Goal: Task Accomplishment & Management: Manage account settings

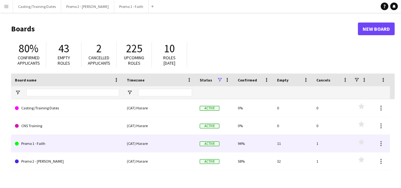
click at [38, 142] on link "Promo 1 - Faith" at bounding box center [67, 144] width 104 height 18
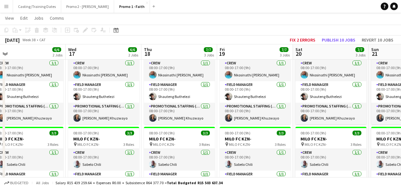
scroll to position [0, 238]
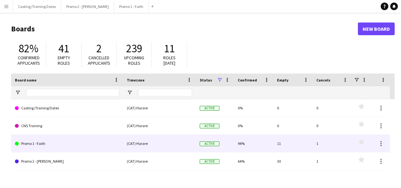
click at [43, 146] on link "Promo 1 - Faith" at bounding box center [67, 144] width 104 height 18
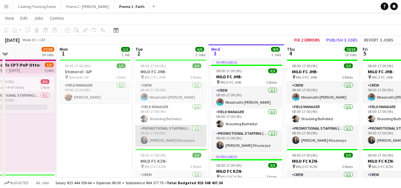
scroll to position [14, 0]
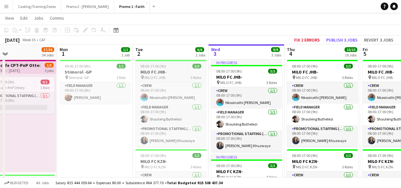
click at [171, 68] on div "08:00-17:00 (9h) 3/3" at bounding box center [170, 66] width 71 height 5
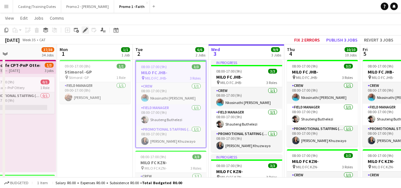
click at [86, 27] on div "Edit" at bounding box center [86, 30] width 8 height 8
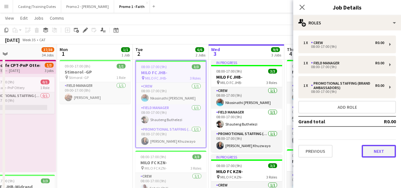
click at [384, 153] on button "Next" at bounding box center [379, 151] width 34 height 13
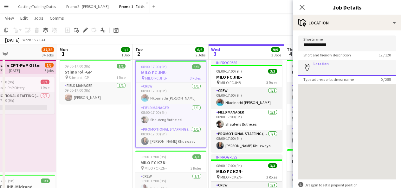
click at [352, 74] on input "Location" at bounding box center [348, 68] width 98 height 16
paste input "**********"
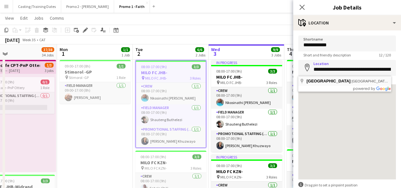
type input "**********"
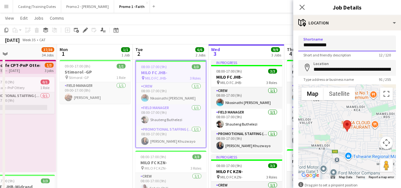
click at [357, 48] on input "**********" at bounding box center [348, 44] width 98 height 16
paste input "**********"
drag, startPoint x: 387, startPoint y: 45, endPoint x: 323, endPoint y: 55, distance: 65.1
click at [323, 55] on app-form-group "**********" at bounding box center [348, 47] width 98 height 22
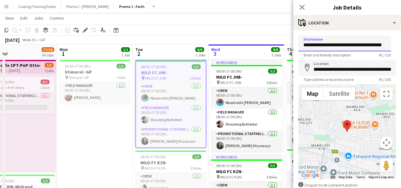
click at [325, 45] on input "**********" at bounding box center [345, 44] width 93 height 16
drag, startPoint x: 324, startPoint y: 45, endPoint x: 406, endPoint y: 45, distance: 81.6
paste input "**********"
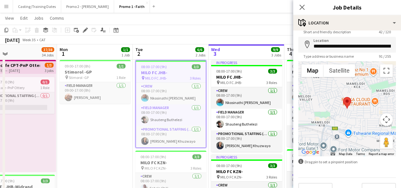
scroll to position [36, 0]
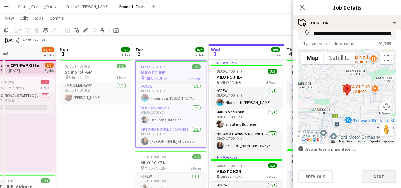
type input "**********"
click at [376, 175] on button "Next" at bounding box center [379, 176] width 34 height 13
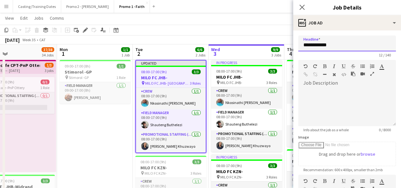
click at [343, 45] on input "**********" at bounding box center [348, 44] width 98 height 16
paste input "**********"
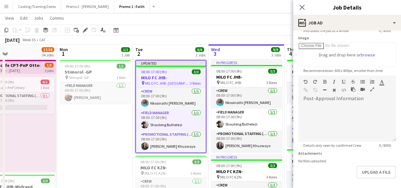
scroll to position [125, 0]
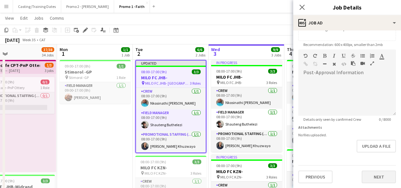
type input "**********"
click at [386, 177] on button "Next" at bounding box center [379, 177] width 34 height 13
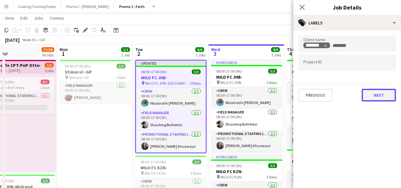
click at [377, 94] on button "Next" at bounding box center [379, 95] width 34 height 13
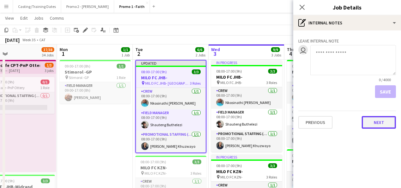
click at [379, 121] on button "Next" at bounding box center [379, 122] width 34 height 13
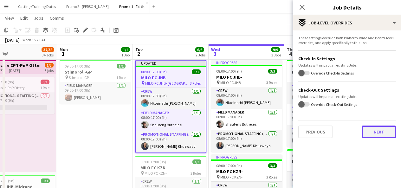
click at [369, 131] on button "Next" at bounding box center [379, 132] width 34 height 13
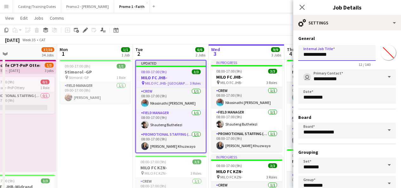
click at [356, 55] on input "**********" at bounding box center [337, 53] width 77 height 16
paste input "**********"
click at [356, 55] on input "**********" at bounding box center [335, 53] width 73 height 16
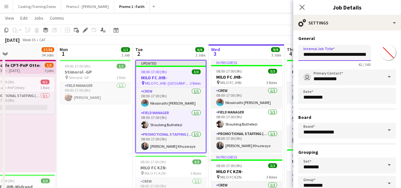
click at [331, 55] on input "**********" at bounding box center [335, 53] width 73 height 16
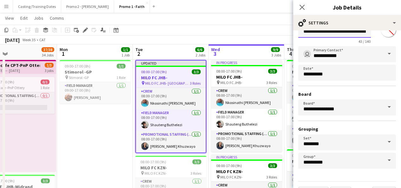
scroll to position [40, 0]
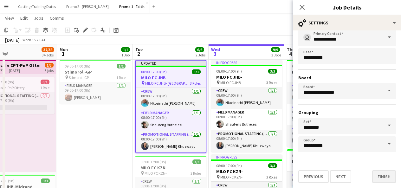
type input "**********"
click at [373, 175] on button "Finish" at bounding box center [385, 176] width 24 height 13
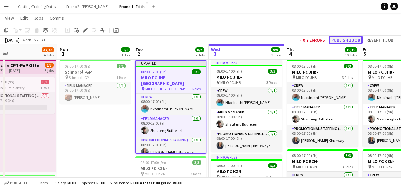
click at [340, 37] on button "Publish 1 job" at bounding box center [346, 40] width 34 height 8
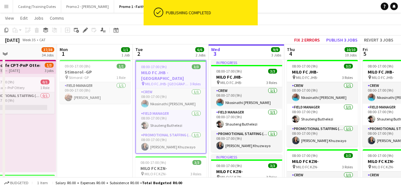
click at [175, 83] on span "MILO FC JHB- Bohlabatsatsi Primary School" at bounding box center [167, 84] width 45 height 5
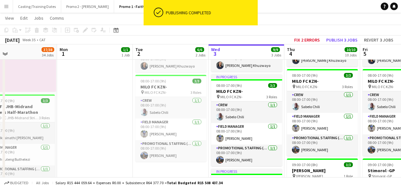
scroll to position [95, 0]
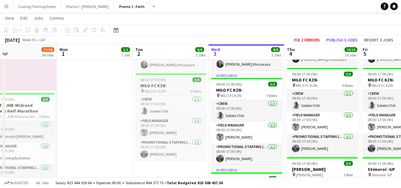
click at [178, 88] on h3 "MILO FC KZN-" at bounding box center [170, 86] width 71 height 6
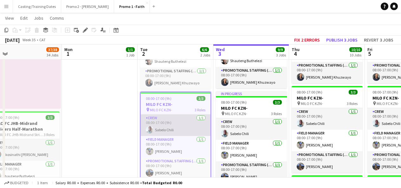
scroll to position [77, 0]
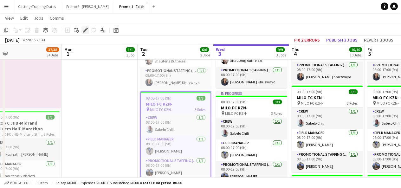
click at [85, 28] on icon "Edit" at bounding box center [85, 30] width 5 height 5
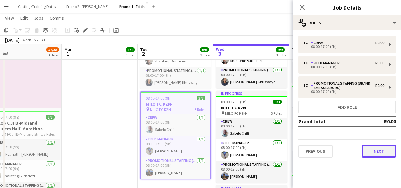
click at [370, 151] on button "Next" at bounding box center [379, 151] width 34 height 13
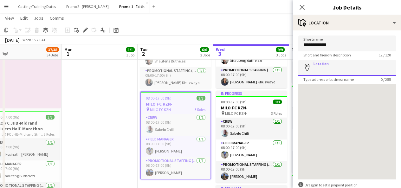
click at [344, 69] on input "Location" at bounding box center [348, 68] width 98 height 16
paste input "**********"
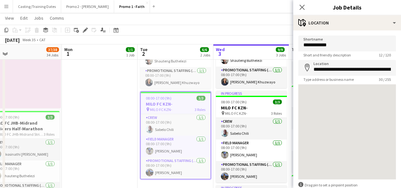
type input "**********"
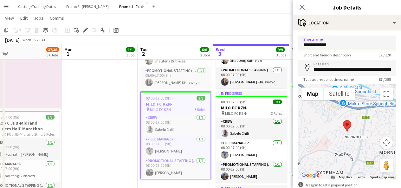
click at [347, 45] on input "**********" at bounding box center [348, 44] width 98 height 16
paste input "**********"
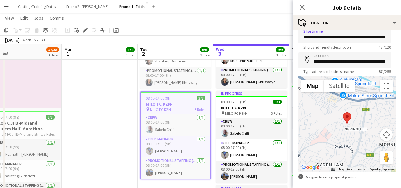
scroll to position [36, 0]
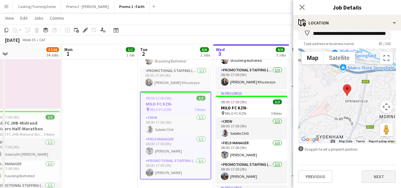
type input "**********"
click at [387, 174] on button "Next" at bounding box center [379, 176] width 34 height 13
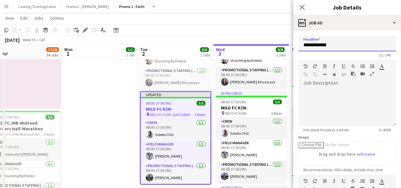
click at [355, 45] on input "**********" at bounding box center [348, 44] width 98 height 16
paste input "**********"
click at [373, 48] on input "**********" at bounding box center [345, 44] width 93 height 16
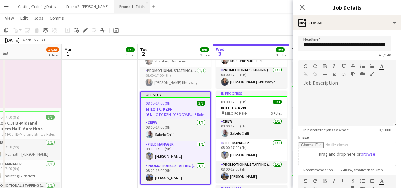
scroll to position [0, 0]
click at [330, 45] on input "**********" at bounding box center [345, 44] width 93 height 16
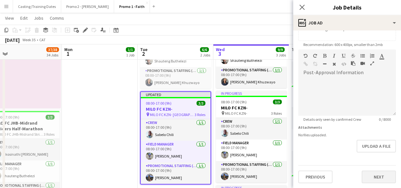
type input "**********"
click at [373, 179] on button "Next" at bounding box center [379, 177] width 34 height 13
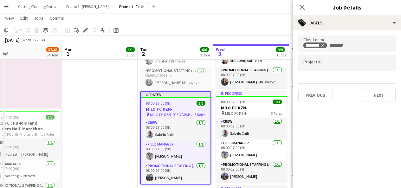
scroll to position [0, 0]
click at [372, 97] on button "Next" at bounding box center [379, 95] width 34 height 13
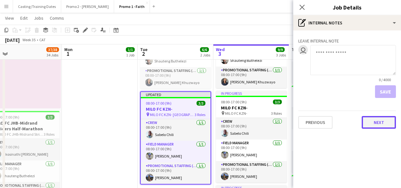
click at [373, 123] on button "Next" at bounding box center [379, 122] width 34 height 13
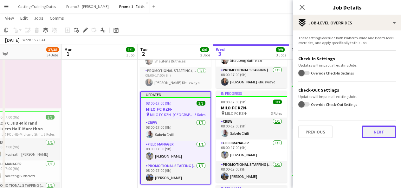
click at [376, 134] on button "Next" at bounding box center [379, 132] width 34 height 13
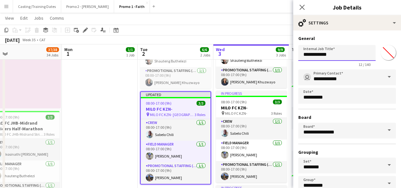
click at [341, 56] on input "**********" at bounding box center [337, 53] width 77 height 16
paste input "**********"
type input "**********"
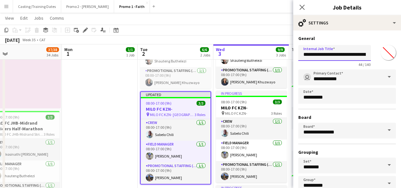
scroll to position [40, 0]
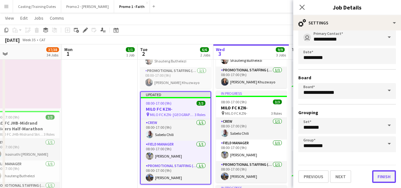
click at [378, 177] on button "Finish" at bounding box center [385, 176] width 24 height 13
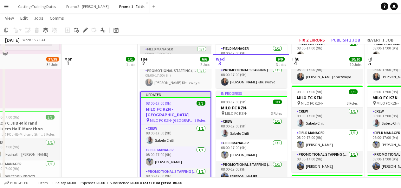
scroll to position [95, 0]
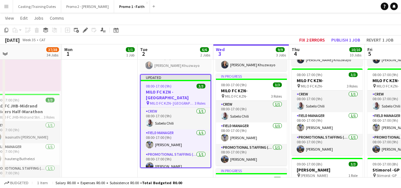
click at [184, 86] on div "08:00-17:00 (9h) 3/3" at bounding box center [176, 86] width 70 height 5
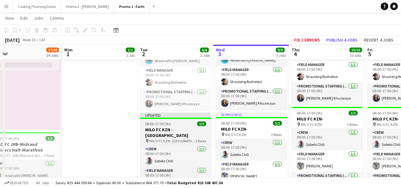
scroll to position [56, 0]
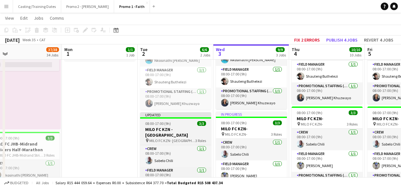
click at [175, 117] on div "Updated" at bounding box center [175, 114] width 71 height 5
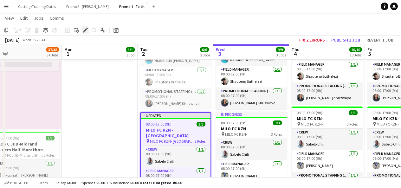
click at [85, 30] on icon at bounding box center [84, 30] width 3 height 3
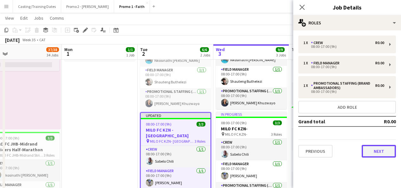
click at [376, 154] on button "Next" at bounding box center [379, 151] width 34 height 13
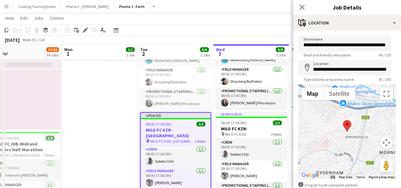
scroll to position [36, 0]
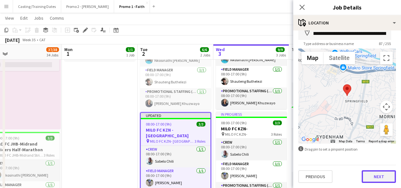
click at [384, 179] on button "Next" at bounding box center [379, 176] width 34 height 13
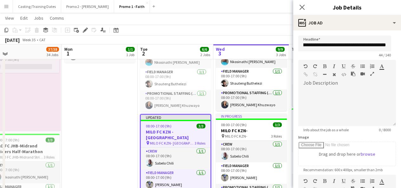
scroll to position [54, 0]
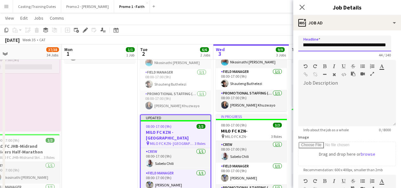
click at [373, 45] on input "**********" at bounding box center [345, 44] width 93 height 16
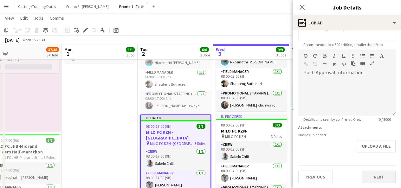
type input "**********"
click at [380, 175] on button "Next" at bounding box center [379, 177] width 34 height 13
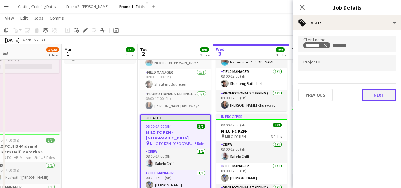
click at [371, 93] on button "Next" at bounding box center [379, 95] width 34 height 13
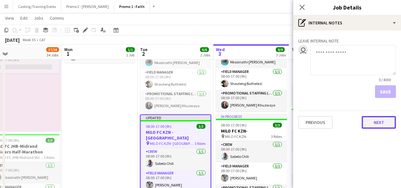
click at [381, 119] on button "Next" at bounding box center [379, 122] width 34 height 13
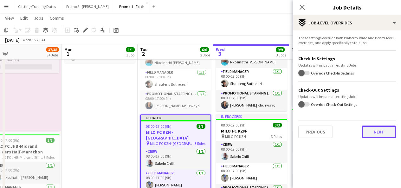
click at [380, 133] on button "Next" at bounding box center [379, 132] width 34 height 13
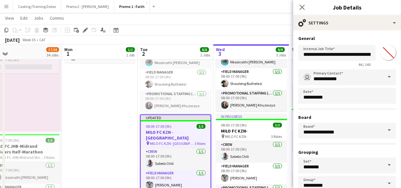
scroll to position [40, 0]
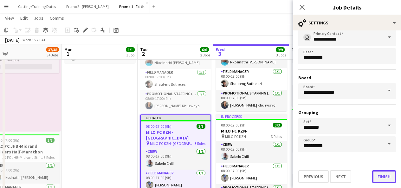
click at [379, 173] on button "Finish" at bounding box center [385, 176] width 24 height 13
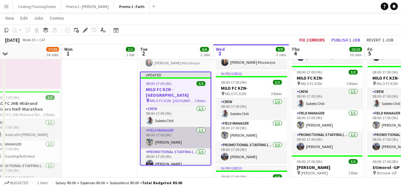
scroll to position [96, 0]
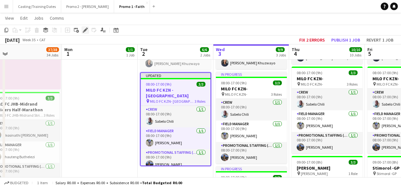
click at [85, 32] on icon "Edit" at bounding box center [85, 30] width 5 height 5
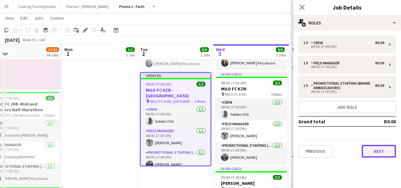
click at [364, 150] on button "Next" at bounding box center [379, 151] width 34 height 13
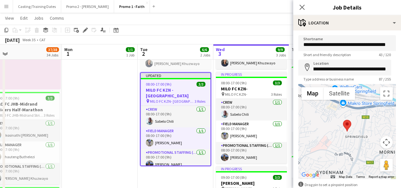
scroll to position [0, 16]
click at [372, 47] on input "**********" at bounding box center [345, 43] width 93 height 16
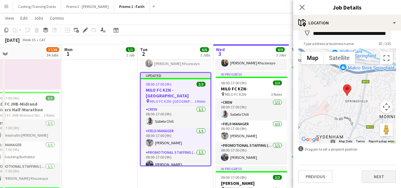
type input "**********"
click at [384, 180] on button "Next" at bounding box center [379, 176] width 34 height 13
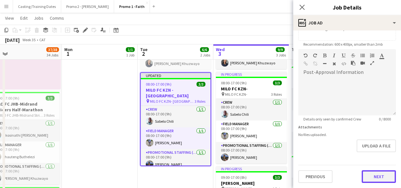
scroll to position [125, 0]
click at [368, 169] on div "Previous Next" at bounding box center [348, 174] width 98 height 18
click at [371, 177] on button "Next" at bounding box center [379, 177] width 34 height 13
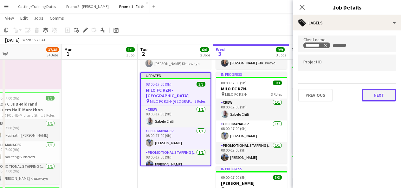
click at [367, 92] on button "Next" at bounding box center [379, 95] width 34 height 13
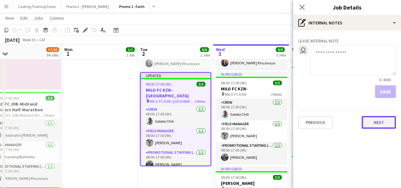
click at [379, 124] on button "Next" at bounding box center [379, 122] width 34 height 13
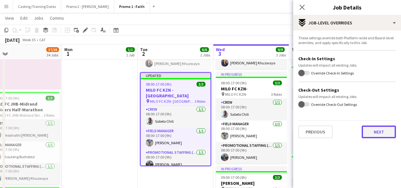
click at [378, 128] on button "Next" at bounding box center [379, 132] width 34 height 13
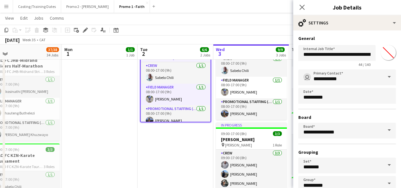
scroll to position [40, 0]
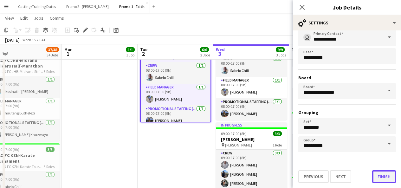
click at [385, 176] on button "Finish" at bounding box center [385, 176] width 24 height 13
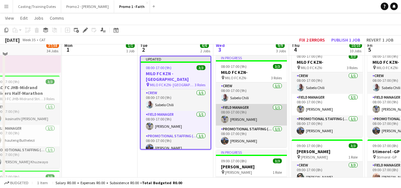
scroll to position [105, 0]
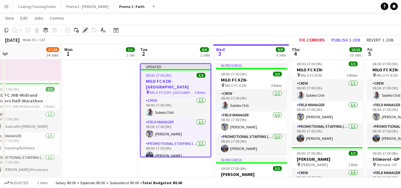
click at [85, 31] on icon at bounding box center [84, 30] width 3 height 3
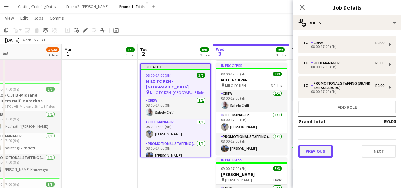
click at [325, 146] on button "Previous" at bounding box center [316, 151] width 34 height 13
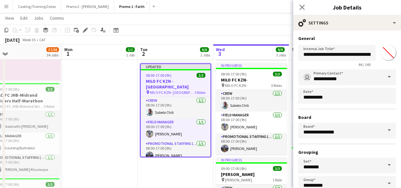
scroll to position [0, 37]
click at [351, 55] on input "**********" at bounding box center [335, 53] width 73 height 16
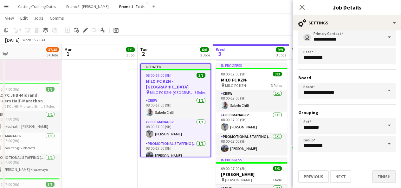
type input "**********"
click at [379, 175] on button "Finish" at bounding box center [385, 176] width 24 height 13
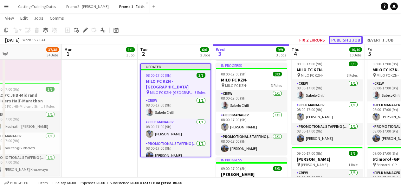
click at [357, 37] on button "Publish 1 job" at bounding box center [346, 40] width 34 height 8
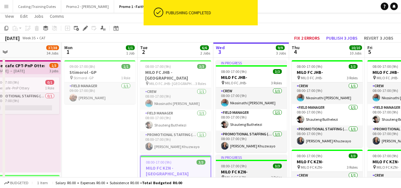
scroll to position [3, 0]
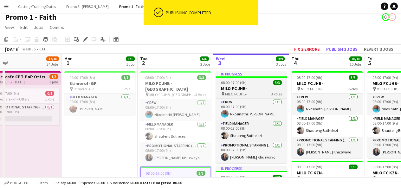
click at [249, 72] on div "In progress" at bounding box center [251, 73] width 71 height 5
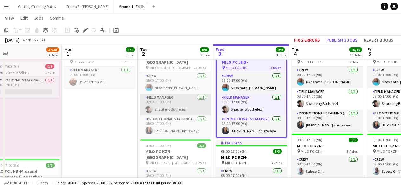
scroll to position [0, 0]
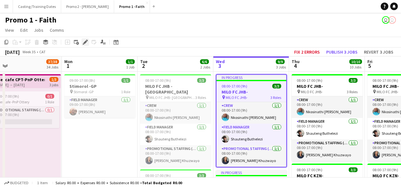
click at [84, 43] on icon "Edit" at bounding box center [85, 42] width 5 height 5
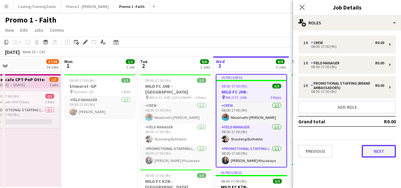
click at [368, 149] on button "Next" at bounding box center [379, 151] width 34 height 13
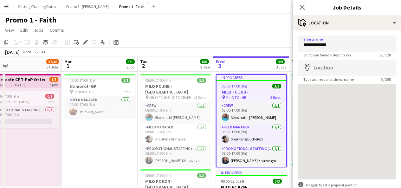
click at [356, 50] on input "**********" at bounding box center [348, 44] width 98 height 16
paste input "**********"
click at [326, 44] on input "**********" at bounding box center [345, 44] width 93 height 16
type input "**********"
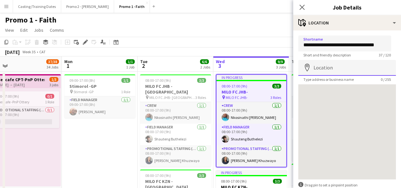
scroll to position [0, 0]
click at [331, 67] on input "Location" at bounding box center [348, 68] width 98 height 16
paste input "**********"
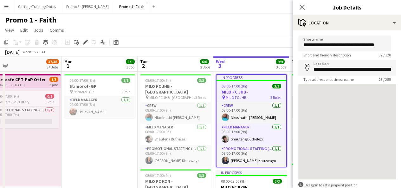
type input "**********"
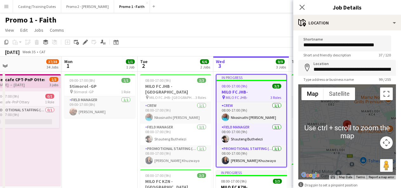
scroll to position [36, 0]
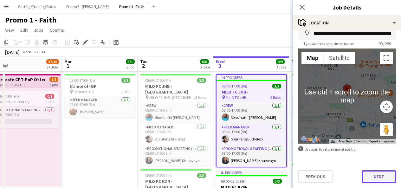
click at [375, 180] on button "Next" at bounding box center [379, 176] width 34 height 13
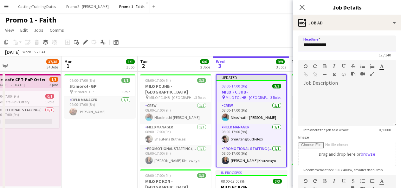
click at [334, 45] on input "**********" at bounding box center [348, 44] width 98 height 16
paste input "**********"
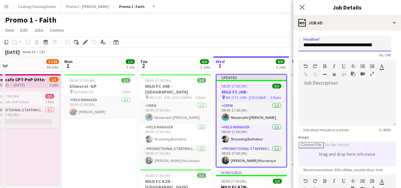
scroll to position [125, 0]
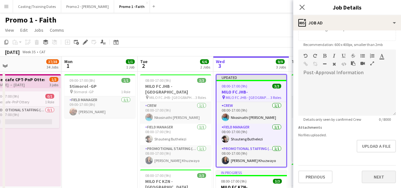
type input "**********"
click at [368, 171] on button "Next" at bounding box center [379, 177] width 34 height 13
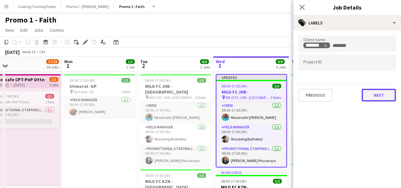
click at [378, 98] on button "Next" at bounding box center [379, 95] width 34 height 13
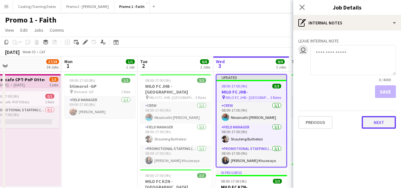
click at [374, 122] on button "Next" at bounding box center [379, 122] width 34 height 13
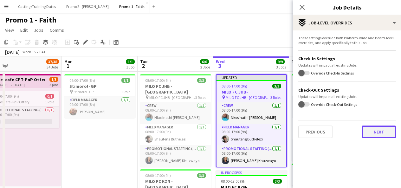
click at [382, 130] on button "Next" at bounding box center [379, 132] width 34 height 13
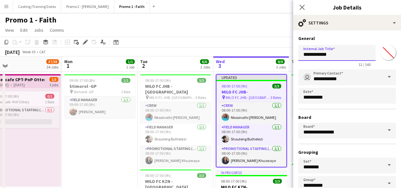
click at [343, 56] on input "**********" at bounding box center [337, 53] width 77 height 16
paste input "**********"
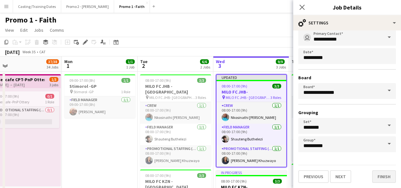
type input "**********"
click at [373, 178] on button "Finish" at bounding box center [385, 176] width 24 height 13
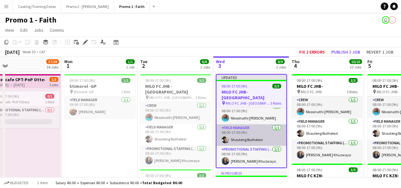
scroll to position [5, 0]
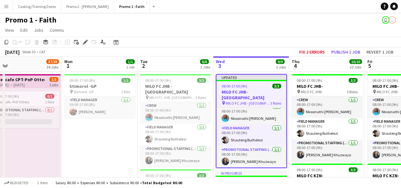
click at [253, 75] on app-job-card "Updated 08:00-17:00 (9h) 3/3 MILO FC JHB- Umthombo Primary School pin MILO FC J…" at bounding box center [251, 121] width 71 height 94
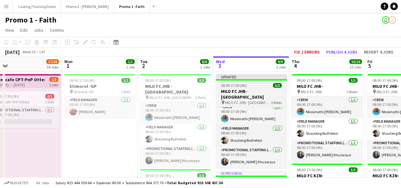
click at [253, 75] on div "Updated" at bounding box center [251, 76] width 71 height 5
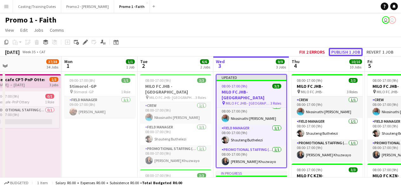
click at [340, 51] on button "Publish 1 job" at bounding box center [346, 52] width 34 height 8
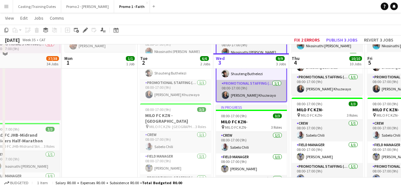
scroll to position [81, 0]
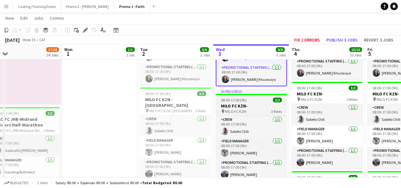
click at [248, 95] on div at bounding box center [251, 94] width 71 height 1
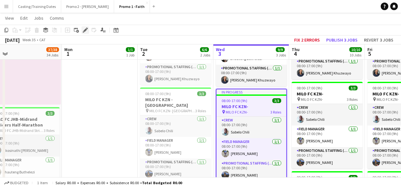
click at [85, 27] on div "Edit" at bounding box center [86, 30] width 8 height 8
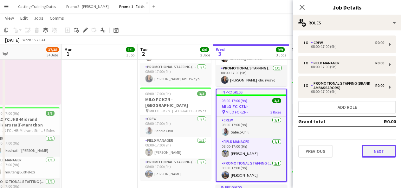
click at [371, 153] on button "Next" at bounding box center [379, 151] width 34 height 13
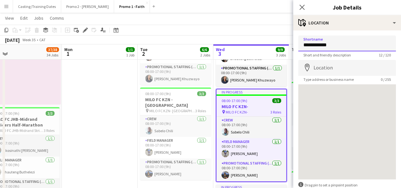
click at [341, 46] on input "**********" at bounding box center [348, 44] width 98 height 16
paste input "**********"
type input "**********"
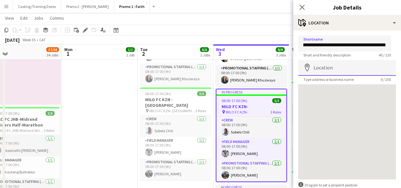
scroll to position [0, 0]
click at [340, 71] on input "Location" at bounding box center [348, 68] width 98 height 16
paste input "**********"
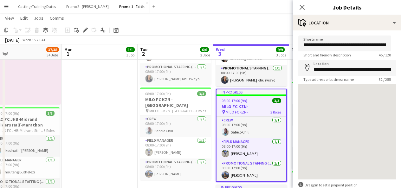
type input "**********"
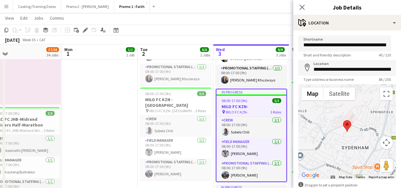
scroll to position [0, 18]
drag, startPoint x: 396, startPoint y: 47, endPoint x: 399, endPoint y: 119, distance: 71.5
click at [399, 119] on mat-expansion-panel "**********" at bounding box center [348, 109] width 108 height 158
click at [393, 69] on form "**********" at bounding box center [348, 127] width 108 height 183
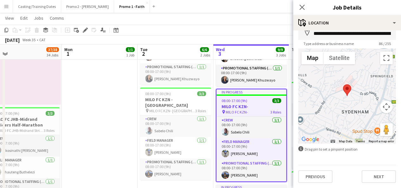
click at [381, 183] on div "**********" at bounding box center [348, 92] width 108 height 194
click at [373, 177] on button "Next" at bounding box center [379, 176] width 34 height 13
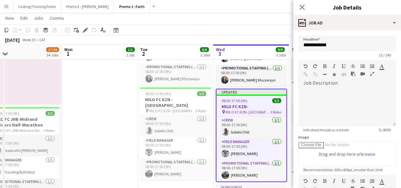
scroll to position [0, 0]
click at [340, 45] on input "**********" at bounding box center [348, 44] width 98 height 16
paste input "**********"
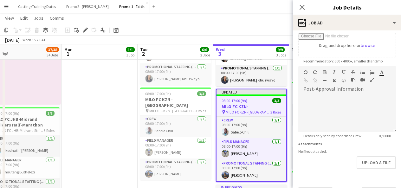
scroll to position [125, 0]
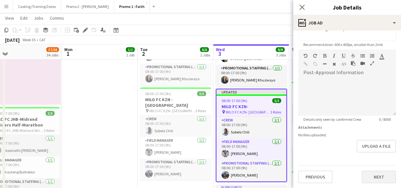
type input "**********"
click at [378, 176] on button "Next" at bounding box center [379, 177] width 34 height 13
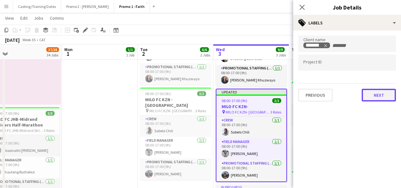
click at [368, 89] on button "Next" at bounding box center [379, 95] width 34 height 13
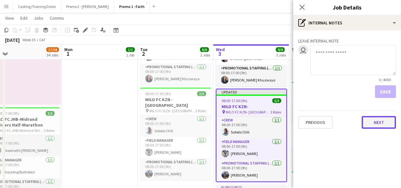
click at [371, 125] on button "Next" at bounding box center [379, 122] width 34 height 13
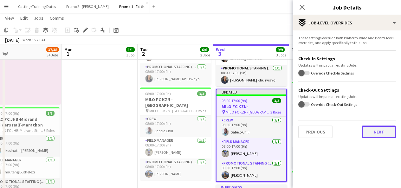
click at [382, 135] on button "Next" at bounding box center [379, 132] width 34 height 13
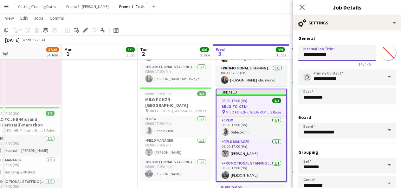
click at [342, 52] on input "**********" at bounding box center [337, 53] width 77 height 16
paste input "**********"
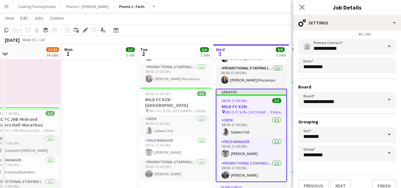
scroll to position [40, 0]
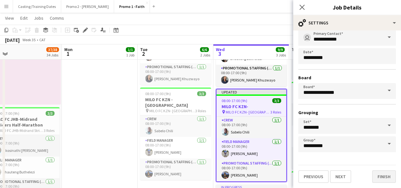
type input "**********"
click at [380, 179] on button "Finish" at bounding box center [385, 176] width 24 height 13
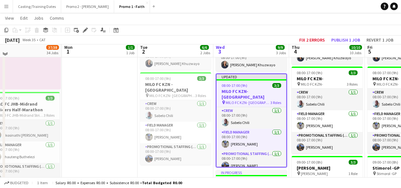
scroll to position [97, 0]
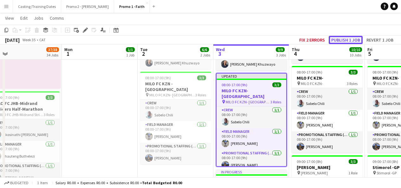
click at [350, 40] on button "Publish 1 job" at bounding box center [346, 40] width 34 height 8
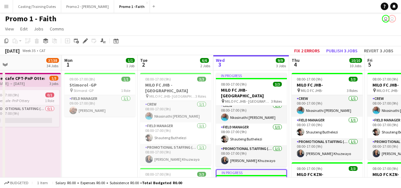
scroll to position [0, 0]
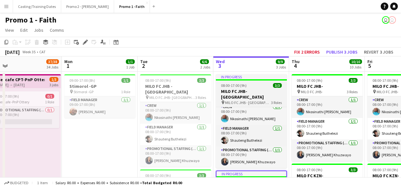
click at [251, 76] on div "In progress" at bounding box center [251, 76] width 71 height 5
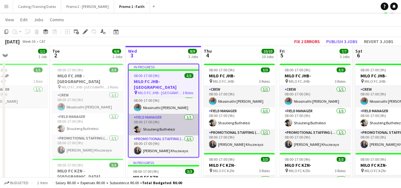
scroll to position [0, 254]
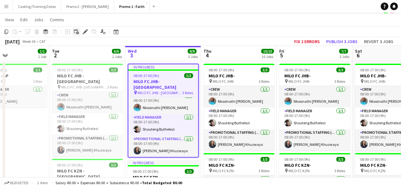
click at [80, 32] on div "Add linked Job" at bounding box center [77, 32] width 8 height 8
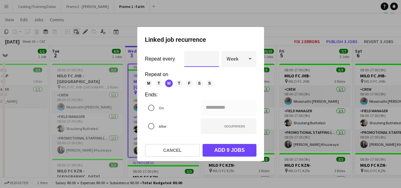
scroll to position [0, 0]
drag, startPoint x: 177, startPoint y: 10, endPoint x: 203, endPoint y: 111, distance: 103.6
click at [203, 111] on div "**********" at bounding box center [200, 94] width 401 height 188
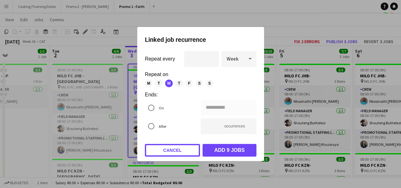
drag, startPoint x: 184, startPoint y: 147, endPoint x: 94, endPoint y: -11, distance: 181.3
click at [181, 150] on button "Cancel" at bounding box center [172, 150] width 55 height 13
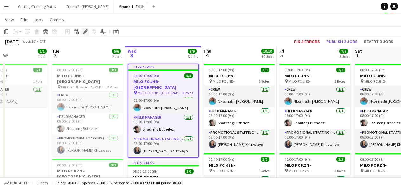
click at [89, 31] on div "Edit" at bounding box center [86, 32] width 8 height 8
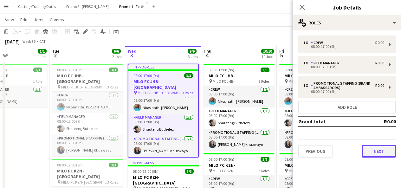
click at [380, 154] on button "Next" at bounding box center [379, 151] width 34 height 13
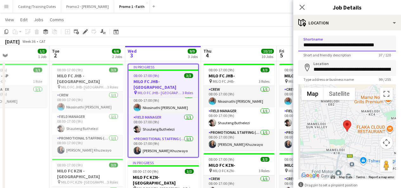
scroll to position [0, 6]
drag, startPoint x: 333, startPoint y: 45, endPoint x: 404, endPoint y: 48, distance: 70.8
paste input "**********"
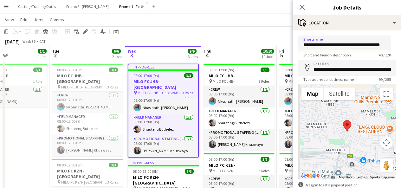
scroll to position [0, 10]
type input "**********"
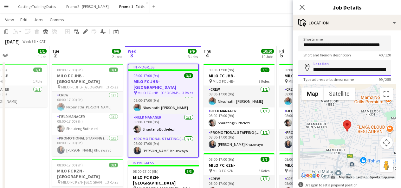
scroll to position [0, 145]
drag, startPoint x: 314, startPoint y: 70, endPoint x: 405, endPoint y: 76, distance: 91.2
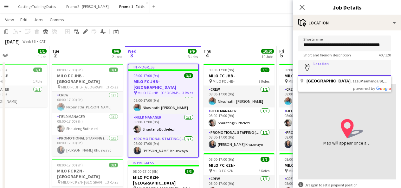
scroll to position [0, 0]
paste input "**********"
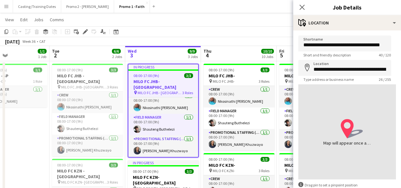
type input "**********"
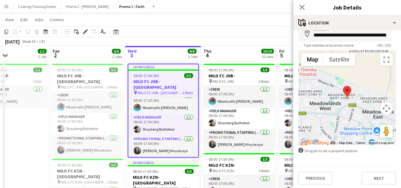
scroll to position [36, 0]
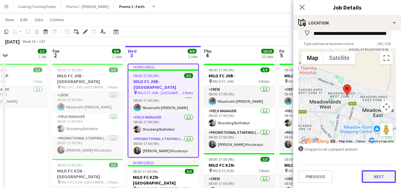
click at [375, 178] on button "Next" at bounding box center [379, 176] width 34 height 13
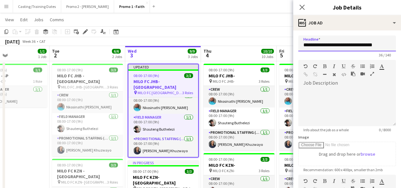
scroll to position [0, 4]
drag, startPoint x: 333, startPoint y: 45, endPoint x: 406, endPoint y: 45, distance: 72.3
paste input "**********"
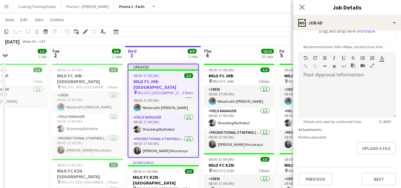
scroll to position [125, 0]
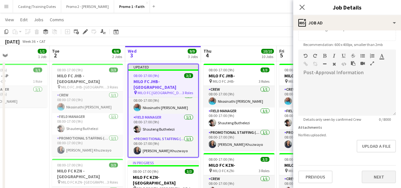
type input "**********"
click at [372, 173] on button "Next" at bounding box center [379, 177] width 34 height 13
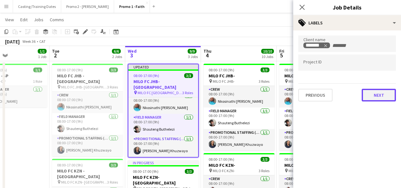
click at [369, 96] on button "Next" at bounding box center [379, 95] width 34 height 13
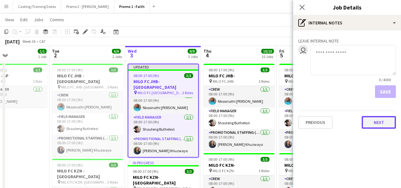
click at [377, 126] on button "Next" at bounding box center [379, 122] width 34 height 13
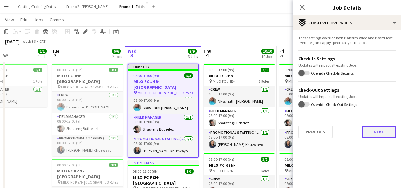
click at [373, 130] on button "Next" at bounding box center [379, 132] width 34 height 13
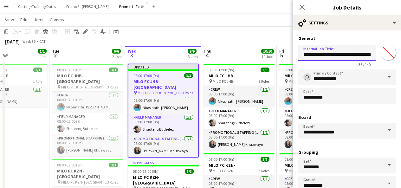
scroll to position [0, 25]
drag, startPoint x: 333, startPoint y: 56, endPoint x: 385, endPoint y: 53, distance: 51.1
click at [385, 53] on div "**********" at bounding box center [348, 55] width 98 height 24
paste input "**********"
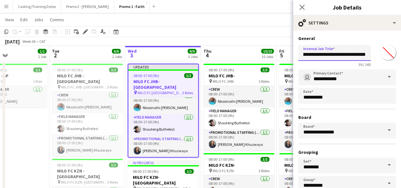
scroll to position [40, 0]
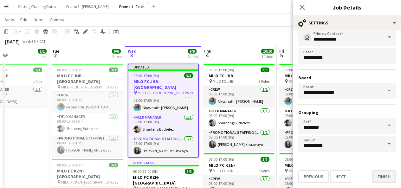
type input "**********"
click at [380, 173] on button "Finish" at bounding box center [385, 176] width 24 height 13
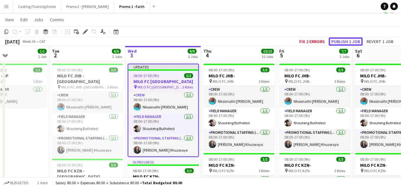
click at [336, 40] on button "Publish 1 job" at bounding box center [346, 41] width 34 height 8
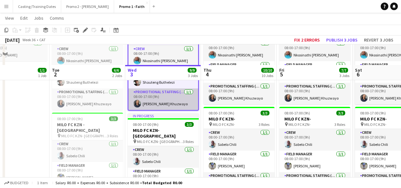
scroll to position [79, 0]
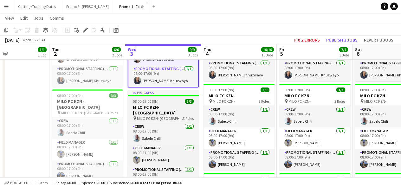
click at [157, 95] on div "In progress" at bounding box center [163, 92] width 71 height 5
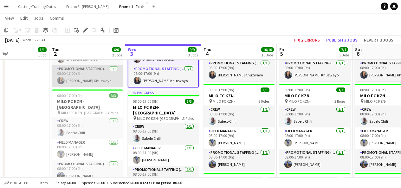
scroll to position [6, 0]
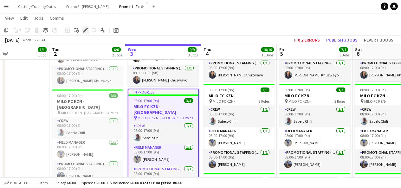
click at [87, 29] on icon at bounding box center [87, 29] width 2 height 2
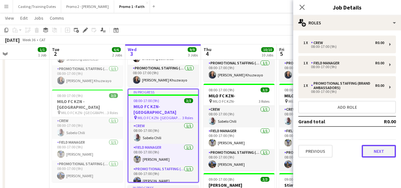
click at [366, 152] on button "Next" at bounding box center [379, 151] width 34 height 13
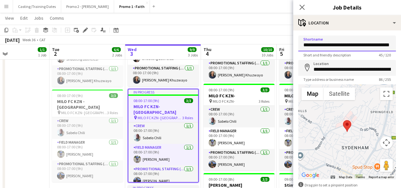
scroll to position [0, 18]
drag, startPoint x: 333, startPoint y: 46, endPoint x: 397, endPoint y: 41, distance: 64.6
click at [397, 41] on mat-expansion-panel "**********" at bounding box center [348, 109] width 108 height 158
paste input "**********"
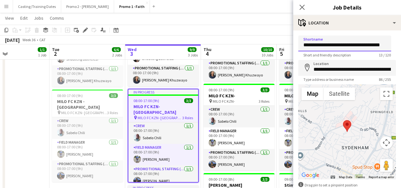
scroll to position [0, 5]
type input "**********"
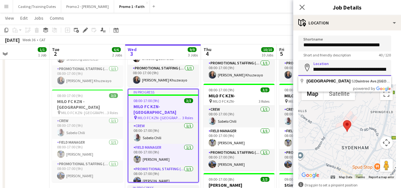
scroll to position [0, 113]
drag, startPoint x: 313, startPoint y: 72, endPoint x: 406, endPoint y: 74, distance: 93.3
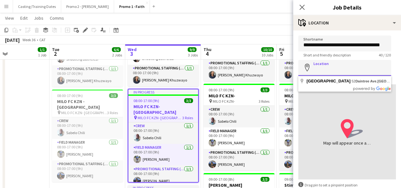
scroll to position [0, 0]
paste input "**********"
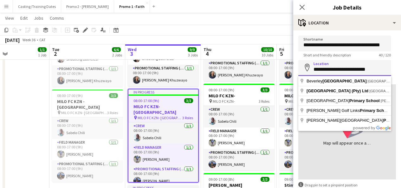
click at [373, 67] on input "**********" at bounding box center [345, 68] width 93 height 16
click at [340, 68] on input "**********" at bounding box center [345, 68] width 93 height 16
click at [379, 68] on input "**********" at bounding box center [345, 68] width 93 height 16
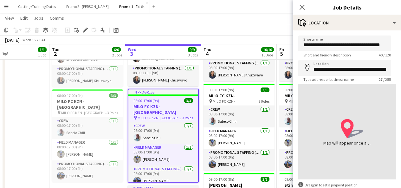
type input "**********"
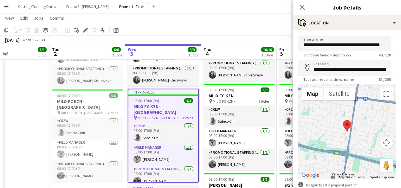
scroll to position [36, 0]
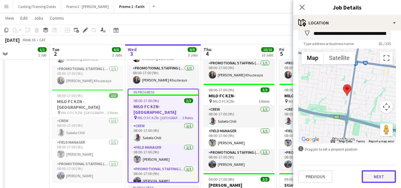
click at [372, 174] on button "Next" at bounding box center [379, 176] width 34 height 13
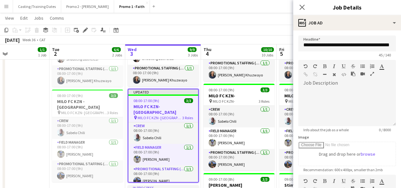
scroll to position [0, 0]
drag, startPoint x: 333, startPoint y: 46, endPoint x: 346, endPoint y: 44, distance: 12.8
click at [346, 44] on input "**********" at bounding box center [348, 44] width 98 height 16
drag, startPoint x: 347, startPoint y: 48, endPoint x: 342, endPoint y: 45, distance: 5.0
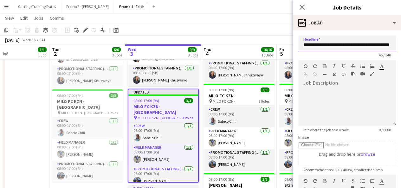
click at [344, 47] on input "**********" at bounding box center [348, 44] width 98 height 16
drag, startPoint x: 334, startPoint y: 45, endPoint x: 405, endPoint y: 40, distance: 71.0
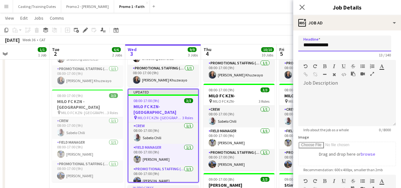
paste input "**********"
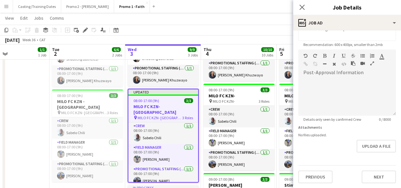
type input "**********"
click at [379, 170] on div "Previous Next" at bounding box center [348, 174] width 98 height 18
click at [377, 176] on button "Next" at bounding box center [379, 177] width 34 height 13
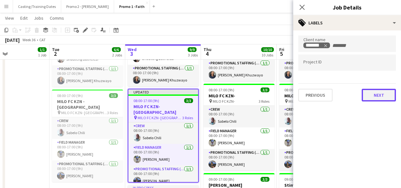
click at [375, 97] on button "Next" at bounding box center [379, 95] width 34 height 13
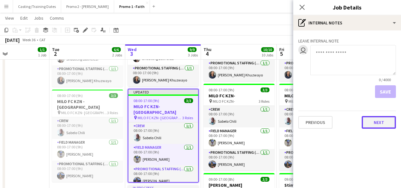
click at [368, 122] on button "Next" at bounding box center [379, 122] width 34 height 13
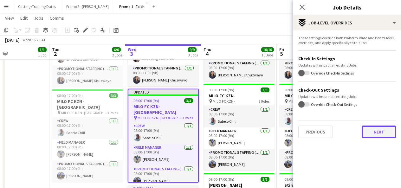
click at [365, 133] on button "Next" at bounding box center [379, 132] width 34 height 13
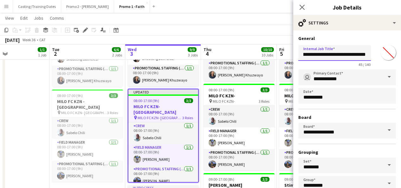
scroll to position [0, 38]
drag, startPoint x: 333, startPoint y: 55, endPoint x: 389, endPoint y: 56, distance: 56.2
click at [389, 56] on div "**********" at bounding box center [348, 55] width 98 height 24
paste input "**********"
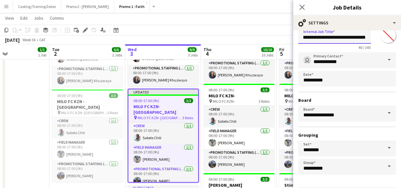
scroll to position [40, 0]
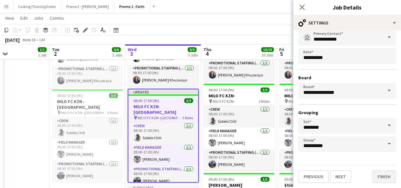
type input "**********"
click at [377, 180] on button "Finish" at bounding box center [385, 176] width 24 height 13
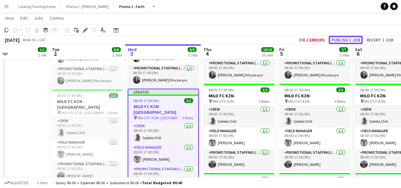
click at [349, 40] on button "Publish 1 job" at bounding box center [346, 40] width 34 height 8
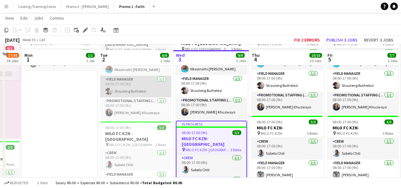
scroll to position [53, 0]
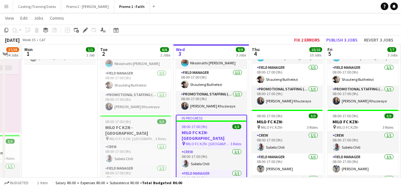
click at [126, 119] on app-job-card "08:00-17:00 (9h) 3/3 MILO FC KZN - Nagari Prachagni Primary School pin MILO FC …" at bounding box center [135, 162] width 71 height 93
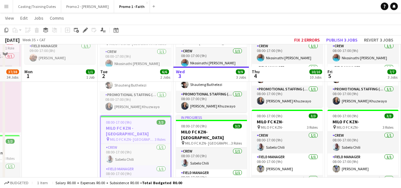
scroll to position [80, 0]
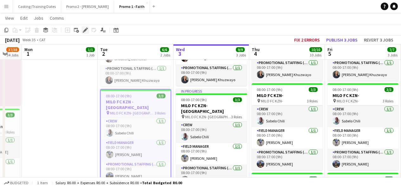
click at [87, 28] on icon at bounding box center [87, 29] width 2 height 2
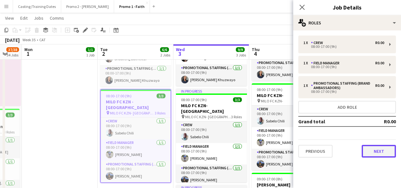
click at [382, 146] on button "Next" at bounding box center [379, 151] width 34 height 13
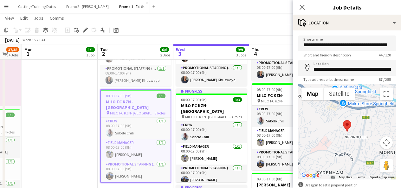
scroll to position [0, 17]
click at [303, 4] on icon "Close pop-in" at bounding box center [302, 7] width 6 height 6
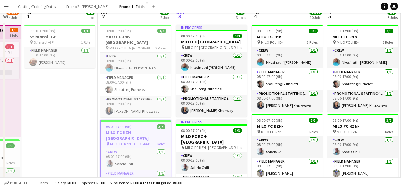
scroll to position [0, 0]
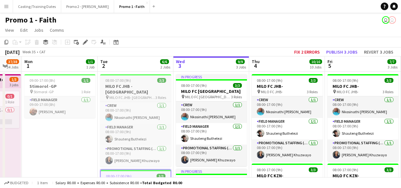
click at [146, 89] on h3 "MILO FC JHB - Bohlabatsatsi Primary School" at bounding box center [135, 88] width 71 height 11
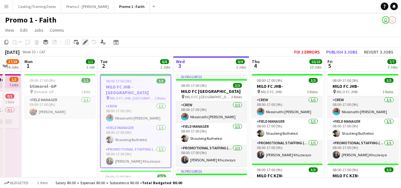
click at [85, 43] on icon at bounding box center [84, 42] width 3 height 3
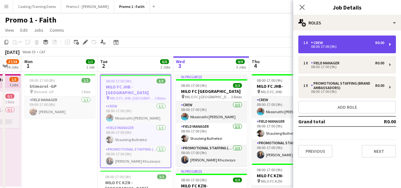
click at [346, 46] on div "08:00-17:00 (9h)" at bounding box center [344, 46] width 81 height 3
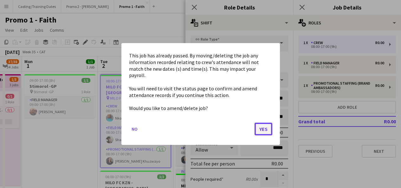
click at [267, 125] on button "Yes" at bounding box center [264, 129] width 18 height 13
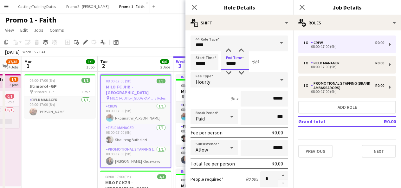
click at [238, 61] on input "*****" at bounding box center [235, 62] width 28 height 16
type input "*****"
click at [238, 63] on input "*****" at bounding box center [235, 62] width 28 height 16
type input "*****"
click at [216, 92] on div "3h x *****" at bounding box center [240, 99] width 98 height 16
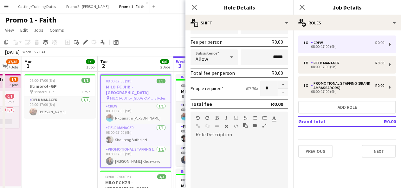
scroll to position [91, 0]
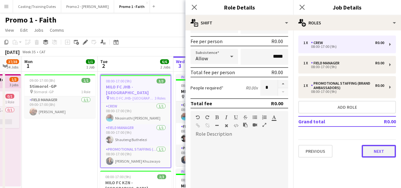
click at [378, 151] on button "Next" at bounding box center [379, 151] width 34 height 13
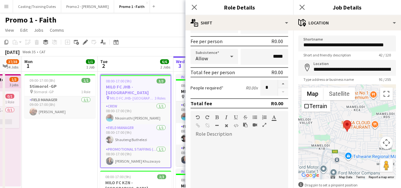
scroll to position [36, 0]
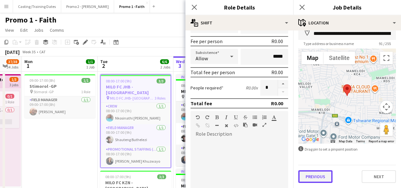
click at [326, 178] on button "Previous" at bounding box center [316, 176] width 34 height 13
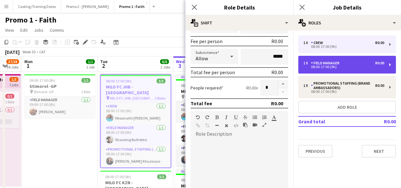
click at [339, 63] on div "Field Manager" at bounding box center [326, 63] width 31 height 4
type input "**********"
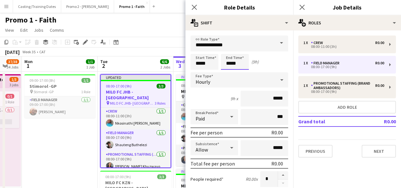
click at [237, 62] on input "*****" at bounding box center [235, 62] width 28 height 16
click at [240, 66] on input "*****" at bounding box center [235, 62] width 28 height 16
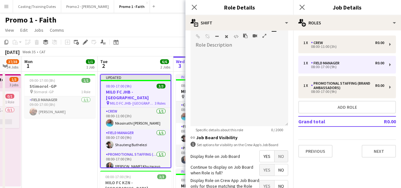
scroll to position [223, 0]
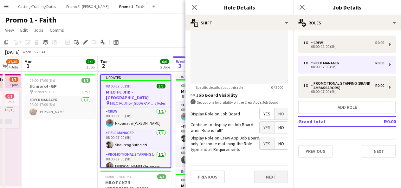
type input "*****"
click at [262, 179] on button "Next" at bounding box center [271, 177] width 34 height 13
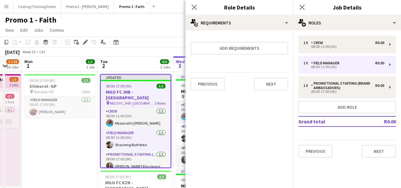
scroll to position [0, 0]
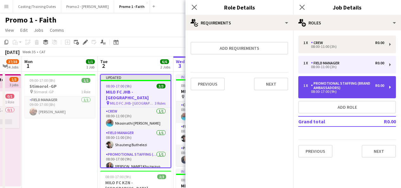
click at [345, 91] on div "08:00-17:00 (9h)" at bounding box center [344, 91] width 81 height 3
type input "**********"
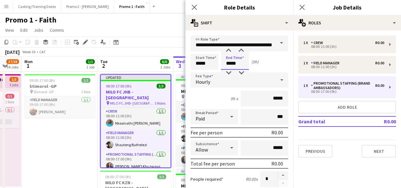
click at [239, 63] on input "*****" at bounding box center [235, 62] width 28 height 16
type input "*****"
click at [365, 148] on button "Next" at bounding box center [379, 151] width 34 height 13
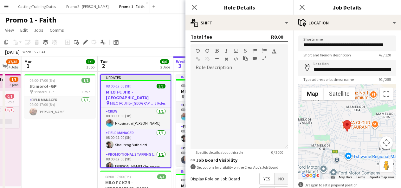
scroll to position [218, 0]
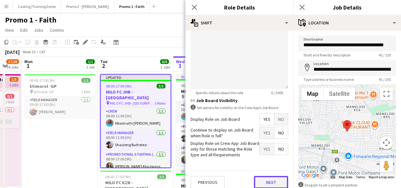
click at [269, 183] on button "Next" at bounding box center [271, 182] width 34 height 13
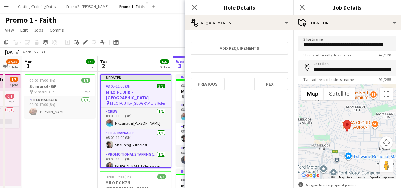
scroll to position [36, 0]
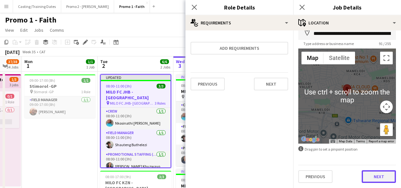
click at [373, 177] on button "Next" at bounding box center [379, 176] width 34 height 13
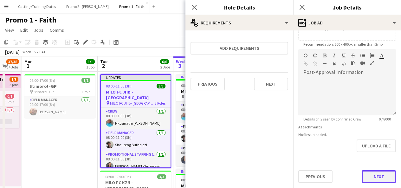
scroll to position [125, 0]
click at [374, 161] on form "**********" at bounding box center [348, 46] width 108 height 273
click at [371, 179] on button "Next" at bounding box center [379, 177] width 34 height 13
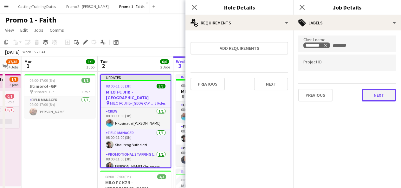
click at [373, 93] on button "Next" at bounding box center [379, 95] width 34 height 13
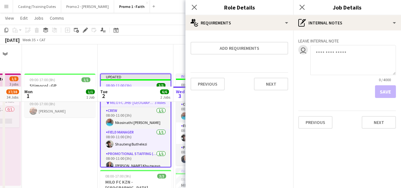
scroll to position [42, 0]
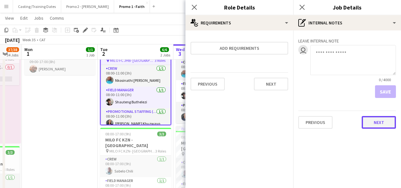
click at [366, 123] on button "Next" at bounding box center [379, 122] width 34 height 13
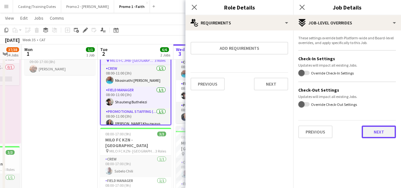
click at [378, 133] on button "Next" at bounding box center [379, 132] width 34 height 13
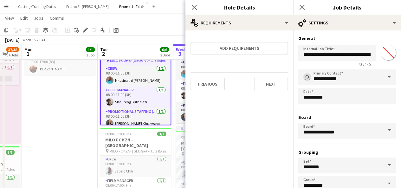
scroll to position [40, 0]
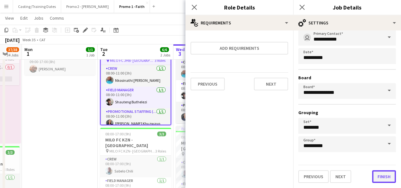
click at [375, 175] on button "Finish" at bounding box center [385, 176] width 24 height 13
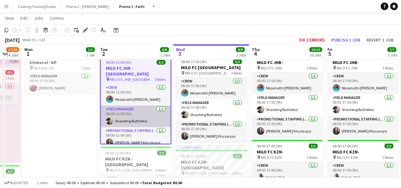
scroll to position [0, 0]
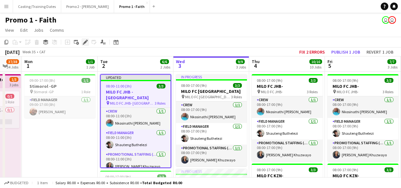
click at [85, 42] on icon at bounding box center [84, 42] width 3 height 3
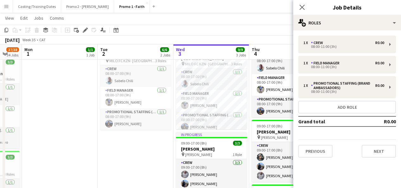
scroll to position [133, 0]
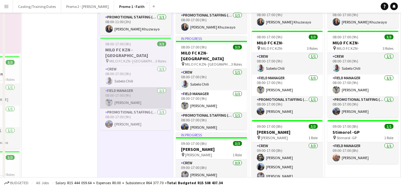
scroll to position [0, 0]
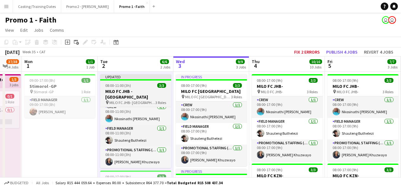
click at [138, 78] on div "Updated" at bounding box center [135, 76] width 71 height 5
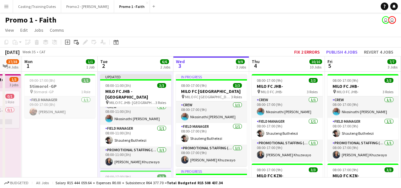
scroll to position [7, 0]
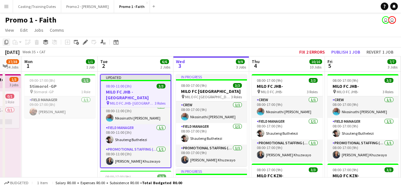
click at [3, 43] on div "Copy" at bounding box center [7, 42] width 8 height 8
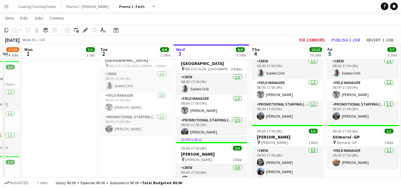
scroll to position [128, 0]
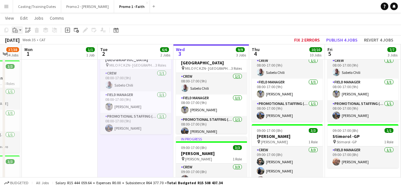
click at [19, 31] on div "Paste" at bounding box center [15, 30] width 8 height 8
click at [34, 52] on link "Paste with crew Ctrl+Shift+V" at bounding box center [47, 53] width 60 height 6
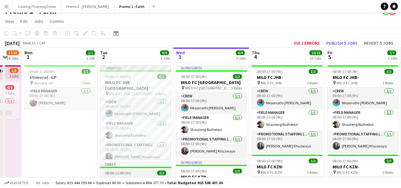
scroll to position [0, 0]
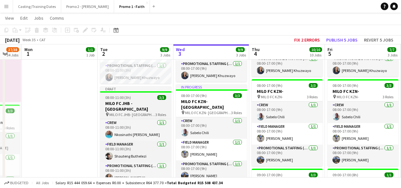
click at [126, 98] on span "08:00-11:00 (3h)" at bounding box center [118, 97] width 26 height 5
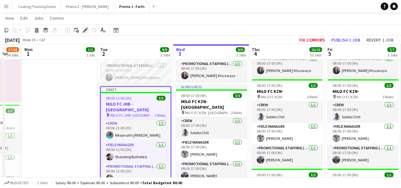
click at [84, 27] on div "Edit" at bounding box center [86, 30] width 8 height 8
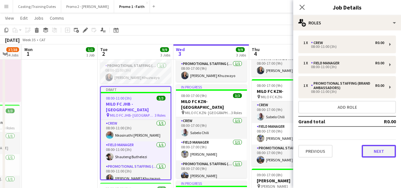
click at [380, 155] on button "Next" at bounding box center [379, 151] width 34 height 13
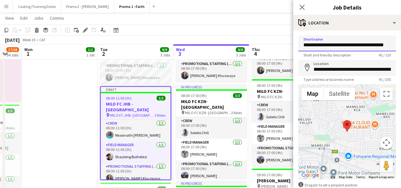
scroll to position [0, 10]
drag, startPoint x: 335, startPoint y: 45, endPoint x: 406, endPoint y: 44, distance: 70.4
paste input "**********"
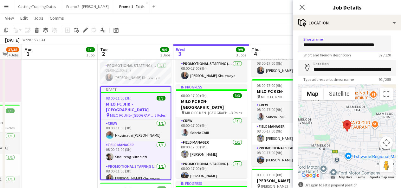
scroll to position [0, 5]
type input "**********"
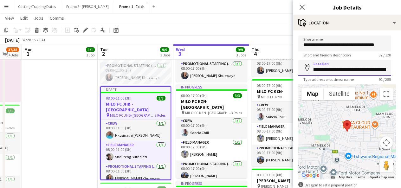
scroll to position [0, 123]
drag, startPoint x: 314, startPoint y: 69, endPoint x: 402, endPoint y: 86, distance: 89.5
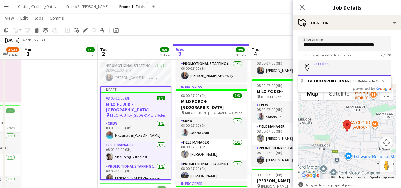
scroll to position [0, 0]
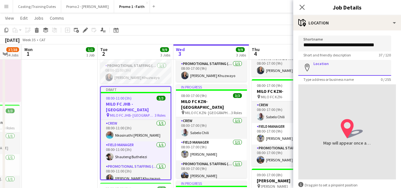
paste input "**********"
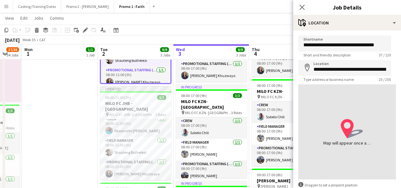
type input "**********"
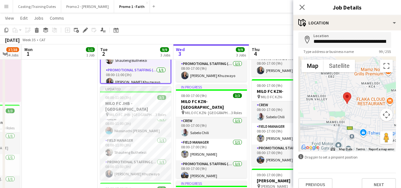
scroll to position [36, 0]
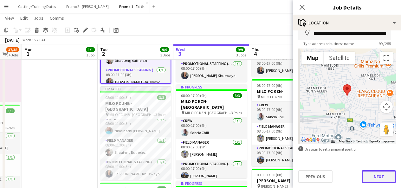
click at [373, 179] on button "Next" at bounding box center [379, 176] width 34 height 13
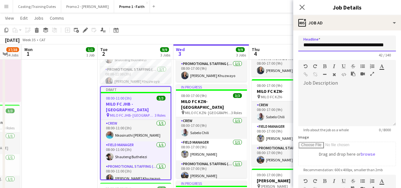
scroll to position [0, 10]
drag, startPoint x: 334, startPoint y: 44, endPoint x: 396, endPoint y: 52, distance: 62.3
click at [396, 52] on form "**********" at bounding box center [348, 172] width 108 height 273
paste input "text"
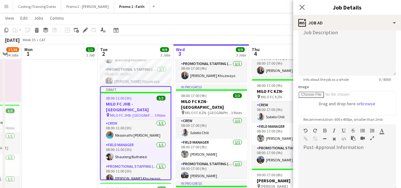
scroll to position [125, 0]
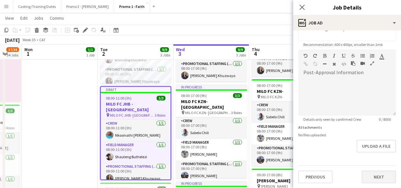
type input "**********"
click at [380, 177] on button "Next" at bounding box center [379, 177] width 34 height 13
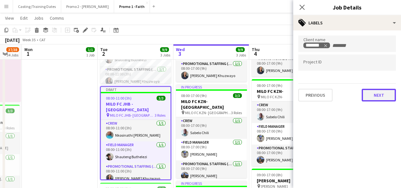
click at [370, 98] on button "Next" at bounding box center [379, 95] width 34 height 13
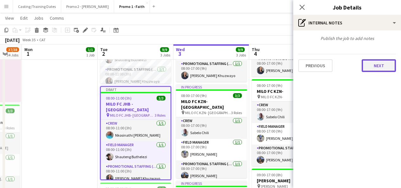
click at [372, 67] on button "Next" at bounding box center [379, 65] width 34 height 13
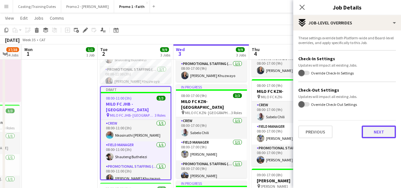
click at [364, 128] on button "Next" at bounding box center [379, 132] width 34 height 13
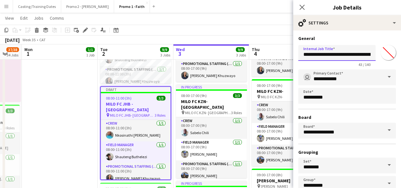
scroll to position [0, 31]
drag, startPoint x: 336, startPoint y: 54, endPoint x: 396, endPoint y: 57, distance: 60.0
click at [396, 57] on form "**********" at bounding box center [348, 129] width 108 height 187
paste input "**********"
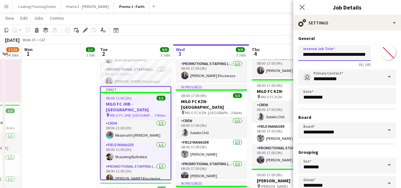
scroll to position [40, 0]
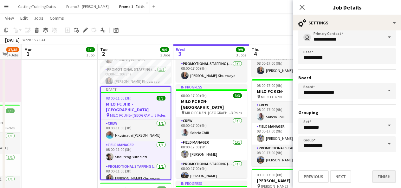
type input "**********"
click at [378, 173] on button "Finish" at bounding box center [385, 176] width 24 height 13
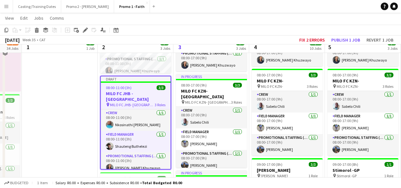
scroll to position [85, 0]
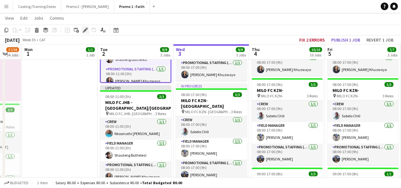
click at [83, 32] on div "Edit" at bounding box center [86, 30] width 8 height 8
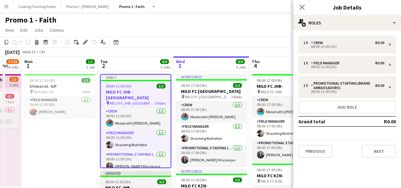
scroll to position [41, 0]
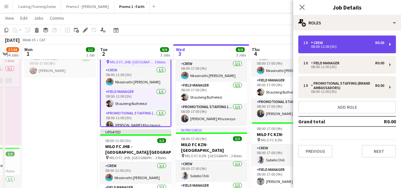
click at [358, 43] on div "1 x Crew R0.00" at bounding box center [344, 43] width 81 height 4
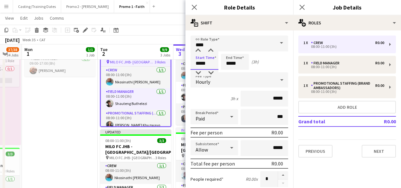
click at [200, 63] on input "*****" at bounding box center [205, 62] width 28 height 16
type input "*****"
click at [231, 63] on input "*****" at bounding box center [235, 62] width 28 height 16
type input "*****"
click at [199, 67] on input "*****" at bounding box center [205, 62] width 28 height 16
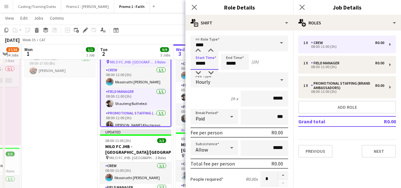
click at [200, 66] on input "*****" at bounding box center [205, 62] width 28 height 16
type input "*****"
click at [230, 66] on input "*****" at bounding box center [235, 62] width 28 height 16
click at [231, 66] on input "*****" at bounding box center [235, 62] width 28 height 16
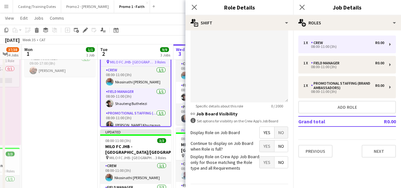
scroll to position [223, 0]
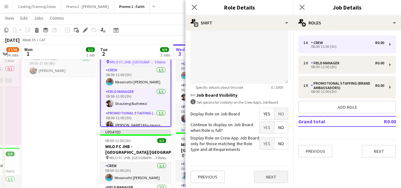
type input "*****"
click at [257, 176] on button "Next" at bounding box center [271, 177] width 34 height 13
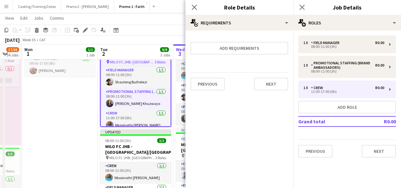
scroll to position [0, 0]
click at [195, 3] on div "Close pop-in" at bounding box center [195, 7] width 18 height 15
click at [192, 5] on icon at bounding box center [194, 7] width 6 height 6
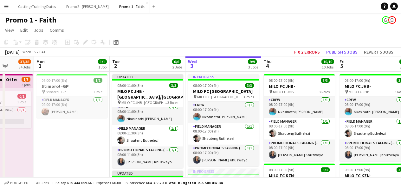
click at [319, 4] on app-navbar "Menu Boards Boards Boards All jobs Status Workforce Workforce My Workforce Recr…" at bounding box center [200, 6] width 401 height 13
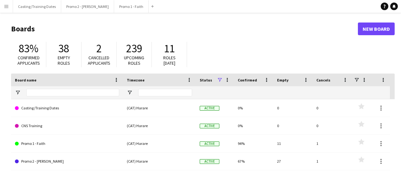
click at [5, 7] on app-icon "Menu" at bounding box center [6, 6] width 5 height 5
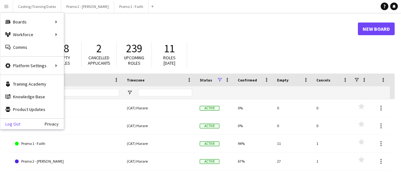
click at [15, 122] on link "Log Out" at bounding box center [10, 124] width 20 height 5
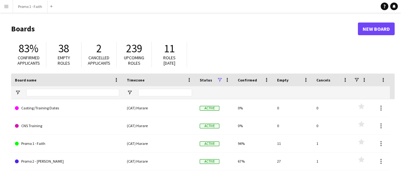
click at [6, 6] on app-icon "Menu" at bounding box center [6, 6] width 5 height 5
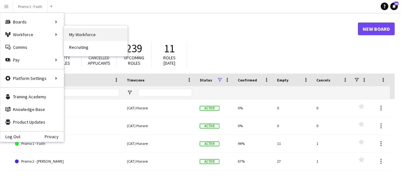
click at [76, 36] on link "My Workforce" at bounding box center [95, 34] width 63 height 13
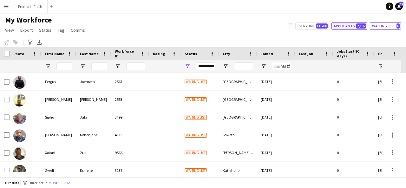
click at [343, 28] on button "Applicants 2,192" at bounding box center [350, 26] width 36 height 8
type input "**********"
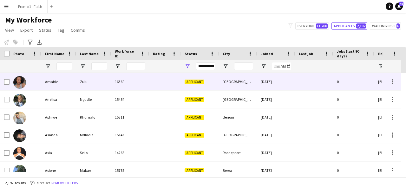
click at [79, 77] on div "Zulu" at bounding box center [93, 81] width 35 height 17
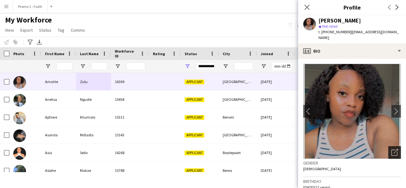
click at [392, 149] on icon "Open photos pop-in" at bounding box center [395, 152] width 7 height 7
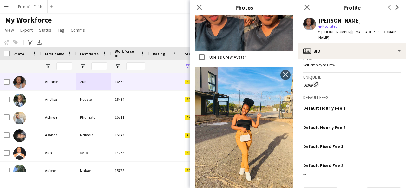
scroll to position [278, 0]
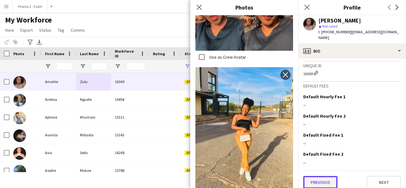
click at [308, 177] on button "Previous" at bounding box center [320, 182] width 34 height 13
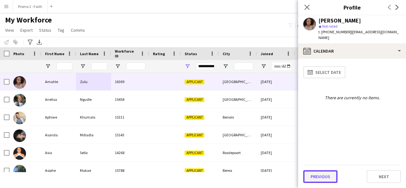
click at [318, 178] on button "Previous" at bounding box center [320, 176] width 34 height 13
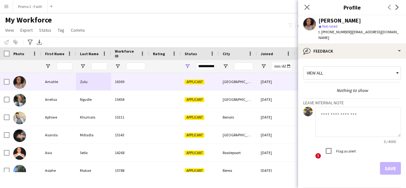
scroll to position [17, 0]
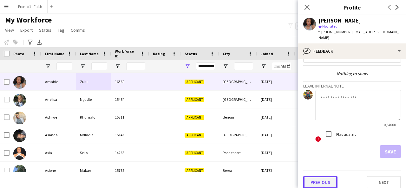
click at [317, 180] on button "Previous" at bounding box center [320, 182] width 34 height 13
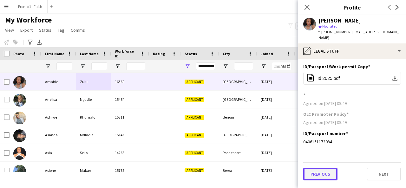
click at [319, 168] on button "Previous" at bounding box center [320, 174] width 34 height 13
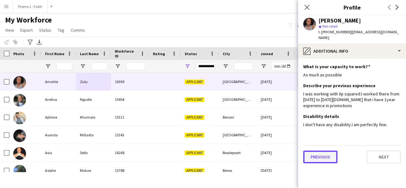
click at [315, 151] on button "Previous" at bounding box center [320, 157] width 34 height 13
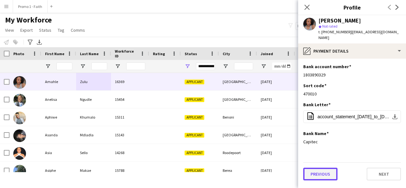
click at [314, 168] on button "Previous" at bounding box center [320, 174] width 34 height 13
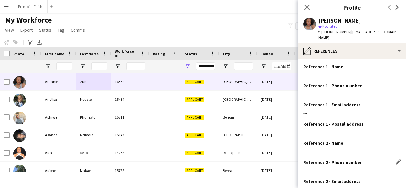
scroll to position [59, 0]
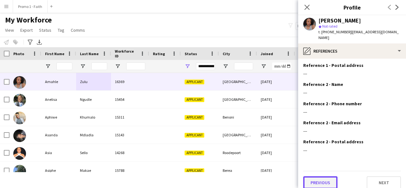
click at [317, 176] on button "Previous" at bounding box center [320, 182] width 34 height 13
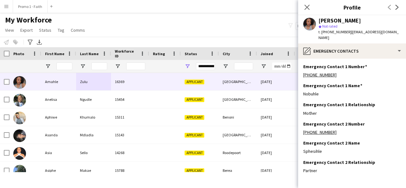
scroll to position [21, 0]
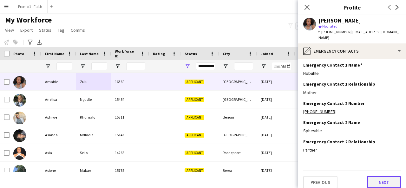
click at [377, 181] on button "Next" at bounding box center [384, 182] width 34 height 13
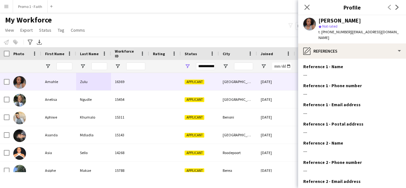
scroll to position [59, 0]
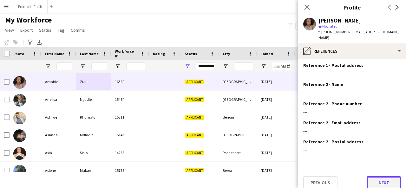
click at [379, 178] on button "Next" at bounding box center [384, 182] width 34 height 13
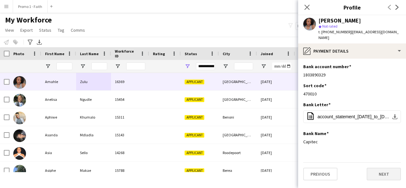
scroll to position [0, 0]
click at [379, 169] on button "Next" at bounding box center [384, 174] width 34 height 13
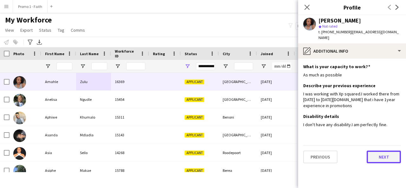
click at [379, 151] on button "Next" at bounding box center [384, 157] width 34 height 13
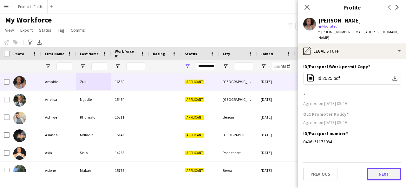
click at [377, 168] on button "Next" at bounding box center [384, 174] width 34 height 13
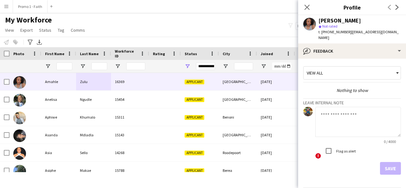
scroll to position [17, 0]
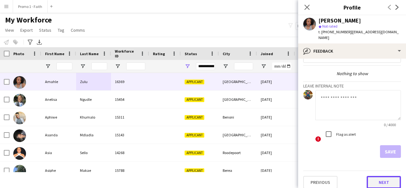
click at [379, 177] on button "Next" at bounding box center [384, 182] width 34 height 13
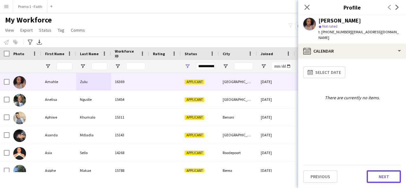
click at [379, 177] on button "Next" at bounding box center [384, 176] width 34 height 13
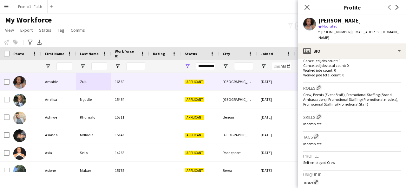
scroll to position [278, 0]
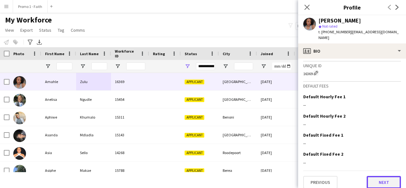
click at [379, 176] on button "Next" at bounding box center [384, 182] width 34 height 13
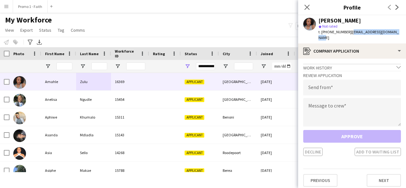
drag, startPoint x: 347, startPoint y: 32, endPoint x: 406, endPoint y: 34, distance: 59.1
click at [406, 34] on app-profile-header "[PERSON_NAME] star Not rated t. [PHONE_NUMBER] | [EMAIL_ADDRESS][DOMAIN_NAME]" at bounding box center [352, 29] width 108 height 28
copy span "[EMAIL_ADDRESS][DOMAIN_NAME]"
click at [406, 34] on app-profile-header "[PERSON_NAME] star Not rated t. [PHONE_NUMBER] | [EMAIL_ADDRESS][DOMAIN_NAME]" at bounding box center [352, 29] width 108 height 28
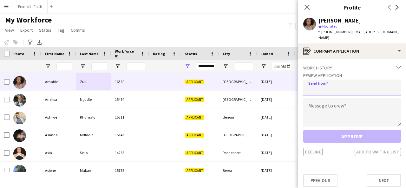
click at [363, 83] on input "email" at bounding box center [352, 88] width 98 height 16
paste input "**********"
type input "**********"
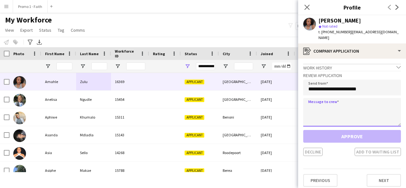
click at [354, 103] on textarea at bounding box center [352, 112] width 98 height 29
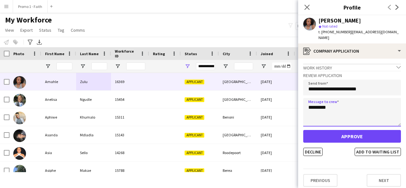
type textarea "*********"
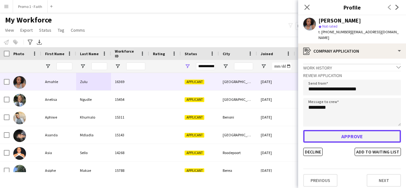
click at [349, 130] on button "Approve" at bounding box center [352, 136] width 98 height 13
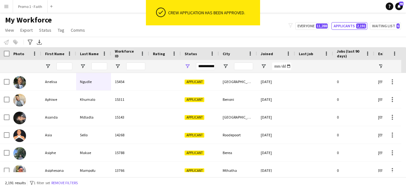
click at [101, 72] on div at bounding box center [99, 66] width 16 height 13
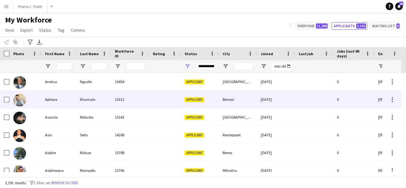
click at [207, 91] on div "Applicant" at bounding box center [200, 99] width 38 height 17
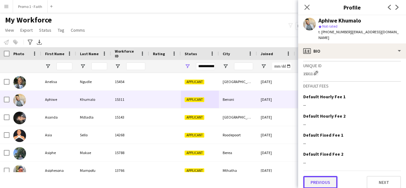
click at [320, 176] on button "Previous" at bounding box center [320, 182] width 34 height 13
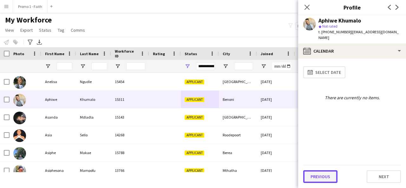
click at [327, 178] on button "Previous" at bounding box center [320, 176] width 34 height 13
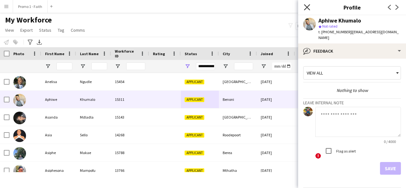
click at [310, 8] on icon "Close pop-in" at bounding box center [307, 7] width 6 height 6
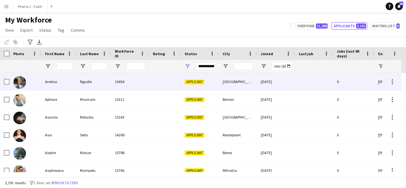
click at [229, 82] on div "[GEOGRAPHIC_DATA]" at bounding box center [238, 81] width 38 height 17
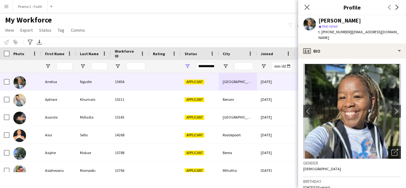
click at [390, 146] on div "Open photos pop-in" at bounding box center [394, 152] width 13 height 13
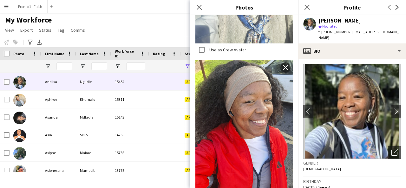
scroll to position [241, 0]
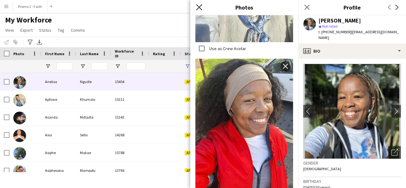
click at [201, 6] on icon "Close pop-in" at bounding box center [199, 7] width 6 height 6
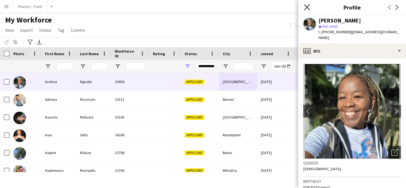
click at [306, 6] on icon at bounding box center [307, 7] width 6 height 6
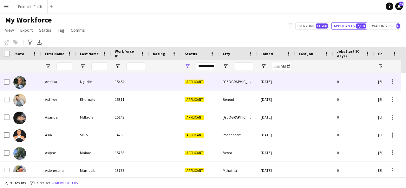
click at [105, 79] on div "Ngudle" at bounding box center [93, 81] width 35 height 17
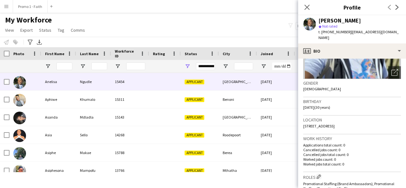
scroll to position [85, 0]
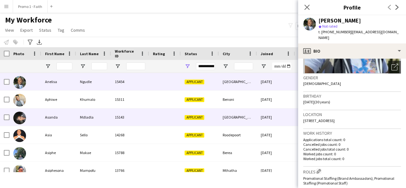
click at [75, 115] on div "Asanda" at bounding box center [58, 117] width 35 height 17
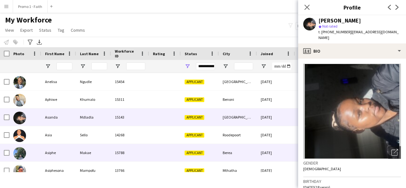
click at [124, 144] on div "15788" at bounding box center [130, 152] width 38 height 17
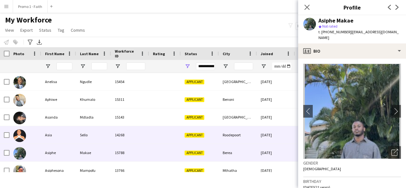
click at [118, 133] on div "14268" at bounding box center [130, 134] width 38 height 17
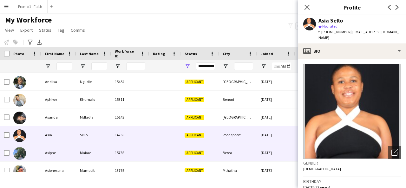
click at [118, 148] on div "15788" at bounding box center [130, 152] width 38 height 17
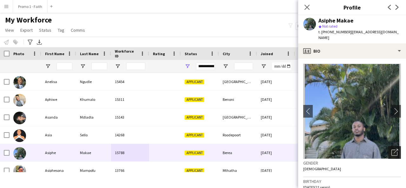
click at [388, 146] on div "Open photos pop-in" at bounding box center [394, 152] width 13 height 13
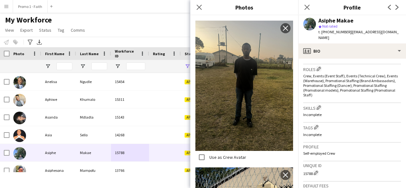
scroll to position [288, 0]
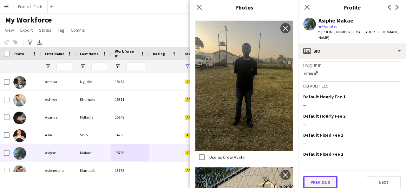
click at [318, 178] on button "Previous" at bounding box center [320, 182] width 34 height 13
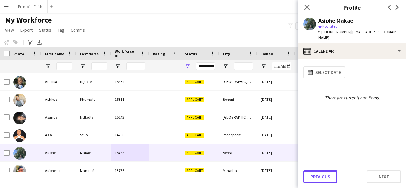
click at [318, 178] on button "Previous" at bounding box center [320, 176] width 34 height 13
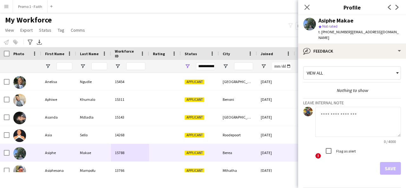
scroll to position [17, 0]
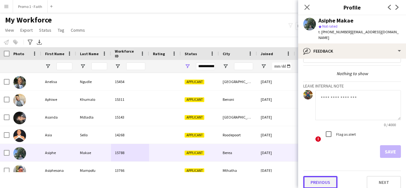
click at [312, 178] on button "Previous" at bounding box center [320, 182] width 34 height 13
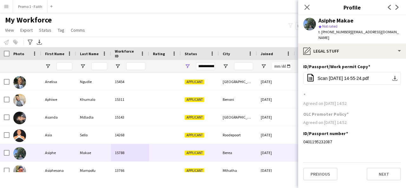
click at [318, 162] on div "Previous Next" at bounding box center [352, 171] width 98 height 18
click at [319, 172] on button "Previous" at bounding box center [320, 174] width 34 height 13
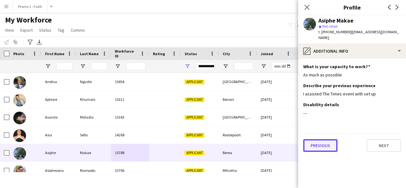
click at [324, 139] on button "Previous" at bounding box center [320, 145] width 34 height 13
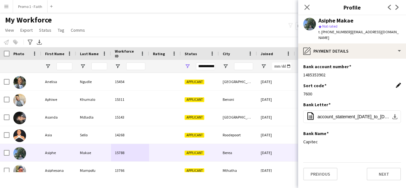
click at [397, 83] on app-icon "Edit this field" at bounding box center [398, 85] width 5 height 5
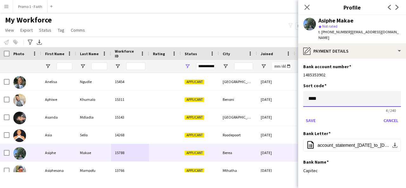
click at [341, 91] on input "****" at bounding box center [352, 99] width 98 height 16
type input "*"
type input "******"
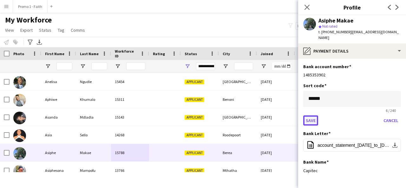
click at [306, 116] on button "Save" at bounding box center [310, 121] width 15 height 10
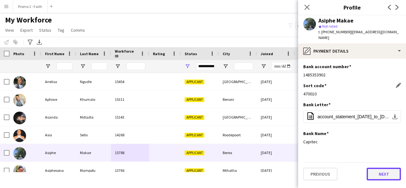
click at [379, 168] on button "Next" at bounding box center [384, 174] width 34 height 13
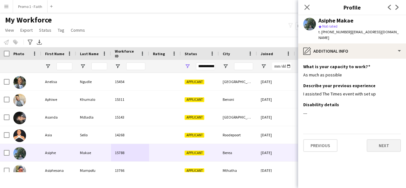
drag, startPoint x: 390, startPoint y: 131, endPoint x: 385, endPoint y: 142, distance: 12.6
click at [385, 142] on div "Previous Next" at bounding box center [352, 143] width 98 height 18
click at [385, 142] on button "Next" at bounding box center [384, 145] width 34 height 13
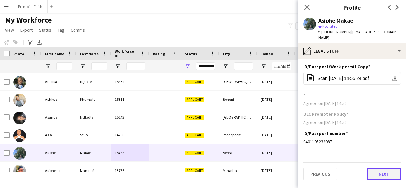
click at [373, 168] on button "Next" at bounding box center [384, 174] width 34 height 13
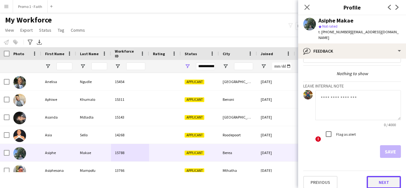
click at [373, 176] on button "Next" at bounding box center [384, 182] width 34 height 13
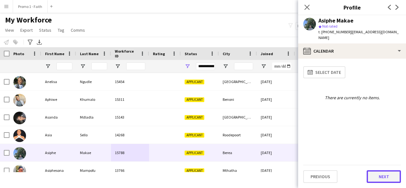
click at [384, 174] on button "Next" at bounding box center [384, 176] width 34 height 13
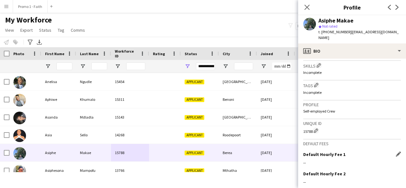
scroll to position [288, 0]
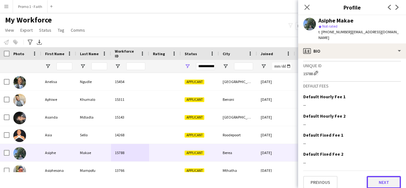
click at [374, 176] on button "Next" at bounding box center [384, 182] width 34 height 13
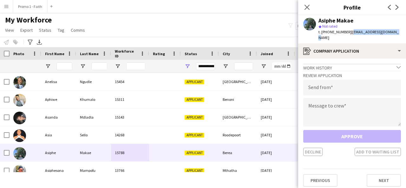
drag, startPoint x: 347, startPoint y: 33, endPoint x: 404, endPoint y: 32, distance: 56.8
click at [404, 32] on app-profile-header "Asiphe Makae star Not rated t. [PHONE_NUMBER] | [EMAIL_ADDRESS][DOMAIN_NAME]" at bounding box center [352, 29] width 108 height 28
copy span "[EMAIL_ADDRESS][DOMAIN_NAME]"
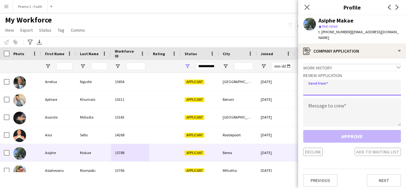
click at [373, 81] on input "email" at bounding box center [352, 88] width 98 height 16
paste input "**********"
type input "**********"
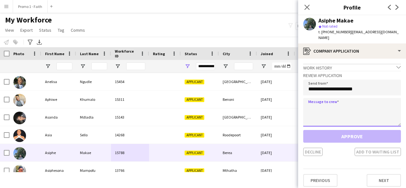
click at [347, 104] on textarea at bounding box center [352, 112] width 98 height 29
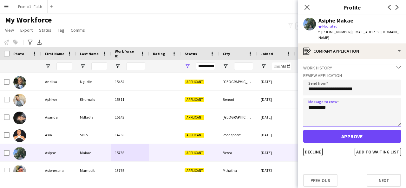
type textarea "*********"
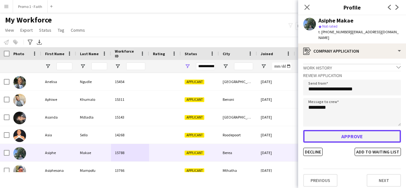
click at [347, 135] on button "Approve" at bounding box center [352, 136] width 98 height 13
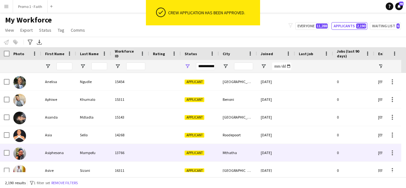
click at [64, 156] on div "Asiphesona" at bounding box center [58, 152] width 35 height 17
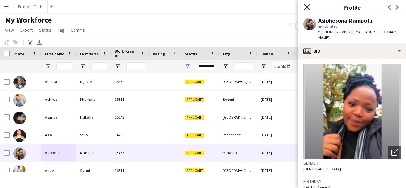
click at [308, 6] on icon at bounding box center [307, 7] width 6 height 6
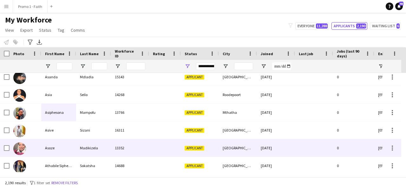
scroll to position [41, 0]
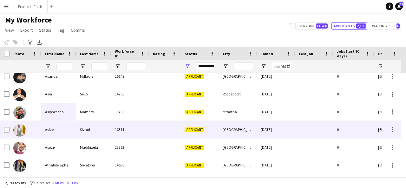
click at [76, 137] on div "Sizani" at bounding box center [93, 129] width 35 height 17
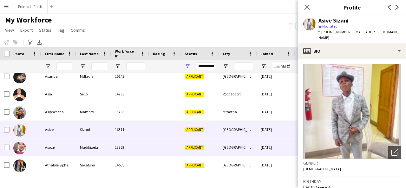
click at [75, 146] on div "Asoze" at bounding box center [58, 147] width 35 height 17
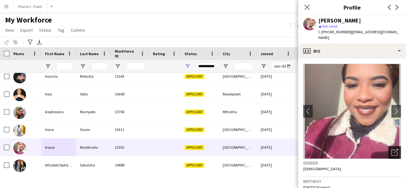
click at [388, 149] on div "Open photos pop-in" at bounding box center [394, 152] width 13 height 13
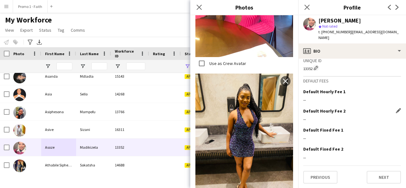
scroll to position [294, 0]
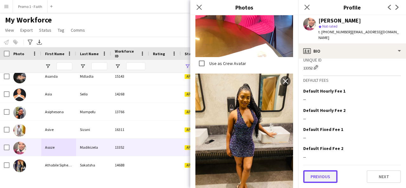
click at [323, 179] on button "Previous" at bounding box center [320, 176] width 34 height 13
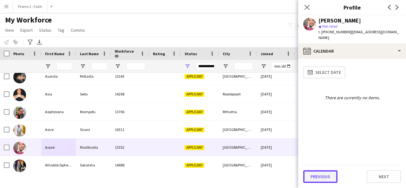
click at [328, 172] on button "Previous" at bounding box center [320, 176] width 34 height 13
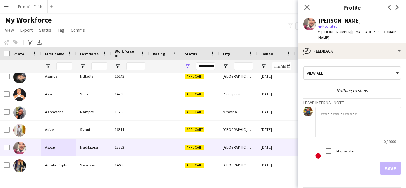
scroll to position [17, 0]
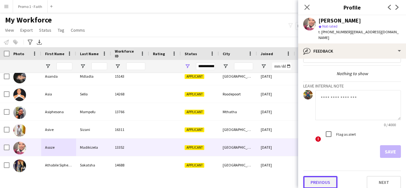
click at [317, 177] on button "Previous" at bounding box center [320, 182] width 34 height 13
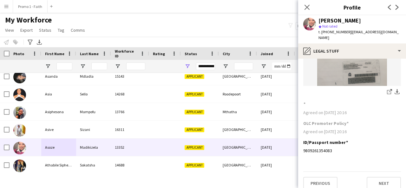
scroll to position [80, 0]
click at [320, 178] on button "Previous" at bounding box center [320, 182] width 34 height 13
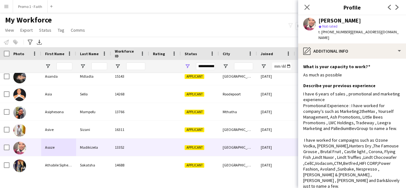
scroll to position [50, 0]
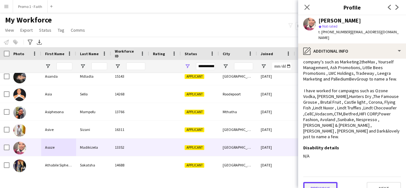
click at [317, 182] on button "Previous" at bounding box center [320, 188] width 34 height 13
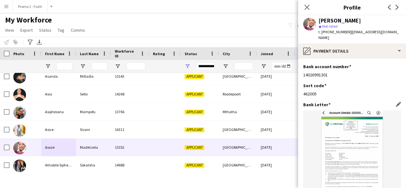
scroll to position [80, 0]
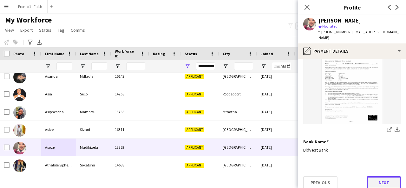
click at [367, 176] on button "Next" at bounding box center [384, 182] width 34 height 13
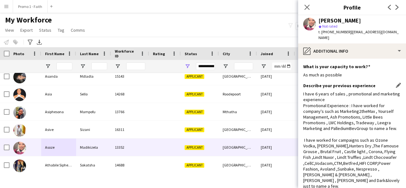
scroll to position [50, 0]
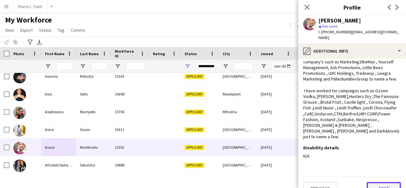
click at [376, 182] on button "Next" at bounding box center [384, 188] width 34 height 13
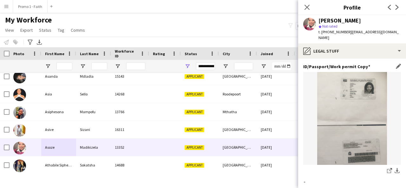
scroll to position [80, 0]
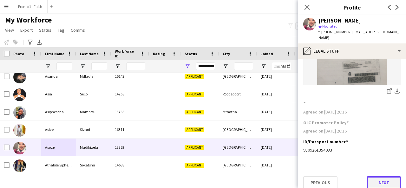
click at [377, 179] on button "Next" at bounding box center [384, 182] width 34 height 13
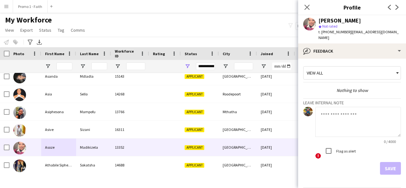
scroll to position [17, 0]
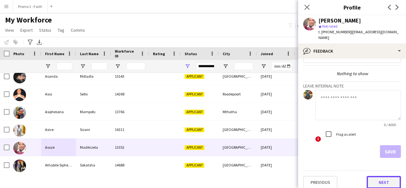
click at [374, 178] on button "Next" at bounding box center [384, 182] width 34 height 13
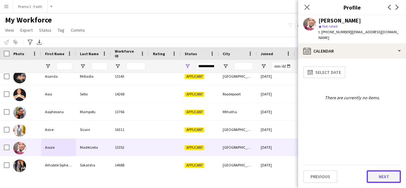
click at [377, 176] on button "Next" at bounding box center [384, 176] width 34 height 13
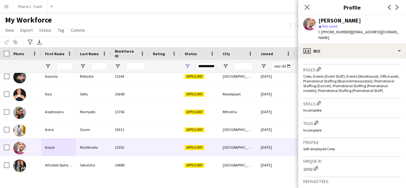
scroll to position [294, 0]
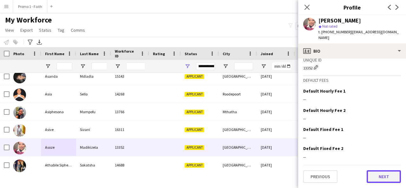
click at [372, 181] on button "Next" at bounding box center [384, 176] width 34 height 13
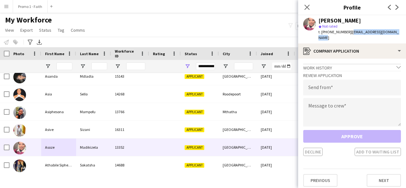
drag, startPoint x: 347, startPoint y: 31, endPoint x: 396, endPoint y: 30, distance: 48.2
click at [396, 30] on div "[PERSON_NAME] star Not rated t. [PHONE_NUMBER] | [EMAIL_ADDRESS][DOMAIN_NAME]" at bounding box center [352, 29] width 108 height 28
copy span "[EMAIL_ADDRESS][DOMAIN_NAME]"
click at [354, 80] on input "email" at bounding box center [352, 88] width 98 height 16
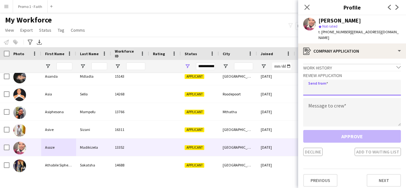
paste input "**********"
type input "**********"
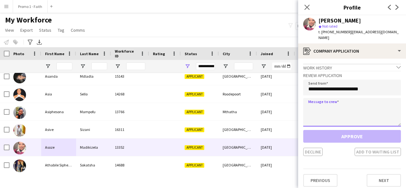
click at [342, 103] on textarea at bounding box center [352, 112] width 98 height 29
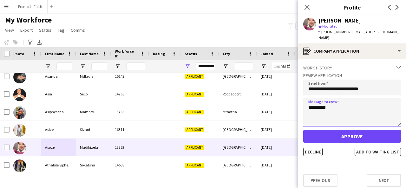
type textarea "*********"
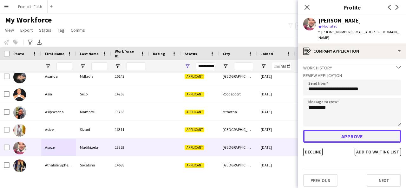
click at [328, 136] on button "Approve" at bounding box center [352, 136] width 98 height 13
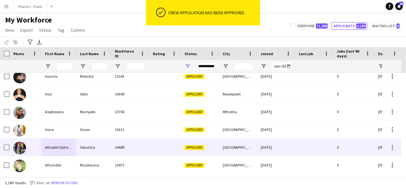
click at [150, 142] on div at bounding box center [165, 147] width 32 height 17
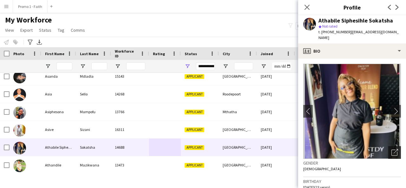
click at [388, 149] on div "Open photos pop-in" at bounding box center [394, 152] width 13 height 13
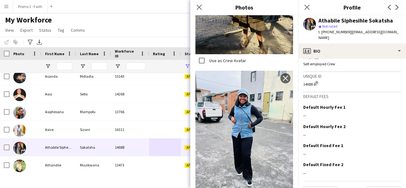
scroll to position [278, 0]
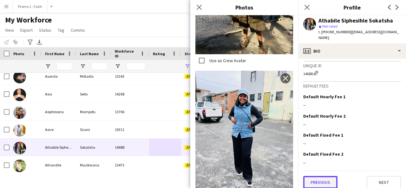
click at [323, 176] on button "Previous" at bounding box center [320, 182] width 34 height 13
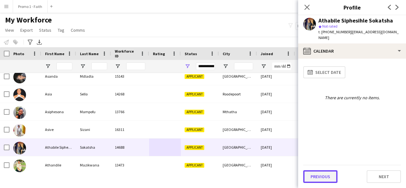
click at [317, 174] on button "Previous" at bounding box center [320, 176] width 34 height 13
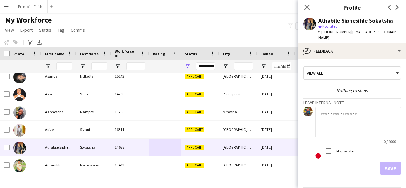
scroll to position [17, 0]
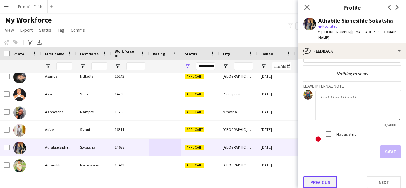
click at [323, 176] on button "Previous" at bounding box center [320, 182] width 34 height 13
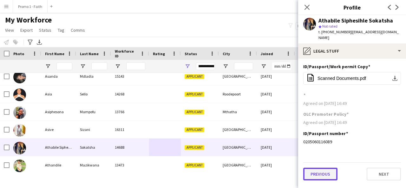
click at [321, 168] on button "Previous" at bounding box center [320, 174] width 34 height 13
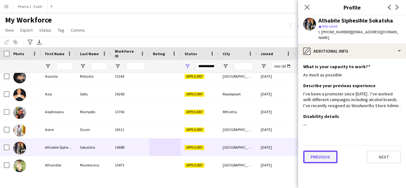
click at [323, 151] on button "Previous" at bounding box center [320, 157] width 34 height 13
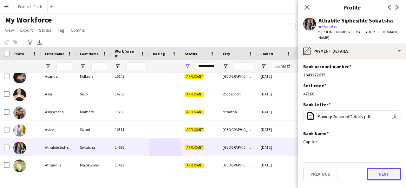
click at [385, 171] on button "Next" at bounding box center [384, 174] width 34 height 13
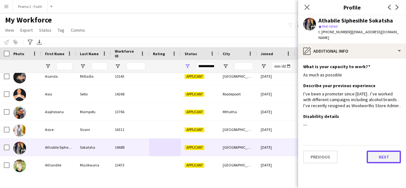
click at [383, 155] on button "Next" at bounding box center [384, 157] width 34 height 13
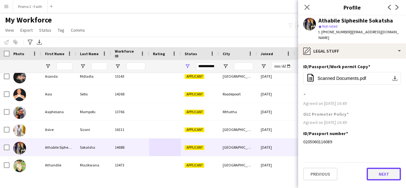
click at [380, 168] on button "Next" at bounding box center [384, 174] width 34 height 13
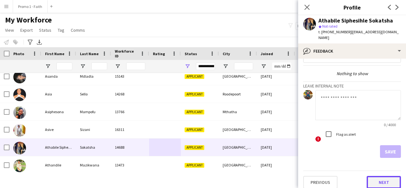
click at [377, 176] on button "Next" at bounding box center [384, 182] width 34 height 13
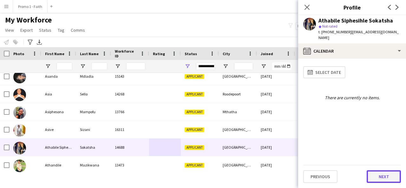
click at [373, 173] on button "Next" at bounding box center [384, 176] width 34 height 13
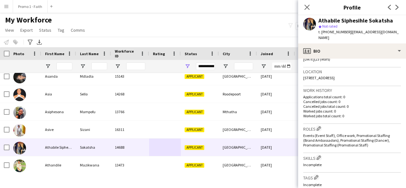
scroll to position [278, 0]
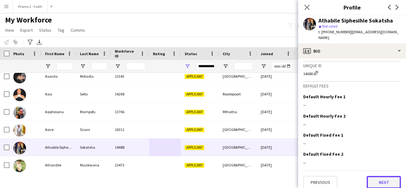
click at [381, 180] on button "Next" at bounding box center [384, 182] width 34 height 13
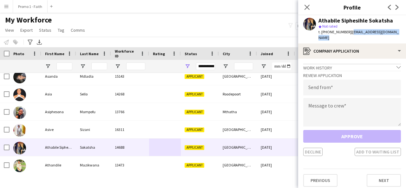
drag, startPoint x: 347, startPoint y: 34, endPoint x: 405, endPoint y: 31, distance: 57.8
click at [405, 31] on app-profile-header "Athabile Siphesihle Sokatsha star Not rated t. [PHONE_NUMBER] | [EMAIL_ADDRESS]…" at bounding box center [352, 29] width 108 height 28
copy span "[EMAIL_ADDRESS][DOMAIN_NAME]"
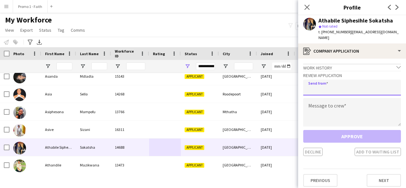
click at [354, 83] on input "email" at bounding box center [352, 88] width 98 height 16
paste input "**********"
type input "**********"
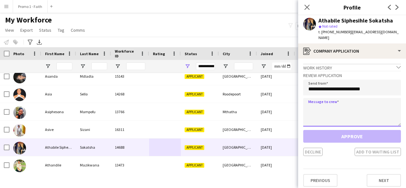
click at [322, 101] on textarea at bounding box center [352, 112] width 98 height 29
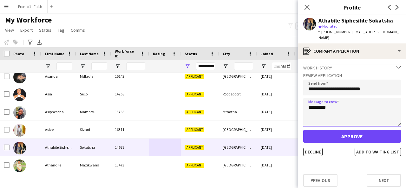
type textarea "*********"
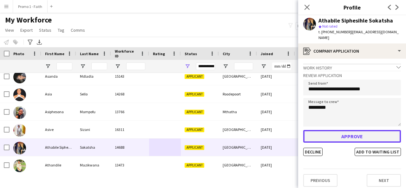
click at [338, 130] on button "Approve" at bounding box center [352, 136] width 98 height 13
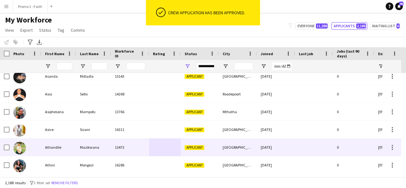
click at [246, 141] on div "[GEOGRAPHIC_DATA]" at bounding box center [238, 147] width 38 height 17
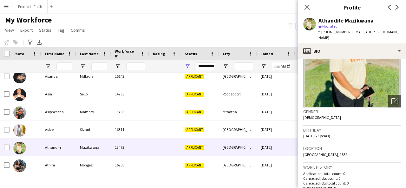
scroll to position [55, 0]
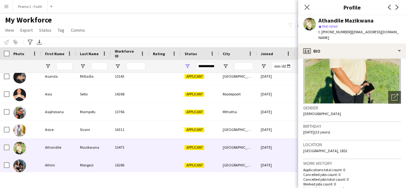
click at [148, 163] on div "16286" at bounding box center [130, 164] width 38 height 17
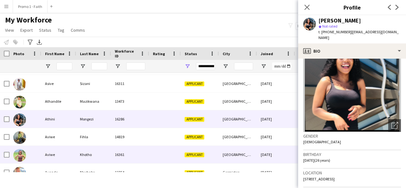
scroll to position [87, 0]
click at [117, 153] on div "16361" at bounding box center [130, 154] width 38 height 17
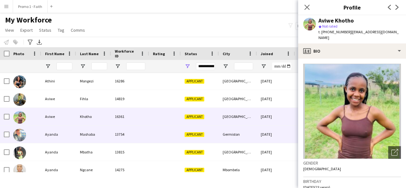
scroll to position [126, 0]
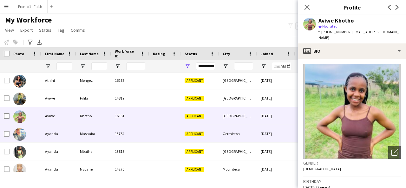
click at [122, 138] on div "13754" at bounding box center [130, 133] width 38 height 17
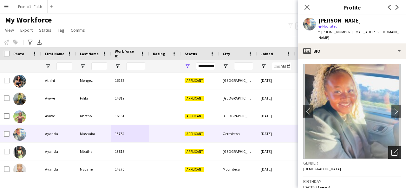
click at [392, 149] on icon "Open photos pop-in" at bounding box center [395, 152] width 7 height 7
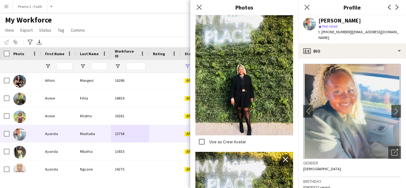
scroll to position [148, 0]
click at [200, 10] on app-icon "Close pop-in" at bounding box center [199, 7] width 9 height 9
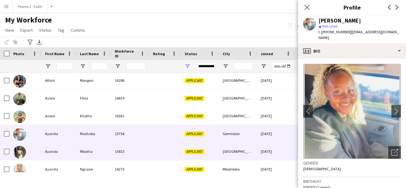
click at [89, 148] on div "Mbatha" at bounding box center [93, 151] width 35 height 17
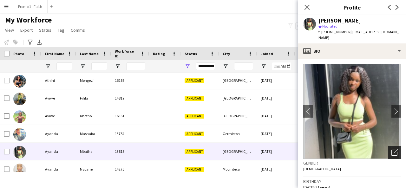
click at [388, 146] on div "Open photos pop-in" at bounding box center [394, 152] width 13 height 13
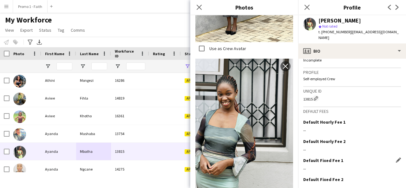
scroll to position [274, 0]
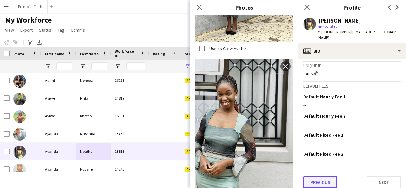
click at [321, 176] on button "Previous" at bounding box center [320, 182] width 34 height 13
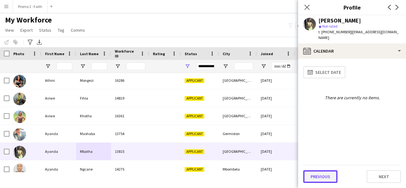
click at [317, 172] on button "Previous" at bounding box center [320, 176] width 34 height 13
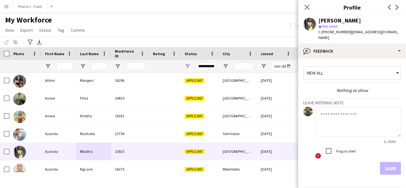
scroll to position [17, 0]
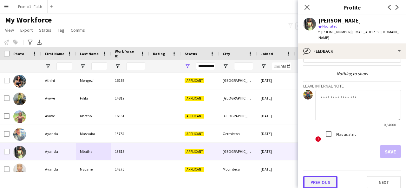
click at [315, 176] on button "Previous" at bounding box center [320, 182] width 34 height 13
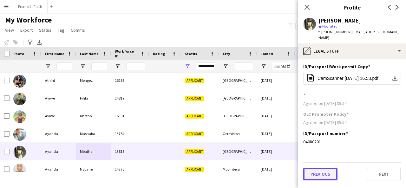
click at [325, 168] on button "Previous" at bounding box center [320, 174] width 34 height 13
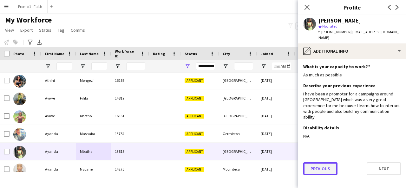
click at [323, 162] on button "Previous" at bounding box center [320, 168] width 34 height 13
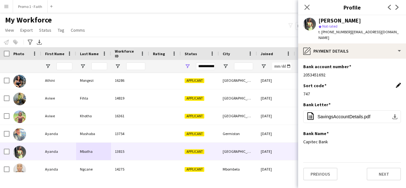
click at [399, 83] on app-icon "Edit this field" at bounding box center [398, 85] width 5 height 5
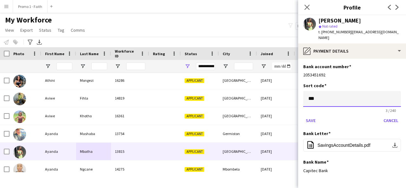
click at [363, 99] on input "***" at bounding box center [352, 99] width 98 height 16
type input "*"
type input "******"
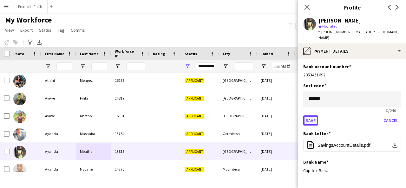
click at [305, 116] on button "Save" at bounding box center [310, 121] width 15 height 10
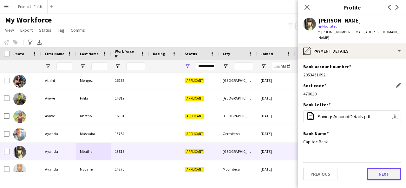
click at [380, 168] on button "Next" at bounding box center [384, 174] width 34 height 13
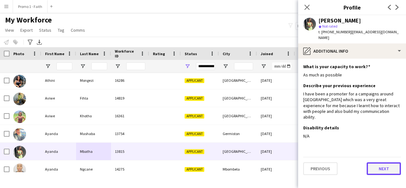
click at [380, 162] on button "Next" at bounding box center [384, 168] width 34 height 13
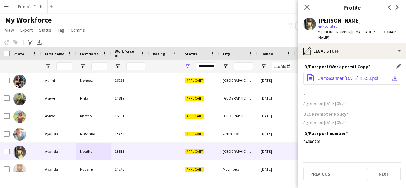
click at [360, 75] on button "office-file-sheet CamScanner [DATE] 16.53.pdf download-bottom" at bounding box center [352, 78] width 98 height 13
click at [332, 133] on div "ID/Passport number Edit this field 04080201" at bounding box center [352, 140] width 98 height 19
click at [400, 131] on app-icon "Edit this field" at bounding box center [398, 133] width 5 height 5
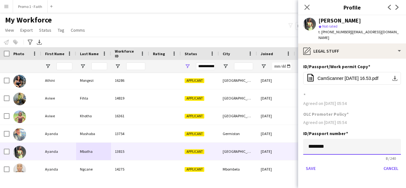
click at [351, 139] on input "********" at bounding box center [352, 147] width 98 height 16
type input "**********"
click at [308, 163] on button "Save" at bounding box center [310, 168] width 15 height 10
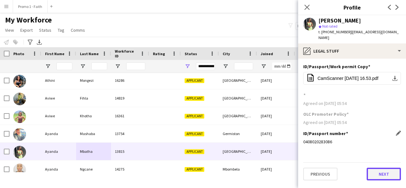
click at [384, 168] on button "Next" at bounding box center [384, 174] width 34 height 13
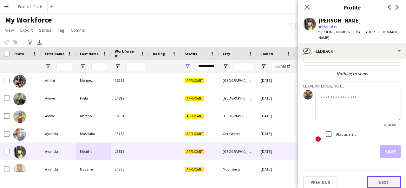
click at [375, 182] on button "Next" at bounding box center [384, 182] width 34 height 13
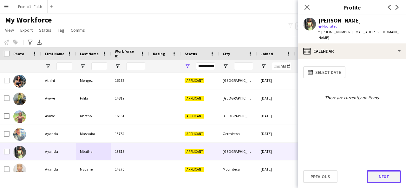
click at [372, 177] on button "Next" at bounding box center [384, 176] width 34 height 13
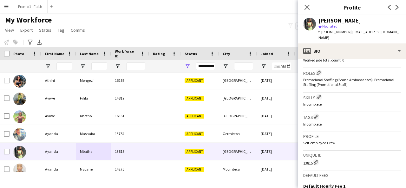
scroll to position [274, 0]
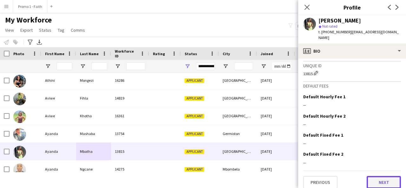
click at [373, 176] on button "Next" at bounding box center [384, 182] width 34 height 13
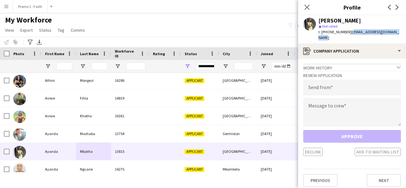
drag, startPoint x: 347, startPoint y: 31, endPoint x: 401, endPoint y: 32, distance: 53.9
click at [401, 32] on div "[PERSON_NAME] star Not rated t. [PHONE_NUMBER] | [EMAIL_ADDRESS][DOMAIN_NAME]" at bounding box center [352, 29] width 108 height 28
copy span "[EMAIL_ADDRESS][DOMAIN_NAME]"
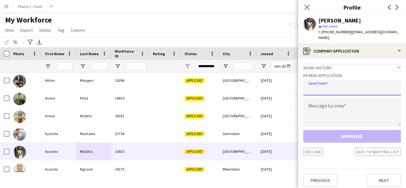
click at [364, 80] on input "email" at bounding box center [352, 88] width 98 height 16
paste input "**********"
type input "**********"
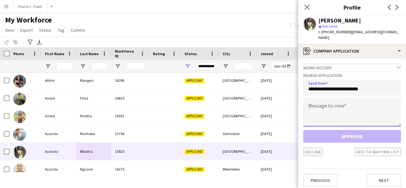
click at [333, 98] on textarea at bounding box center [352, 112] width 98 height 29
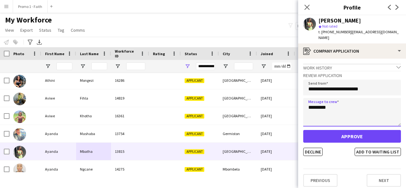
type textarea "*********"
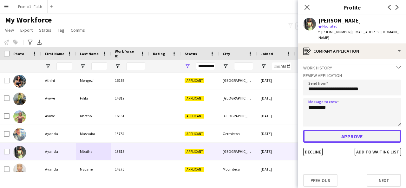
click at [335, 131] on button "Approve" at bounding box center [352, 136] width 98 height 13
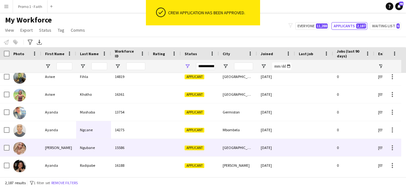
scroll to position [148, 0]
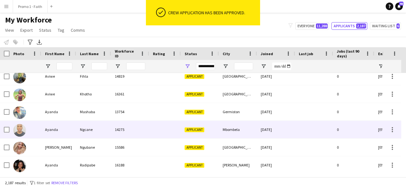
click at [127, 135] on div "14275" at bounding box center [130, 129] width 38 height 17
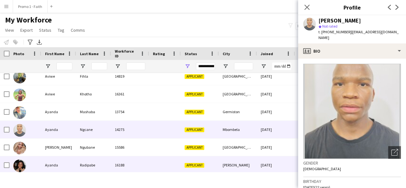
click at [124, 160] on div "16188" at bounding box center [130, 164] width 38 height 17
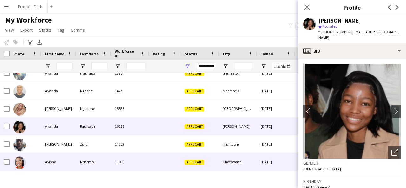
scroll to position [187, 0]
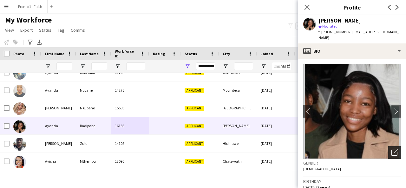
click at [388, 146] on div "Open photos pop-in" at bounding box center [394, 152] width 13 height 13
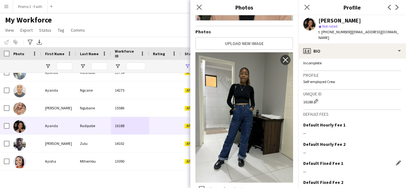
scroll to position [278, 0]
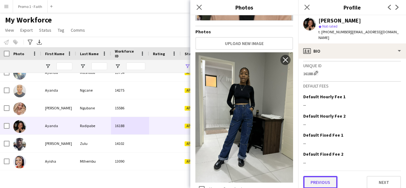
click at [320, 181] on button "Previous" at bounding box center [320, 182] width 34 height 13
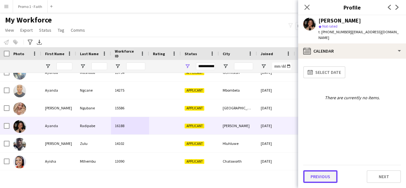
click at [322, 172] on button "Previous" at bounding box center [320, 176] width 34 height 13
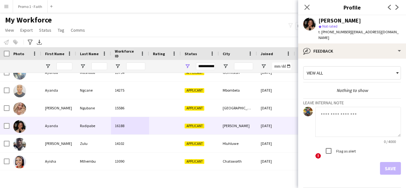
scroll to position [17, 0]
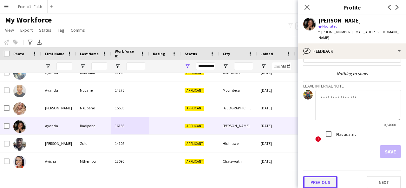
click at [317, 180] on button "Previous" at bounding box center [320, 182] width 34 height 13
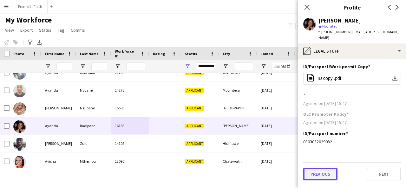
click at [327, 168] on button "Previous" at bounding box center [320, 174] width 34 height 13
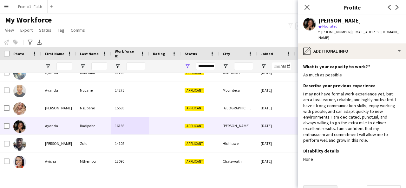
scroll to position [9, 0]
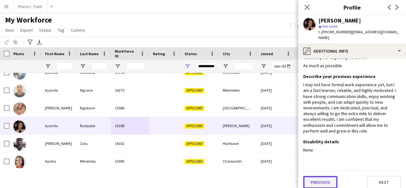
click at [322, 176] on button "Previous" at bounding box center [320, 182] width 34 height 13
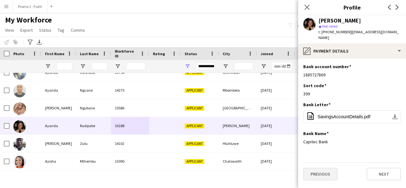
scroll to position [0, 0]
drag, startPoint x: 356, startPoint y: 87, endPoint x: 398, endPoint y: 78, distance: 43.1
click at [398, 83] on div "Sort code Edit this field 399" at bounding box center [352, 92] width 98 height 19
click at [398, 83] on app-icon "Edit this field" at bounding box center [398, 85] width 5 height 5
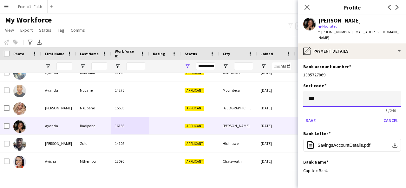
click at [345, 99] on input "***" at bounding box center [352, 99] width 98 height 16
type input "*"
type input "******"
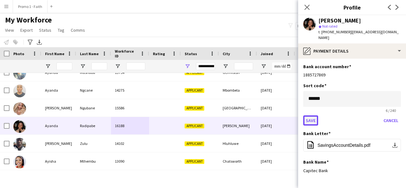
click at [305, 116] on button "Save" at bounding box center [310, 121] width 15 height 10
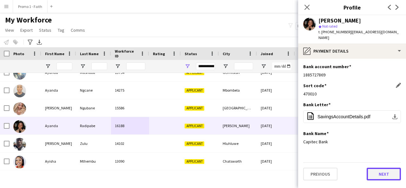
click at [385, 169] on button "Next" at bounding box center [384, 174] width 34 height 13
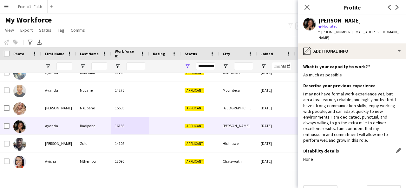
scroll to position [9, 0]
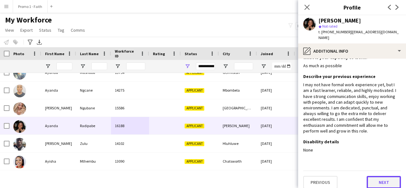
click at [374, 180] on button "Next" at bounding box center [384, 182] width 34 height 13
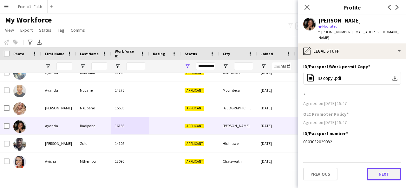
click at [378, 170] on button "Next" at bounding box center [384, 174] width 34 height 13
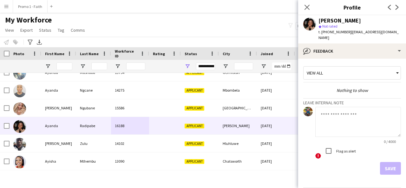
scroll to position [17, 0]
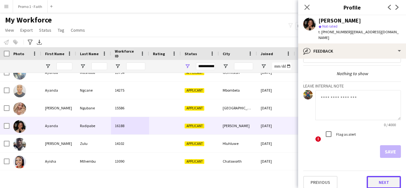
click at [378, 176] on button "Next" at bounding box center [384, 182] width 34 height 13
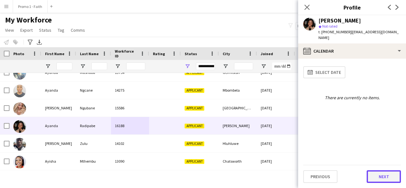
click at [383, 176] on button "Next" at bounding box center [384, 176] width 34 height 13
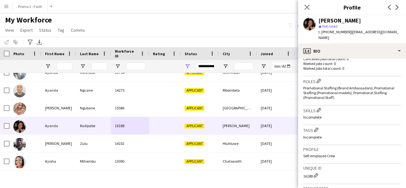
scroll to position [278, 0]
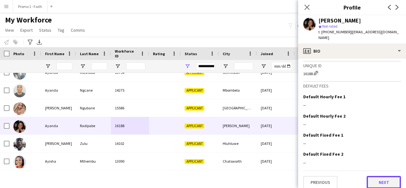
click at [371, 176] on button "Next" at bounding box center [384, 182] width 34 height 13
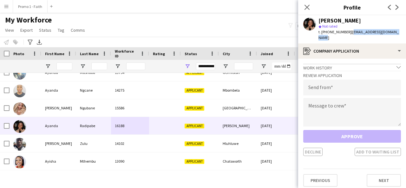
drag, startPoint x: 347, startPoint y: 32, endPoint x: 403, endPoint y: 34, distance: 56.2
click at [403, 34] on app-profile-header "[PERSON_NAME] star Not rated t. [PHONE_NUMBER] | [EMAIL_ADDRESS][DOMAIN_NAME]" at bounding box center [352, 29] width 108 height 28
copy span "[EMAIL_ADDRESS][DOMAIN_NAME]"
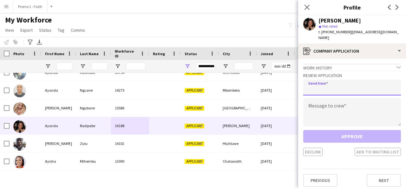
click at [358, 80] on input "email" at bounding box center [352, 88] width 98 height 16
paste input "**********"
type input "**********"
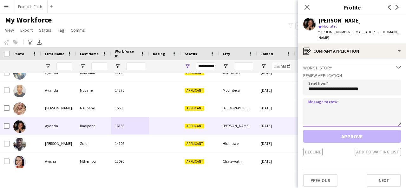
click at [344, 100] on textarea at bounding box center [352, 112] width 98 height 29
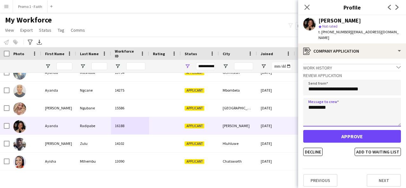
type textarea "*********"
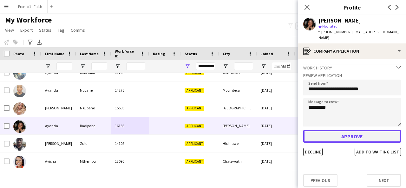
click at [339, 130] on button "Approve" at bounding box center [352, 136] width 98 height 13
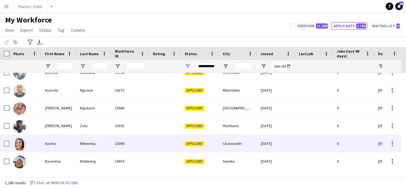
click at [92, 142] on div "Mthembu" at bounding box center [93, 143] width 35 height 17
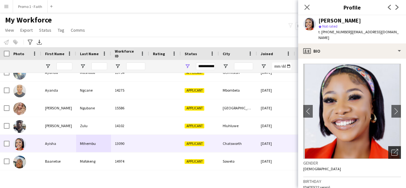
click at [389, 149] on div "Open photos pop-in" at bounding box center [394, 152] width 13 height 13
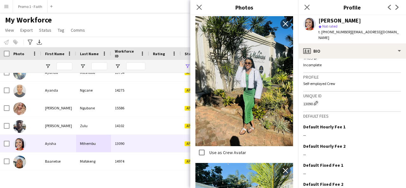
scroll to position [290, 0]
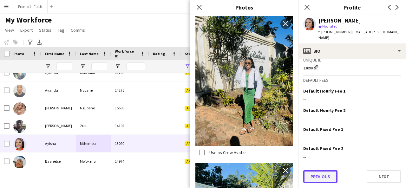
click at [327, 177] on button "Previous" at bounding box center [320, 176] width 34 height 13
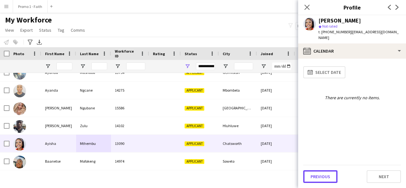
click at [327, 177] on button "Previous" at bounding box center [320, 176] width 34 height 13
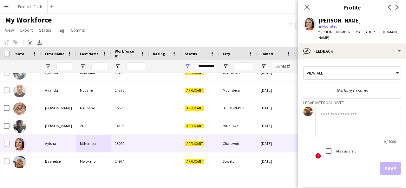
scroll to position [23, 0]
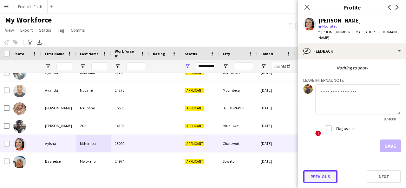
click at [317, 176] on button "Previous" at bounding box center [320, 176] width 34 height 13
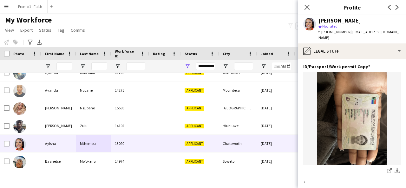
scroll to position [85, 0]
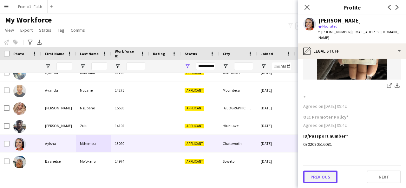
click at [316, 180] on button "Previous" at bounding box center [320, 177] width 34 height 13
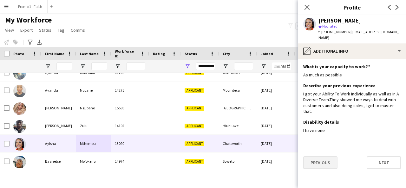
scroll to position [0, 0]
click at [319, 160] on button "Previous" at bounding box center [320, 162] width 34 height 13
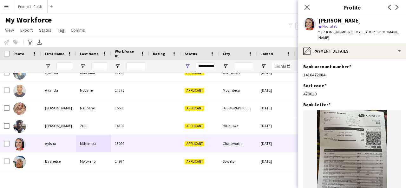
scroll to position [85, 0]
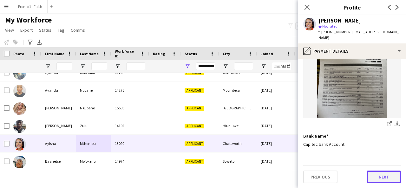
click at [373, 180] on button "Next" at bounding box center [384, 177] width 34 height 13
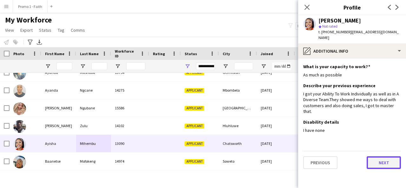
click at [383, 158] on button "Next" at bounding box center [384, 162] width 34 height 13
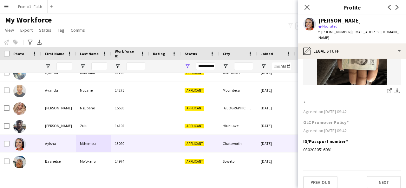
scroll to position [82, 0]
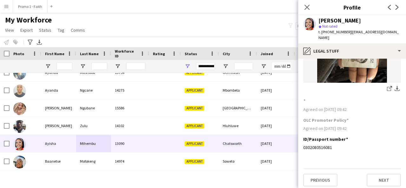
click at [323, 187] on app-section-data-types "ID/Passport/Work permit Copy Edit this field share-external-link-1 download-bot…" at bounding box center [352, 123] width 108 height 129
click at [327, 180] on button "Previous" at bounding box center [320, 180] width 34 height 13
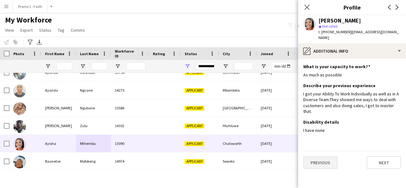
scroll to position [0, 0]
click at [326, 162] on button "Previous" at bounding box center [320, 162] width 34 height 13
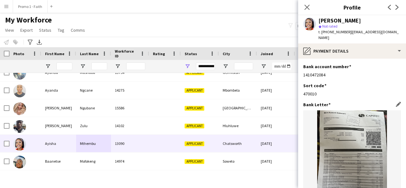
scroll to position [85, 0]
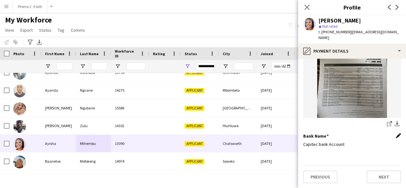
click at [396, 135] on app-icon "Edit this field" at bounding box center [398, 135] width 5 height 5
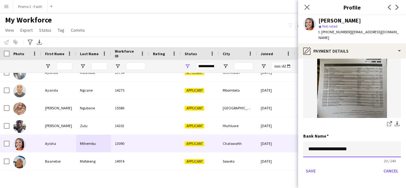
click at [367, 151] on input "**********" at bounding box center [352, 150] width 98 height 16
type input "**********"
click at [309, 171] on button "Save" at bounding box center [310, 171] width 15 height 10
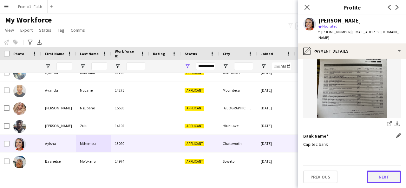
click at [388, 174] on button "Next" at bounding box center [384, 177] width 34 height 13
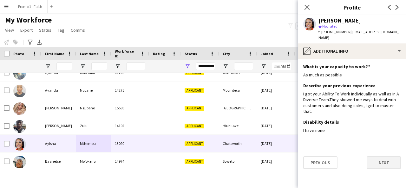
scroll to position [0, 0]
click at [383, 156] on button "Next" at bounding box center [384, 162] width 34 height 13
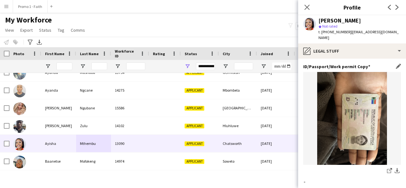
scroll to position [85, 0]
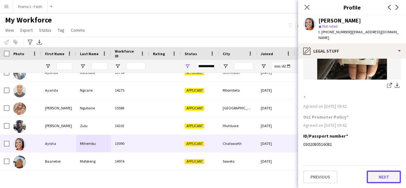
click at [372, 175] on button "Next" at bounding box center [384, 177] width 34 height 13
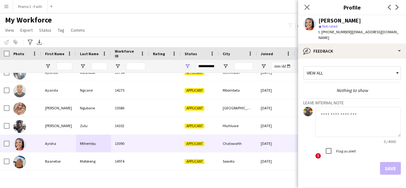
scroll to position [23, 0]
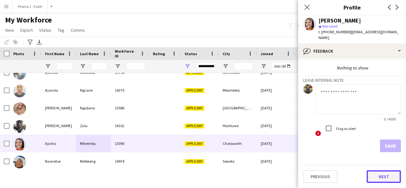
click at [379, 175] on button "Next" at bounding box center [384, 176] width 34 height 13
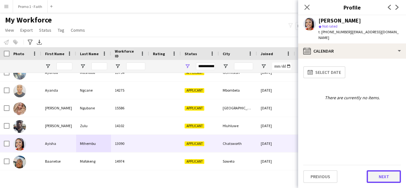
click at [386, 181] on button "Next" at bounding box center [384, 176] width 34 height 13
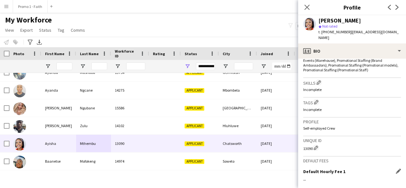
scroll to position [290, 0]
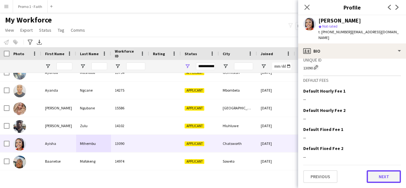
click at [378, 176] on button "Next" at bounding box center [384, 176] width 34 height 13
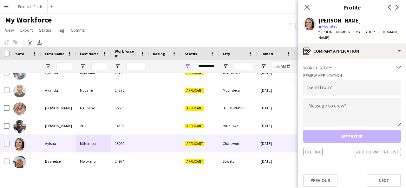
drag, startPoint x: 347, startPoint y: 32, endPoint x: 353, endPoint y: 37, distance: 8.1
click at [353, 37] on div "t. [PHONE_NUMBER] | [EMAIL_ADDRESS][DOMAIN_NAME]" at bounding box center [360, 34] width 83 height 11
copy span "[EMAIL_ADDRESS][DOMAIN_NAME]"
click at [315, 86] on input "email" at bounding box center [352, 88] width 98 height 16
paste input "**********"
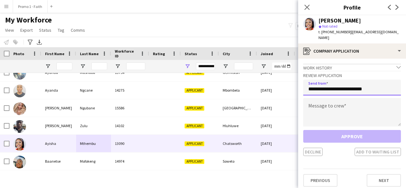
type input "**********"
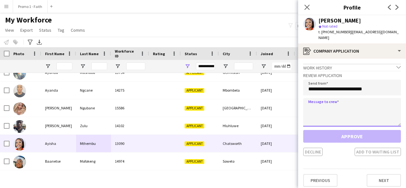
click at [325, 117] on textarea at bounding box center [352, 112] width 98 height 29
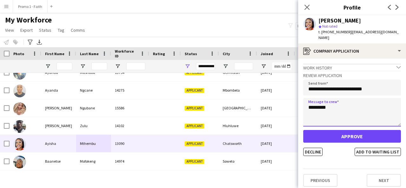
type textarea "*********"
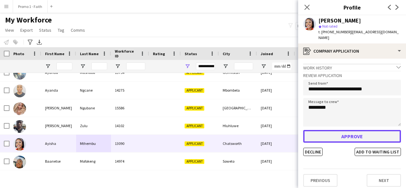
click at [340, 135] on button "Approve" at bounding box center [352, 136] width 98 height 13
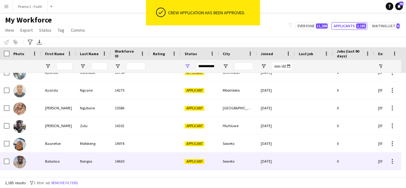
click at [115, 154] on div "14630" at bounding box center [130, 161] width 38 height 17
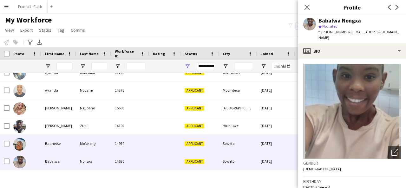
click at [108, 146] on div "Mofokeng" at bounding box center [93, 143] width 35 height 17
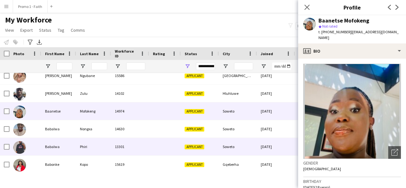
scroll to position [219, 0]
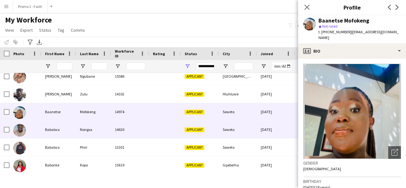
click at [98, 126] on div "Nongxa" at bounding box center [93, 129] width 35 height 17
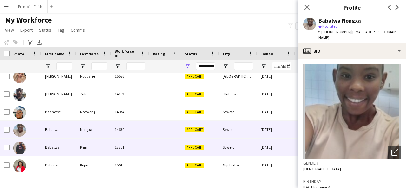
click at [106, 144] on div "Phiri" at bounding box center [93, 147] width 35 height 17
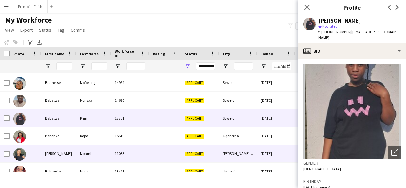
scroll to position [248, 0]
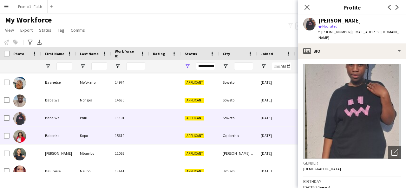
click at [116, 140] on div "15619" at bounding box center [130, 135] width 38 height 17
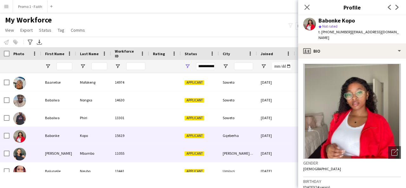
click at [98, 159] on div "Mbambo" at bounding box center [93, 153] width 35 height 17
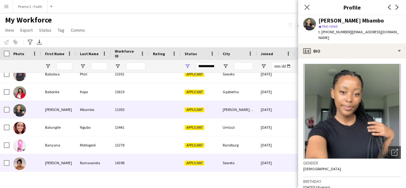
scroll to position [292, 0]
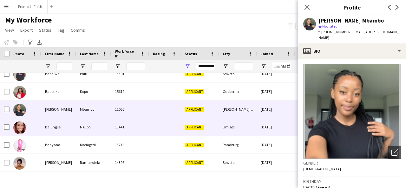
click at [105, 134] on div "Ngubo" at bounding box center [93, 126] width 35 height 17
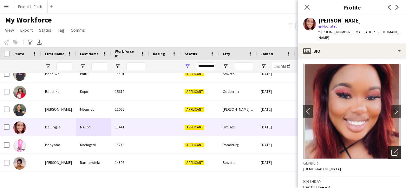
click at [392, 149] on icon "Open photos pop-in" at bounding box center [395, 152] width 7 height 7
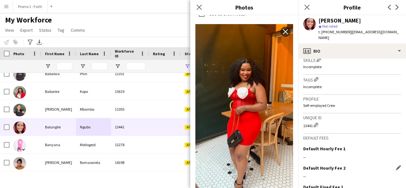
scroll to position [278, 0]
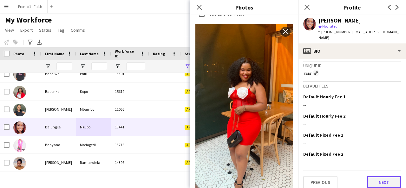
click at [367, 176] on button "Next" at bounding box center [384, 182] width 34 height 13
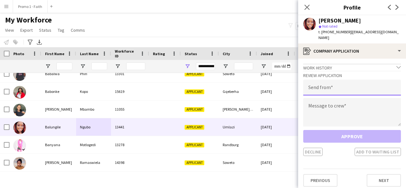
click at [338, 81] on input "email" at bounding box center [352, 88] width 98 height 16
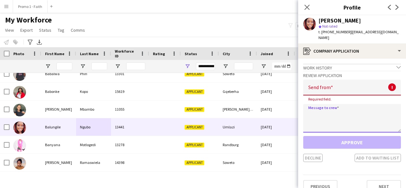
click at [333, 104] on textarea at bounding box center [352, 118] width 98 height 29
type textarea "*********"
drag, startPoint x: 318, startPoint y: 107, endPoint x: 302, endPoint y: 106, distance: 15.6
click at [302, 106] on app-crew-profile-application "Work history chevron-down Incomplete Review Application Send from ! Required fi…" at bounding box center [352, 123] width 108 height 129
drag, startPoint x: 334, startPoint y: 108, endPoint x: 306, endPoint y: 105, distance: 28.4
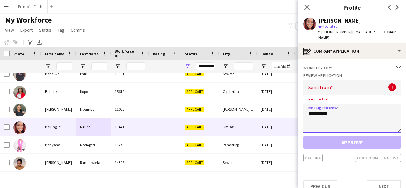
click at [306, 105] on textarea "*********" at bounding box center [352, 118] width 98 height 29
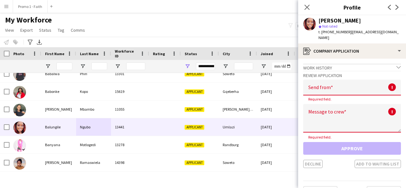
drag, startPoint x: 346, startPoint y: 31, endPoint x: 397, endPoint y: 32, distance: 50.5
click at [397, 32] on div "Balungile Ngubo star Not rated t. [PHONE_NUMBER] | [EMAIL_ADDRESS][DOMAIN_NAME]" at bounding box center [352, 29] width 108 height 28
copy span "[EMAIL_ADDRESS][DOMAIN_NAME]"
click at [351, 82] on input "email" at bounding box center [352, 88] width 98 height 16
paste input "**********"
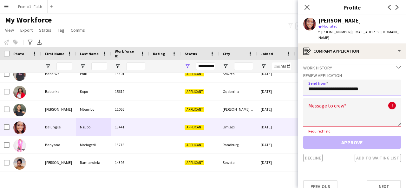
type input "**********"
click at [327, 99] on textarea at bounding box center [352, 112] width 98 height 29
paste textarea "**********"
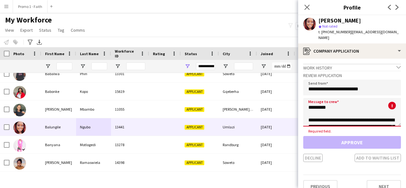
scroll to position [143, 0]
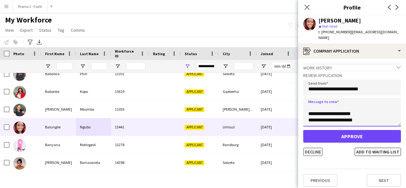
type textarea "**********"
click at [314, 148] on button "Decline" at bounding box center [312, 152] width 19 height 8
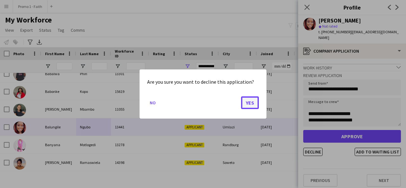
click at [254, 105] on button "Yes" at bounding box center [250, 102] width 18 height 13
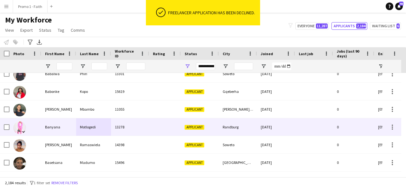
scroll to position [300, 0]
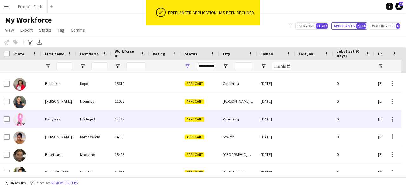
click at [92, 120] on div "Motlogedi" at bounding box center [93, 118] width 35 height 17
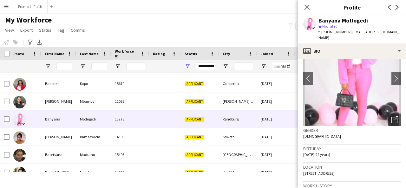
scroll to position [33, 0]
click at [394, 116] on icon at bounding box center [396, 118] width 4 height 4
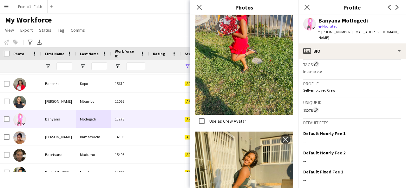
scroll to position [279, 0]
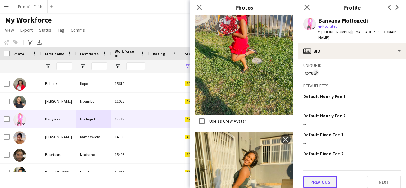
click at [321, 179] on button "Previous" at bounding box center [320, 182] width 34 height 13
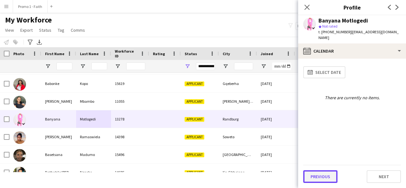
click at [323, 171] on button "Previous" at bounding box center [320, 176] width 34 height 13
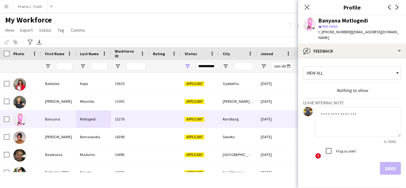
scroll to position [17, 0]
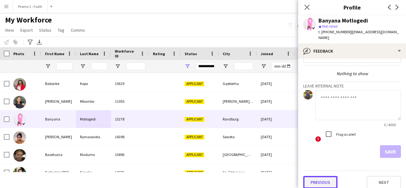
click at [318, 179] on button "Previous" at bounding box center [320, 182] width 34 height 13
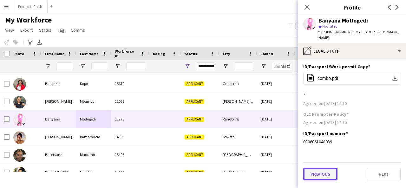
click at [317, 173] on button "Previous" at bounding box center [320, 174] width 34 height 13
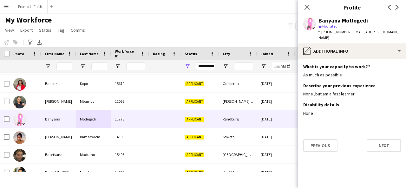
click at [321, 146] on app-section-data-types "What is your capacity to work? Edit this field As much as possible Describe you…" at bounding box center [352, 123] width 108 height 129
click at [320, 142] on button "Previous" at bounding box center [320, 145] width 34 height 13
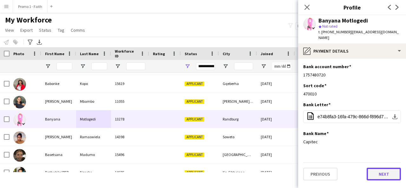
click at [395, 169] on button "Next" at bounding box center [384, 174] width 34 height 13
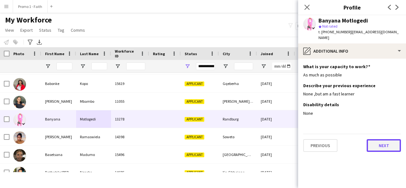
click at [387, 139] on button "Next" at bounding box center [384, 145] width 34 height 13
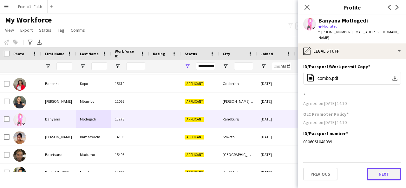
click at [374, 169] on button "Next" at bounding box center [384, 174] width 34 height 13
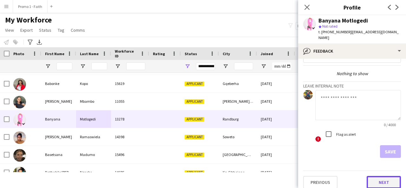
click at [378, 176] on button "Next" at bounding box center [384, 182] width 34 height 13
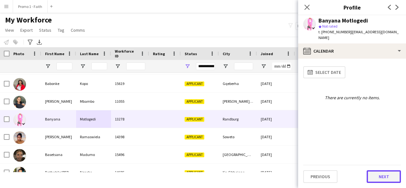
click at [379, 175] on button "Next" at bounding box center [384, 176] width 34 height 13
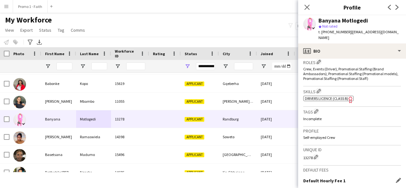
scroll to position [279, 0]
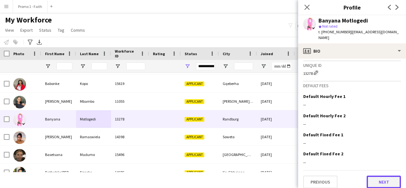
click at [377, 179] on button "Next" at bounding box center [384, 182] width 34 height 13
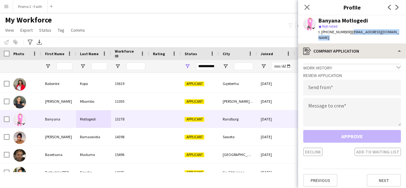
drag, startPoint x: 347, startPoint y: 31, endPoint x: 394, endPoint y: 38, distance: 47.7
click at [394, 38] on app-crew-profile "Close pop-in Profile Previous Next Banyana Motlogedi star Not rated t. [PHONE_N…" at bounding box center [352, 94] width 108 height 188
copy app-crew-profile "[EMAIL_ADDRESS][DOMAIN_NAME] register"
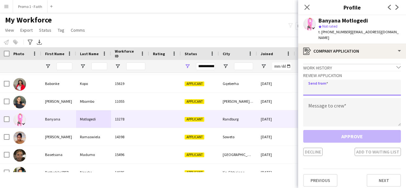
click at [337, 80] on input "email" at bounding box center [352, 88] width 98 height 16
paste input "**********"
type input "**********"
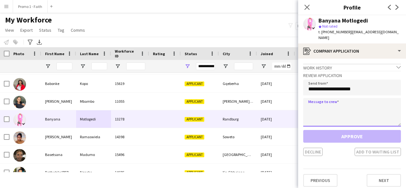
click at [326, 113] on textarea at bounding box center [352, 112] width 98 height 29
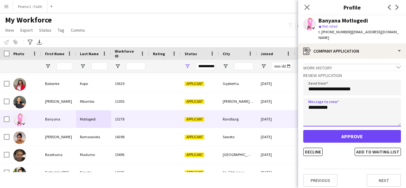
type textarea "*********"
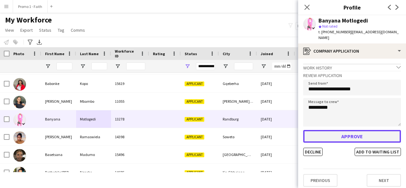
click at [353, 130] on button "Approve" at bounding box center [352, 136] width 98 height 13
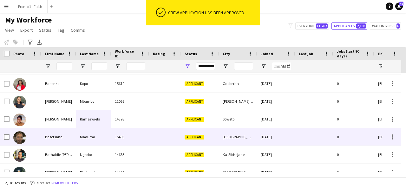
click at [112, 144] on div "15496" at bounding box center [130, 136] width 38 height 17
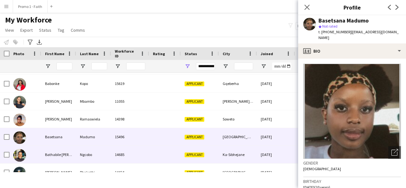
click at [143, 150] on div "14685" at bounding box center [130, 154] width 38 height 17
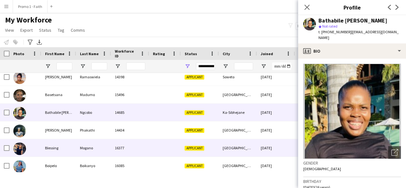
scroll to position [343, 0]
click at [118, 146] on div "16377" at bounding box center [130, 147] width 38 height 17
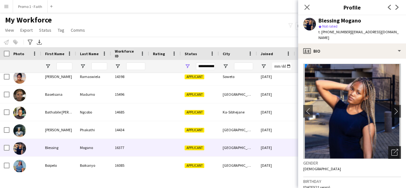
click at [392, 149] on icon "Open photos pop-in" at bounding box center [395, 152] width 7 height 7
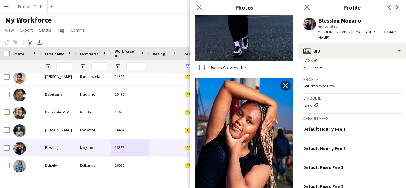
scroll to position [278, 0]
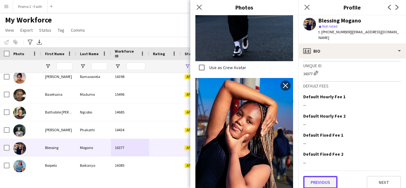
click at [319, 182] on button "Previous" at bounding box center [320, 182] width 34 height 13
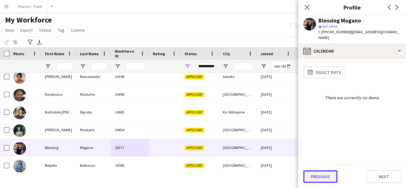
click at [320, 179] on button "Previous" at bounding box center [320, 176] width 34 height 13
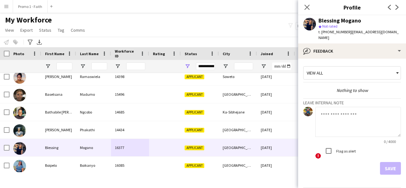
scroll to position [17, 0]
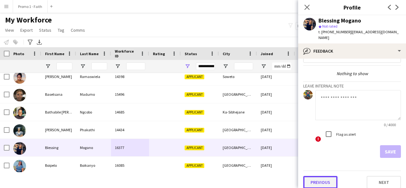
click at [317, 177] on button "Previous" at bounding box center [320, 182] width 34 height 13
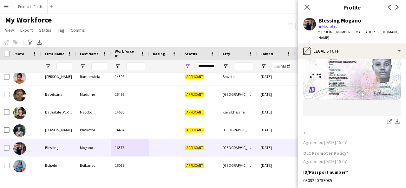
scroll to position [80, 0]
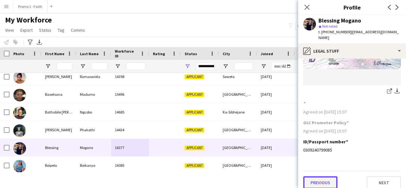
click at [317, 177] on button "Previous" at bounding box center [320, 182] width 34 height 13
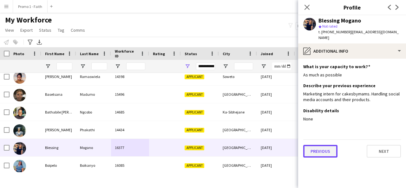
click at [324, 145] on button "Previous" at bounding box center [320, 151] width 34 height 13
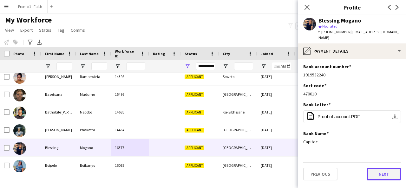
click at [388, 168] on button "Next" at bounding box center [384, 174] width 34 height 13
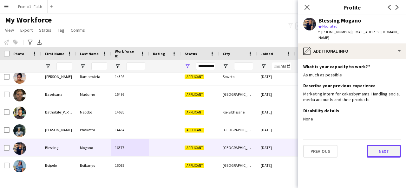
click at [377, 145] on button "Next" at bounding box center [384, 151] width 34 height 13
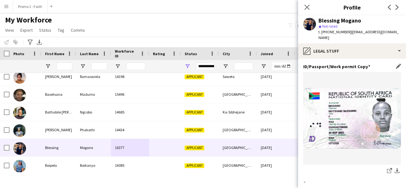
scroll to position [80, 0]
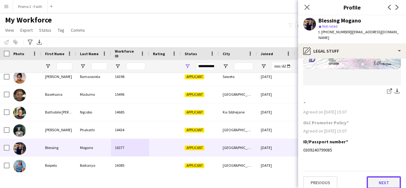
click at [377, 181] on button "Next" at bounding box center [384, 182] width 34 height 13
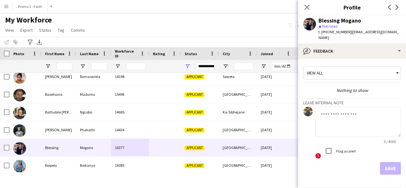
scroll to position [17, 0]
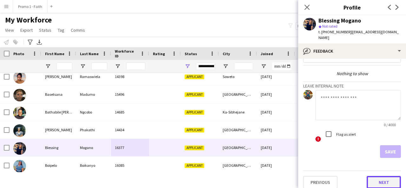
click at [371, 176] on button "Next" at bounding box center [384, 182] width 34 height 13
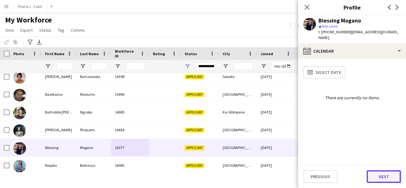
click at [380, 179] on button "Next" at bounding box center [384, 176] width 34 height 13
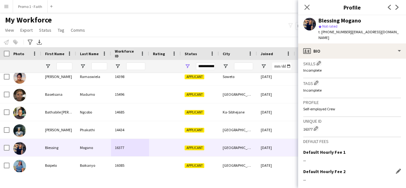
scroll to position [278, 0]
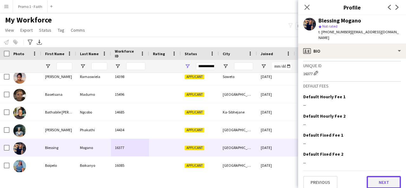
click at [376, 176] on button "Next" at bounding box center [384, 182] width 34 height 13
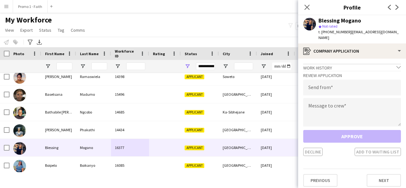
drag, startPoint x: 348, startPoint y: 32, endPoint x: 405, endPoint y: 35, distance: 56.9
click at [405, 35] on div "Blessing Mogano star Not rated t. [PHONE_NUMBER] | [EMAIL_ADDRESS][DOMAIN_NAME]" at bounding box center [352, 29] width 108 height 28
copy span "[EMAIL_ADDRESS][DOMAIN_NAME]"
click at [356, 80] on input "email" at bounding box center [352, 88] width 98 height 16
paste input "**********"
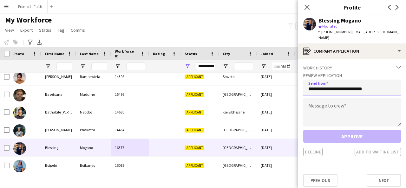
type input "**********"
click at [340, 108] on textarea at bounding box center [352, 112] width 98 height 29
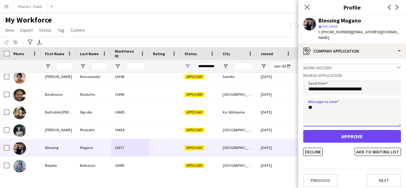
type textarea "*"
type textarea "*********"
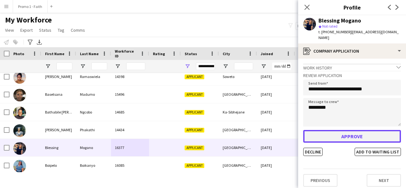
click at [343, 130] on button "Approve" at bounding box center [352, 136] width 98 height 13
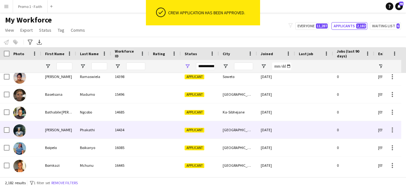
click at [144, 137] on div "14434" at bounding box center [130, 129] width 38 height 17
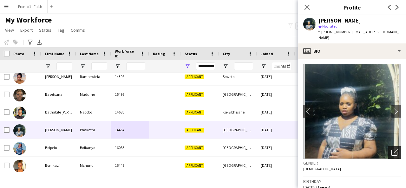
click at [388, 146] on div "Open photos pop-in" at bounding box center [394, 152] width 13 height 13
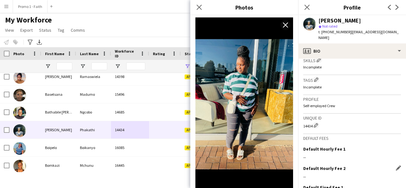
scroll to position [274, 0]
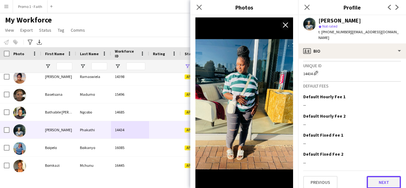
click at [373, 176] on button "Next" at bounding box center [384, 182] width 34 height 13
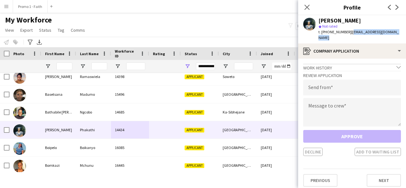
drag, startPoint x: 347, startPoint y: 32, endPoint x: 406, endPoint y: 35, distance: 59.4
click at [406, 35] on app-profile-header "[PERSON_NAME] Phakathi star Not rated t. [PHONE_NUMBER] | [EMAIL_ADDRESS][DOMAI…" at bounding box center [352, 29] width 108 height 28
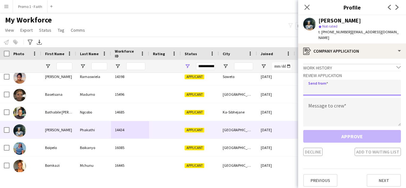
click at [359, 82] on input "email" at bounding box center [352, 88] width 98 height 16
paste input "**********"
type input "**********"
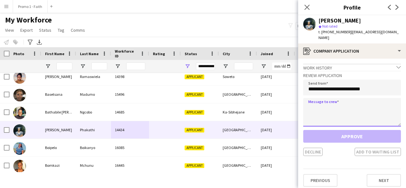
click at [341, 99] on textarea at bounding box center [352, 112] width 98 height 29
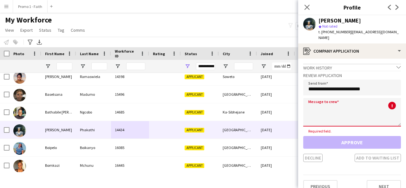
paste textarea "**********"
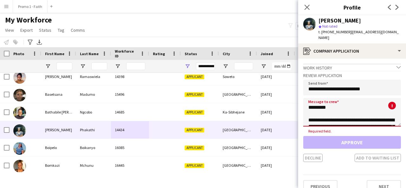
scroll to position [143, 0]
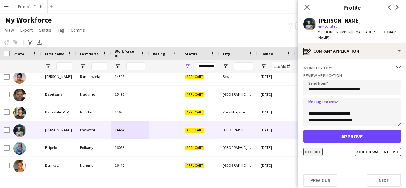
type textarea "**********"
click at [309, 148] on button "Decline" at bounding box center [312, 152] width 19 height 8
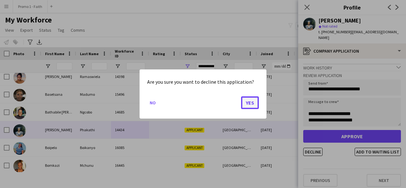
click at [249, 102] on button "Yes" at bounding box center [250, 102] width 18 height 13
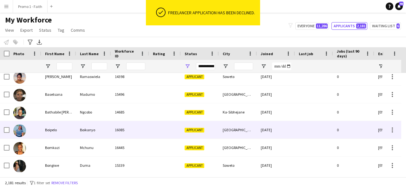
click at [102, 124] on div "Boikanyo" at bounding box center [93, 129] width 35 height 17
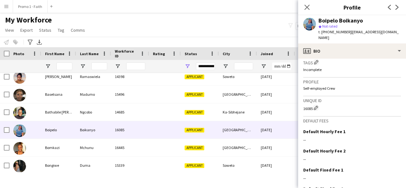
scroll to position [278, 0]
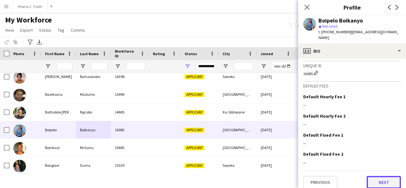
click at [377, 176] on button "Next" at bounding box center [384, 182] width 34 height 13
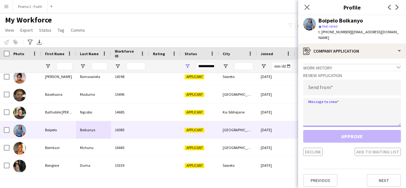
click at [332, 109] on textarea at bounding box center [352, 112] width 98 height 29
paste textarea "**********"
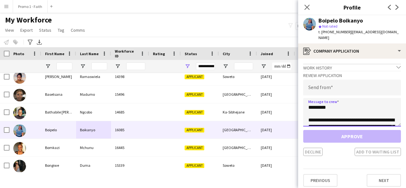
scroll to position [143, 0]
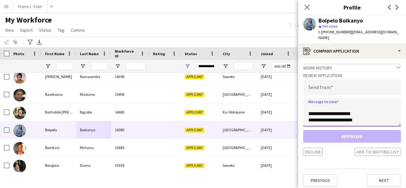
type textarea "**********"
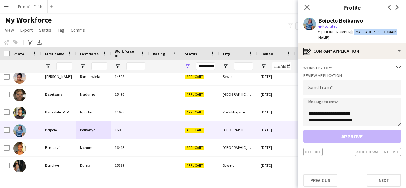
drag, startPoint x: 347, startPoint y: 31, endPoint x: 392, endPoint y: 34, distance: 44.5
click at [392, 34] on app-profile-header "Boipelo Boikanyo star Not rated t. [PHONE_NUMBER] | [EMAIL_ADDRESS][DOMAIN_NAME]" at bounding box center [352, 29] width 108 height 28
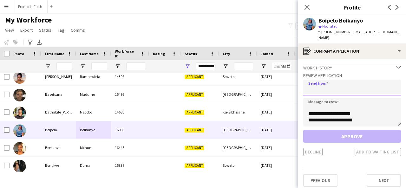
click at [364, 84] on input "email" at bounding box center [352, 88] width 98 height 16
paste input "**********"
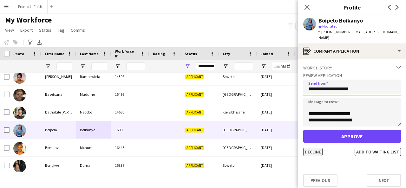
type input "**********"
click at [313, 148] on button "Decline" at bounding box center [312, 152] width 19 height 8
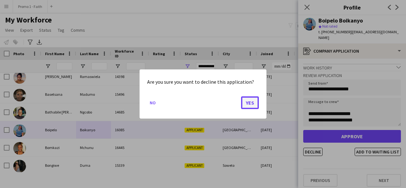
click at [254, 102] on button "Yes" at bounding box center [250, 102] width 18 height 13
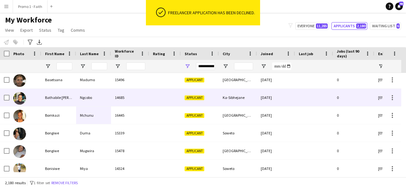
scroll to position [358, 0]
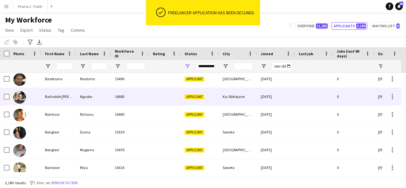
click at [143, 99] on div "14685" at bounding box center [130, 96] width 38 height 17
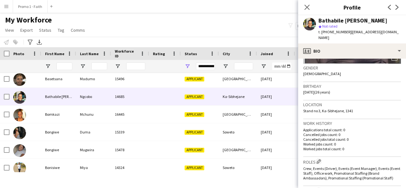
scroll to position [96, 0]
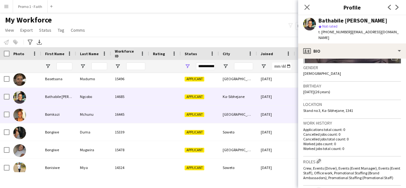
click at [79, 118] on div "Mchunu" at bounding box center [93, 114] width 35 height 17
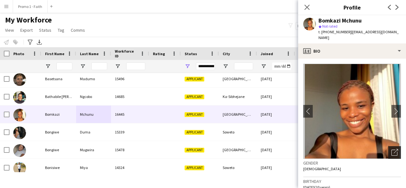
click at [392, 149] on icon "Open photos pop-in" at bounding box center [395, 152] width 7 height 7
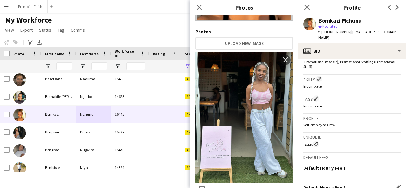
scroll to position [278, 0]
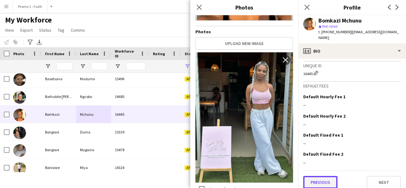
click at [320, 181] on button "Previous" at bounding box center [320, 182] width 34 height 13
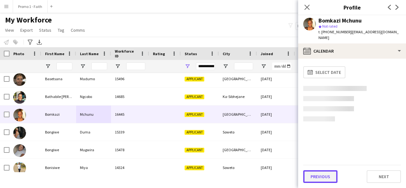
click at [322, 177] on button "Previous" at bounding box center [320, 176] width 34 height 13
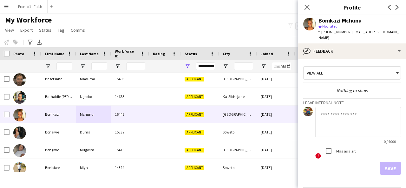
scroll to position [17, 0]
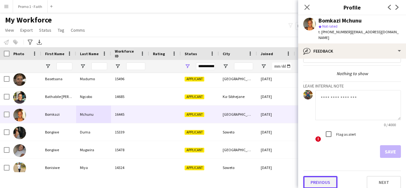
click at [321, 176] on button "Previous" at bounding box center [320, 182] width 34 height 13
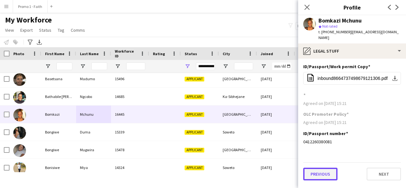
click at [320, 168] on button "Previous" at bounding box center [320, 174] width 34 height 13
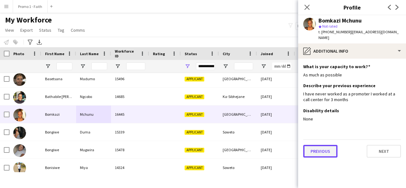
click at [323, 145] on button "Previous" at bounding box center [320, 151] width 34 height 13
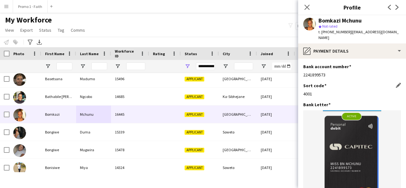
drag, startPoint x: 392, startPoint y: 79, endPoint x: 316, endPoint y: 89, distance: 76.5
click at [316, 89] on div "Sort code Edit this field 4001" at bounding box center [352, 92] width 98 height 19
click at [396, 83] on app-icon "Edit this field" at bounding box center [398, 85] width 5 height 5
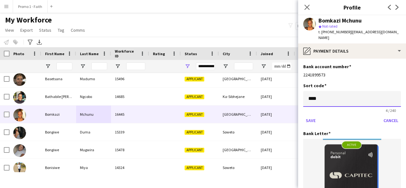
click at [355, 93] on input "****" at bounding box center [352, 99] width 98 height 16
type input "******"
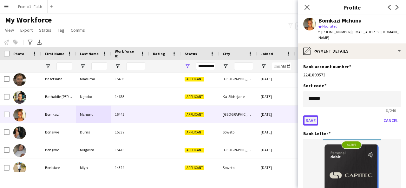
click at [311, 116] on button "Save" at bounding box center [310, 121] width 15 height 10
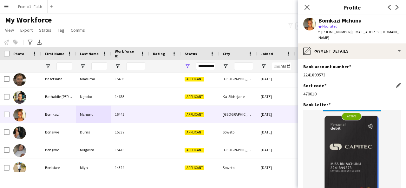
scroll to position [80, 0]
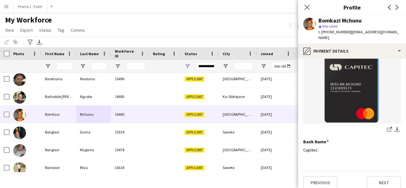
click at [366, 171] on div "Previous Next" at bounding box center [352, 180] width 98 height 18
click at [372, 176] on button "Next" at bounding box center [384, 182] width 34 height 13
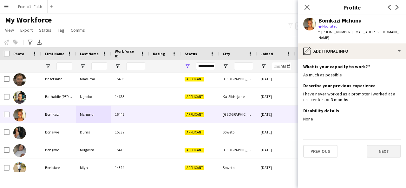
scroll to position [0, 0]
click at [380, 145] on button "Next" at bounding box center [384, 151] width 34 height 13
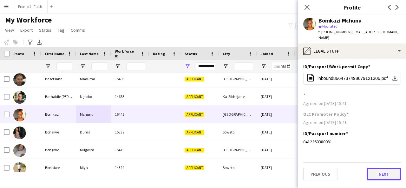
click at [383, 170] on button "Next" at bounding box center [384, 174] width 34 height 13
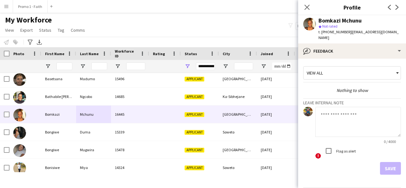
scroll to position [17, 0]
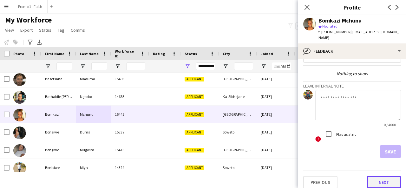
click at [373, 176] on button "Next" at bounding box center [384, 182] width 34 height 13
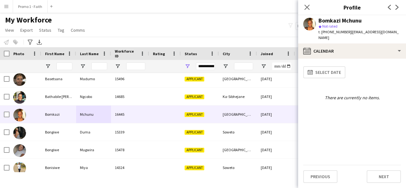
click at [363, 124] on div "calendar-full Select date There are currently no items." at bounding box center [352, 114] width 98 height 101
click at [384, 171] on button "Next" at bounding box center [384, 176] width 34 height 13
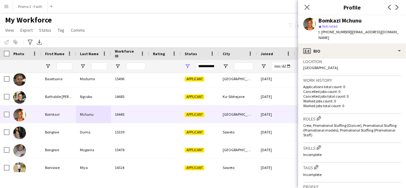
scroll to position [278, 0]
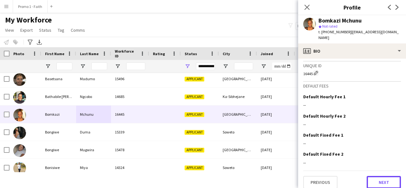
click at [383, 176] on button "Next" at bounding box center [384, 182] width 34 height 13
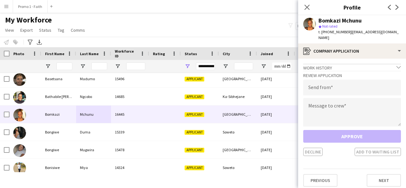
click at [383, 175] on button "Next" at bounding box center [384, 180] width 34 height 13
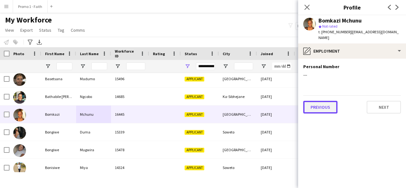
click at [317, 101] on button "Previous" at bounding box center [320, 107] width 34 height 13
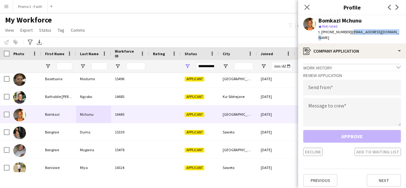
drag, startPoint x: 348, startPoint y: 31, endPoint x: 398, endPoint y: 31, distance: 49.5
click at [398, 31] on div "Bomkazi Mchunu star Not rated t. [PHONE_NUMBER] | [EMAIL_ADDRESS][DOMAIN_NAME]" at bounding box center [352, 29] width 108 height 28
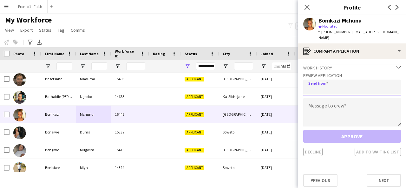
click at [361, 84] on input "email" at bounding box center [352, 88] width 98 height 16
paste input "**********"
type input "**********"
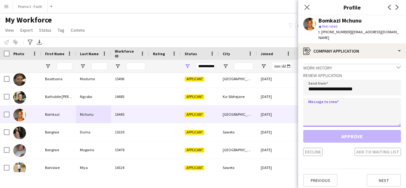
click at [351, 107] on textarea at bounding box center [352, 112] width 98 height 29
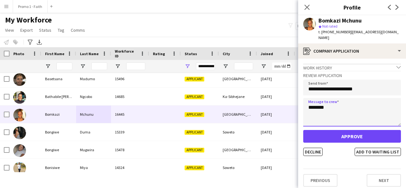
click at [317, 103] on textarea "********" at bounding box center [352, 112] width 98 height 29
type textarea "*********"
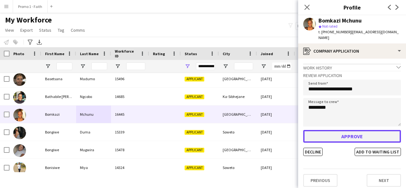
click at [338, 135] on button "Approve" at bounding box center [352, 136] width 98 height 13
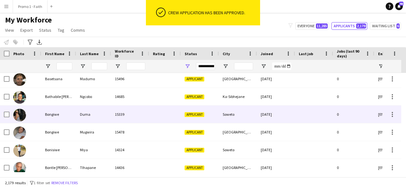
click at [140, 116] on div "15339" at bounding box center [130, 114] width 38 height 17
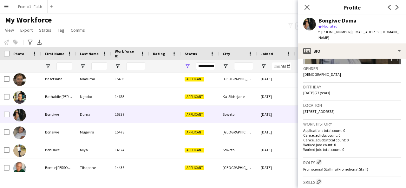
scroll to position [96, 0]
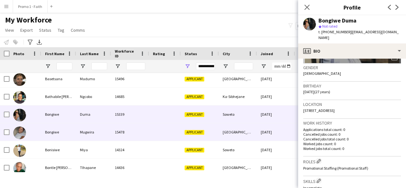
click at [150, 136] on div at bounding box center [165, 131] width 32 height 17
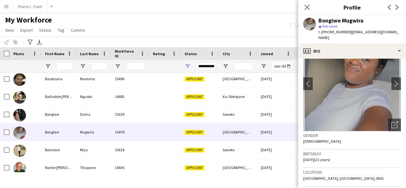
scroll to position [28, 0]
click at [388, 119] on div "Open photos pop-in" at bounding box center [394, 124] width 13 height 13
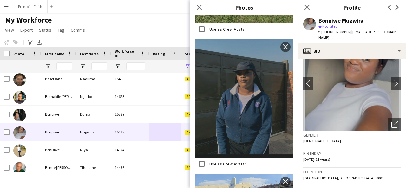
scroll to position [511, 0]
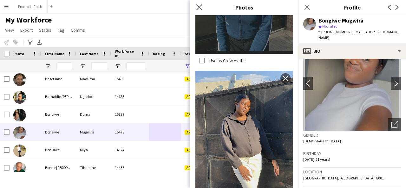
click at [195, 9] on app-icon "Close pop-in" at bounding box center [199, 7] width 9 height 9
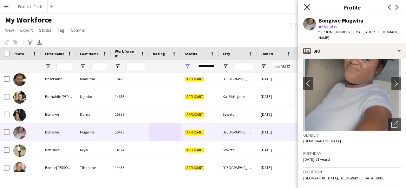
click at [308, 6] on icon at bounding box center [307, 7] width 6 height 6
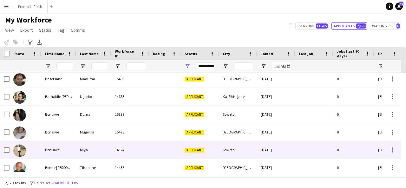
click at [50, 147] on div "Bonisiwe" at bounding box center [58, 149] width 35 height 17
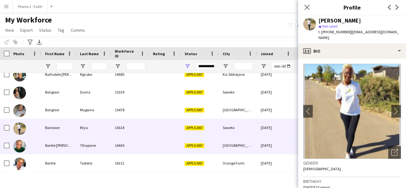
scroll to position [382, 0]
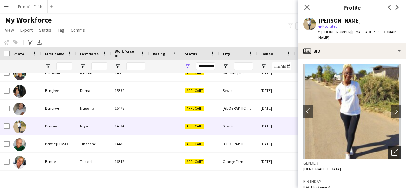
click at [388, 146] on div "Open photos pop-in" at bounding box center [394, 152] width 13 height 13
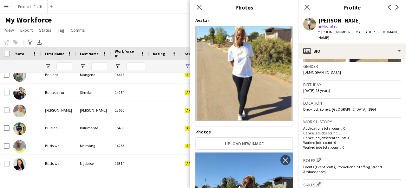
scroll to position [274, 0]
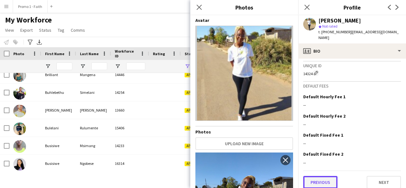
click at [322, 177] on button "Previous" at bounding box center [320, 182] width 34 height 13
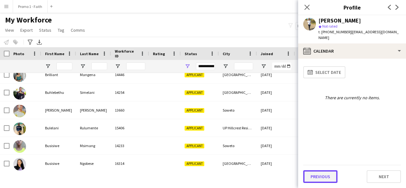
click at [322, 175] on button "Previous" at bounding box center [320, 176] width 34 height 13
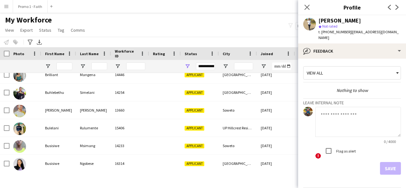
scroll to position [17, 0]
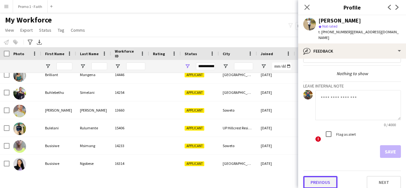
click at [317, 176] on button "Previous" at bounding box center [320, 182] width 34 height 13
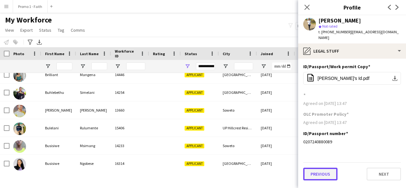
click at [317, 170] on button "Previous" at bounding box center [320, 174] width 34 height 13
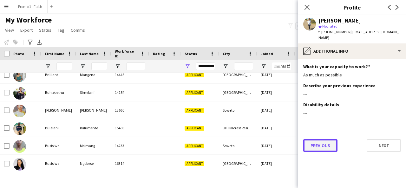
click at [320, 142] on button "Previous" at bounding box center [320, 145] width 34 height 13
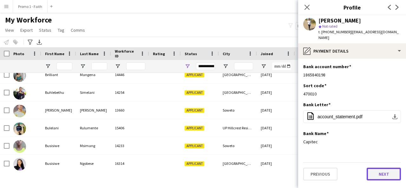
click at [380, 173] on button "Next" at bounding box center [384, 174] width 34 height 13
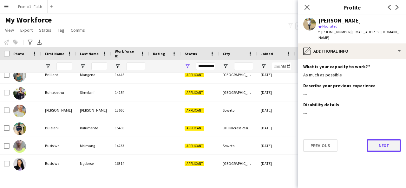
click at [385, 143] on button "Next" at bounding box center [384, 145] width 34 height 13
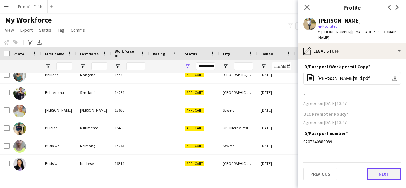
click at [379, 169] on button "Next" at bounding box center [384, 174] width 34 height 13
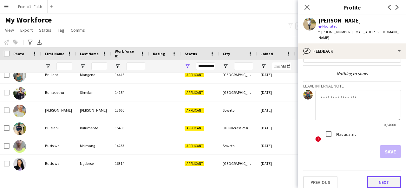
click at [381, 176] on button "Next" at bounding box center [384, 182] width 34 height 13
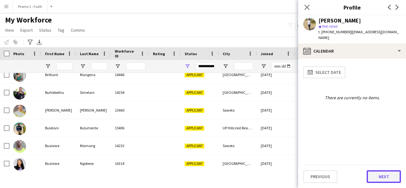
click at [382, 174] on button "Next" at bounding box center [384, 176] width 34 height 13
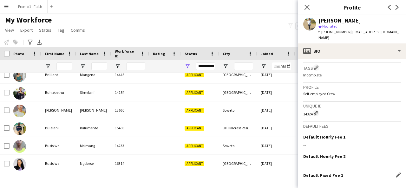
scroll to position [274, 0]
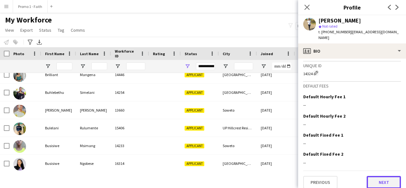
click at [379, 179] on button "Next" at bounding box center [384, 182] width 34 height 13
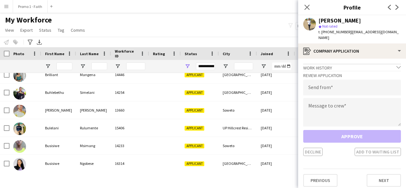
drag, startPoint x: 346, startPoint y: 31, endPoint x: 406, endPoint y: 36, distance: 60.5
click at [406, 36] on app-profile-header "[PERSON_NAME] star Not rated t. [PHONE_NUMBER] | [EMAIL_ADDRESS][DOMAIN_NAME]" at bounding box center [352, 29] width 108 height 28
click at [370, 80] on input "email" at bounding box center [352, 88] width 98 height 16
paste input "**********"
type input "**********"
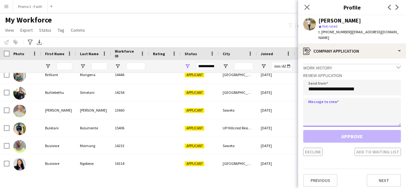
click at [355, 109] on textarea at bounding box center [352, 112] width 98 height 29
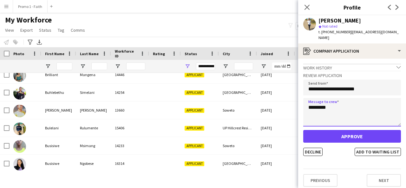
type textarea "*********"
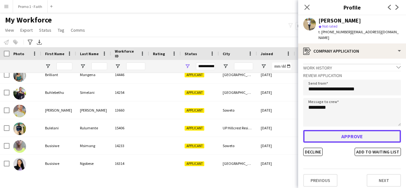
click at [347, 130] on button "Approve" at bounding box center [352, 136] width 98 height 13
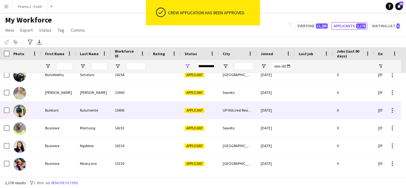
click at [95, 104] on div "Rulumente" at bounding box center [93, 110] width 35 height 17
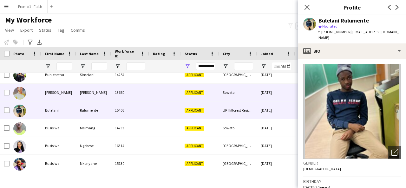
click at [136, 98] on div "13660" at bounding box center [130, 92] width 38 height 17
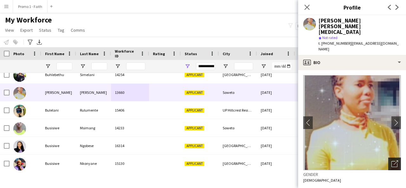
click at [392, 161] on icon "Open photos pop-in" at bounding box center [395, 164] width 7 height 7
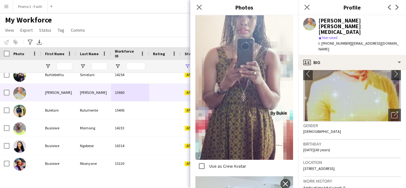
scroll to position [2299, 0]
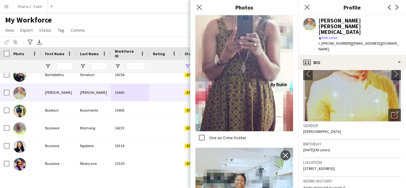
click at [205, 6] on div "Close pop-in" at bounding box center [199, 7] width 18 height 15
click at [200, 7] on icon "Close pop-in" at bounding box center [199, 7] width 6 height 6
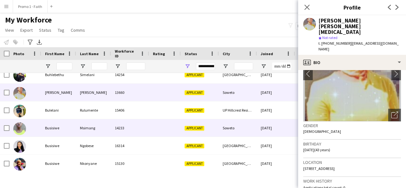
click at [84, 122] on div "Msimang" at bounding box center [93, 127] width 35 height 17
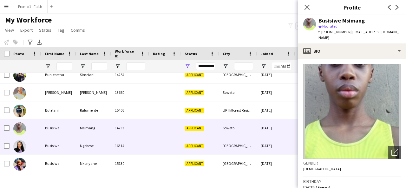
click at [71, 145] on div "Busisiwe" at bounding box center [58, 145] width 35 height 17
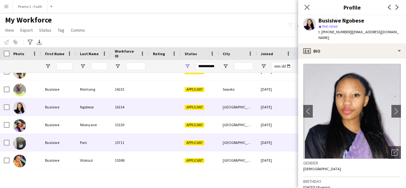
scroll to position [526, 0]
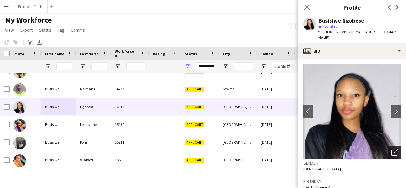
click at [392, 150] on icon at bounding box center [395, 153] width 6 height 6
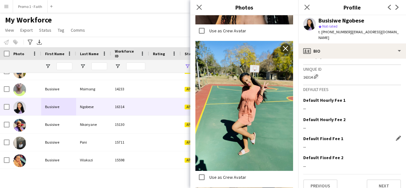
scroll to position [278, 0]
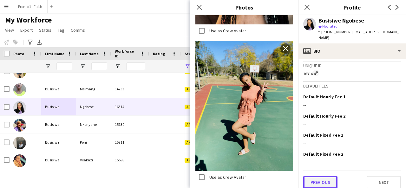
click at [317, 176] on button "Previous" at bounding box center [320, 182] width 34 height 13
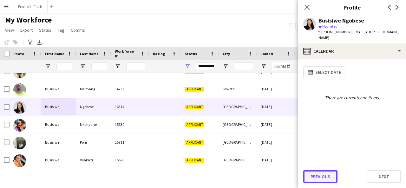
click at [316, 175] on button "Previous" at bounding box center [320, 176] width 34 height 13
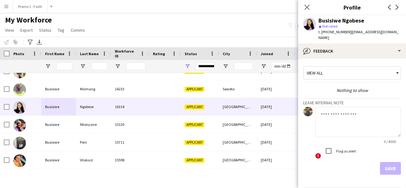
scroll to position [17, 0]
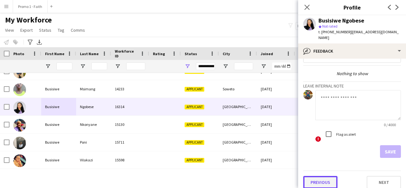
click at [315, 176] on button "Previous" at bounding box center [320, 182] width 34 height 13
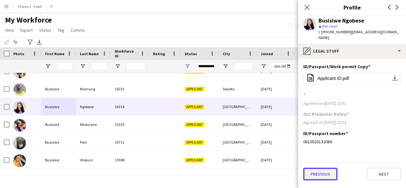
click at [316, 168] on button "Previous" at bounding box center [320, 174] width 34 height 13
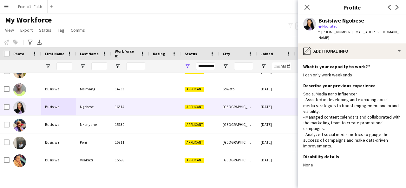
scroll to position [21, 0]
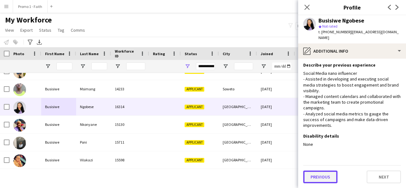
click at [314, 174] on button "Previous" at bounding box center [320, 177] width 34 height 13
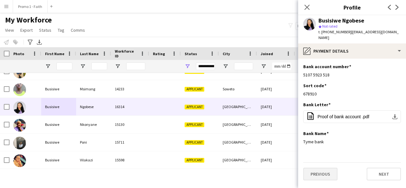
scroll to position [0, 0]
click at [397, 64] on div "Bank account number Edit this field" at bounding box center [352, 67] width 98 height 6
drag, startPoint x: 396, startPoint y: 60, endPoint x: 332, endPoint y: 76, distance: 66.2
click at [332, 76] on div "Bank account number Edit this field 5107 5923 518" at bounding box center [352, 73] width 98 height 19
click at [393, 172] on button "Next" at bounding box center [384, 174] width 34 height 13
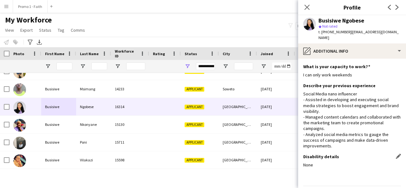
scroll to position [21, 0]
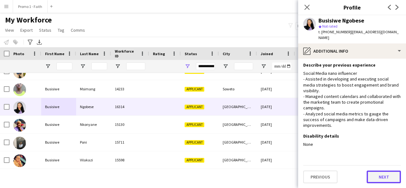
click at [380, 175] on button "Next" at bounding box center [384, 177] width 34 height 13
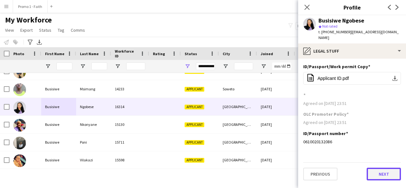
click at [375, 168] on button "Next" at bounding box center [384, 174] width 34 height 13
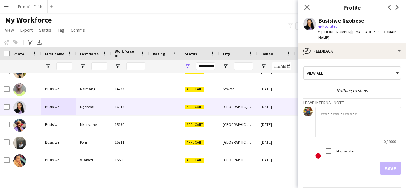
scroll to position [17, 0]
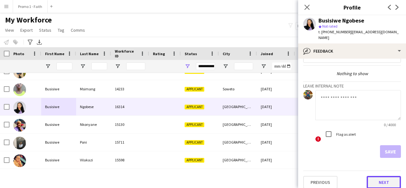
click at [374, 176] on button "Next" at bounding box center [384, 182] width 34 height 13
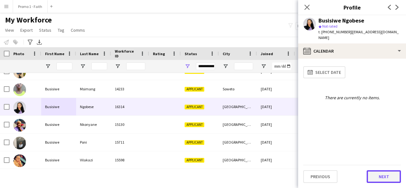
click at [380, 170] on button "Next" at bounding box center [384, 176] width 34 height 13
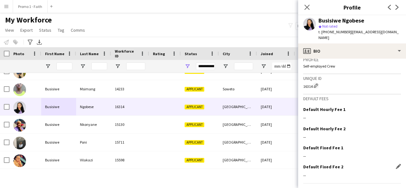
scroll to position [278, 0]
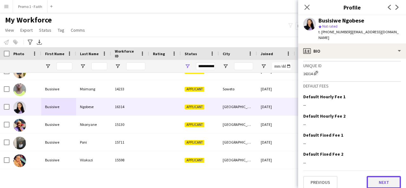
click at [379, 176] on button "Next" at bounding box center [384, 182] width 34 height 13
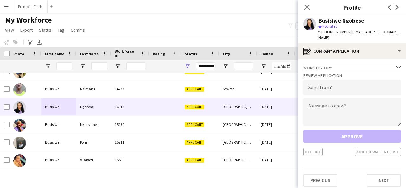
drag, startPoint x: 348, startPoint y: 34, endPoint x: 399, endPoint y: 36, distance: 51.4
click at [399, 36] on div "Busisiwe Ngobese star Not rated t. [PHONE_NUMBER] | [EMAIL_ADDRESS][DOMAIN_NAME]" at bounding box center [352, 29] width 108 height 28
click at [368, 83] on input "email" at bounding box center [352, 88] width 98 height 16
paste input "**********"
type input "**********"
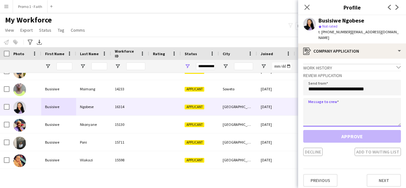
click at [336, 103] on textarea at bounding box center [352, 112] width 98 height 29
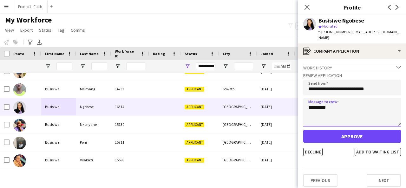
type textarea "*********"
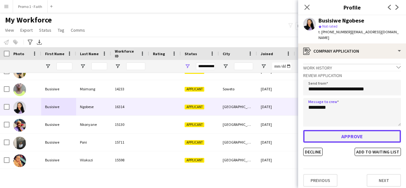
click at [335, 133] on button "Approve" at bounding box center [352, 136] width 98 height 13
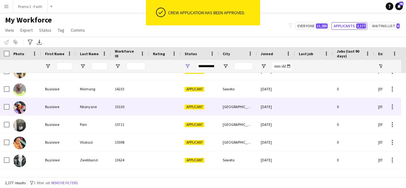
click at [79, 114] on div "Nkonyane" at bounding box center [93, 106] width 35 height 17
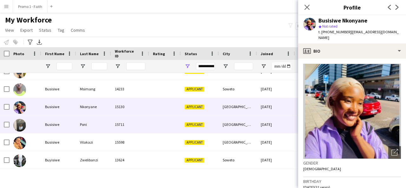
click at [55, 124] on div "Busisiwe" at bounding box center [58, 124] width 35 height 17
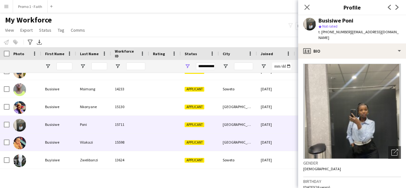
click at [51, 135] on div "Busisiwe" at bounding box center [58, 142] width 35 height 17
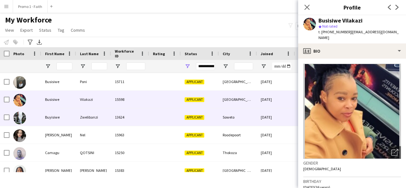
scroll to position [570, 0]
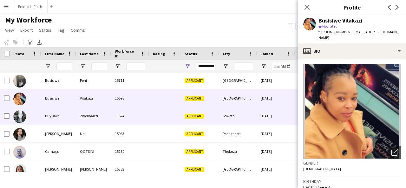
click at [55, 118] on div "Buyisiwe" at bounding box center [58, 115] width 35 height 17
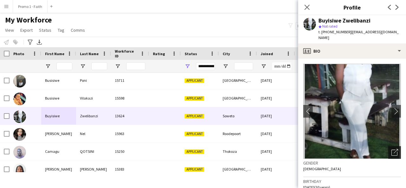
click at [394, 149] on icon at bounding box center [396, 151] width 4 height 4
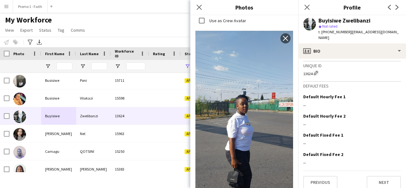
scroll to position [442, 0]
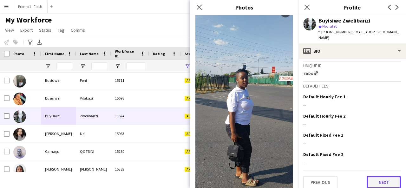
click at [367, 176] on button "Next" at bounding box center [384, 182] width 34 height 13
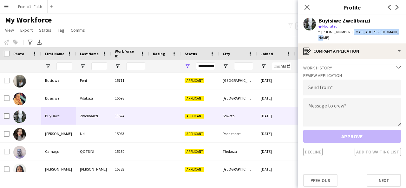
drag, startPoint x: 349, startPoint y: 30, endPoint x: 393, endPoint y: 31, distance: 43.8
click at [393, 31] on div "Buyisiwe Zwelibanzi star Not rated t. [PHONE_NUMBER] | [EMAIL_ADDRESS][DOMAIN_N…" at bounding box center [352, 29] width 108 height 28
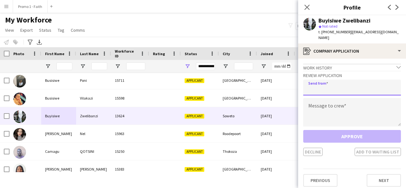
click at [355, 83] on input "email" at bounding box center [352, 88] width 98 height 16
paste input "**********"
type input "**********"
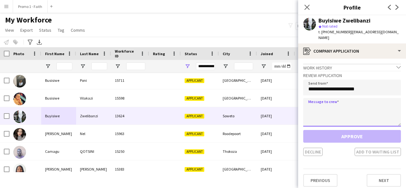
click at [354, 98] on textarea at bounding box center [352, 112] width 98 height 29
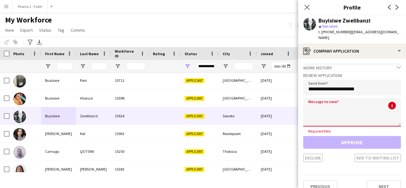
paste textarea "**********"
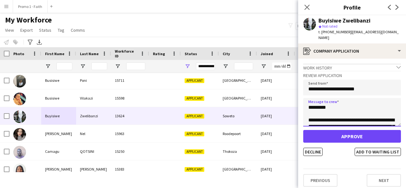
scroll to position [143, 0]
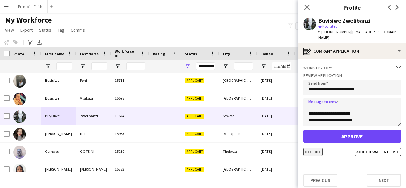
type textarea "**********"
click at [311, 148] on button "Decline" at bounding box center [312, 152] width 19 height 8
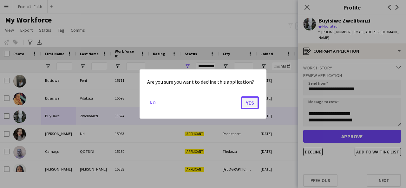
click at [247, 105] on button "Yes" at bounding box center [250, 102] width 18 height 13
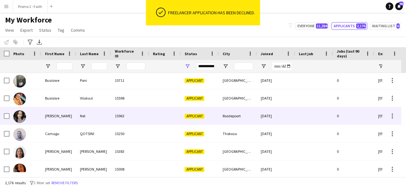
click at [55, 114] on div "[PERSON_NAME]" at bounding box center [58, 115] width 35 height 17
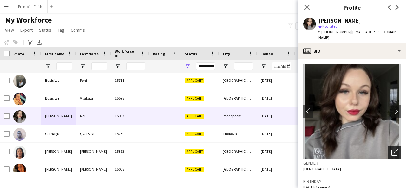
click at [388, 146] on div "Open photos pop-in" at bounding box center [394, 152] width 13 height 13
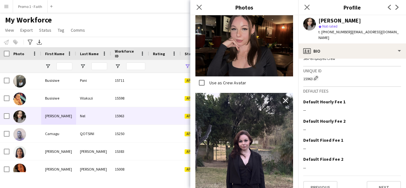
scroll to position [283, 0]
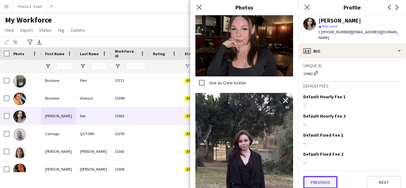
click at [315, 176] on button "Previous" at bounding box center [320, 182] width 34 height 13
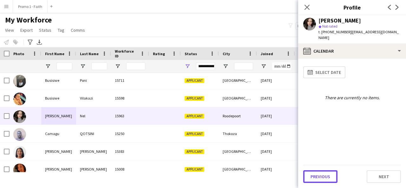
click at [315, 176] on button "Previous" at bounding box center [320, 176] width 34 height 13
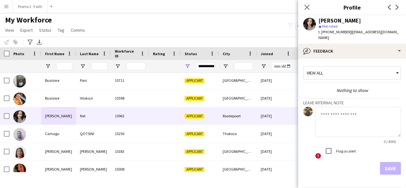
scroll to position [17, 0]
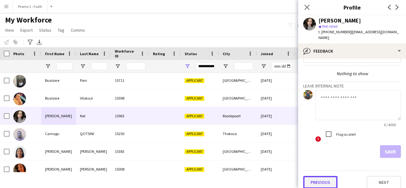
click at [312, 176] on button "Previous" at bounding box center [320, 182] width 34 height 13
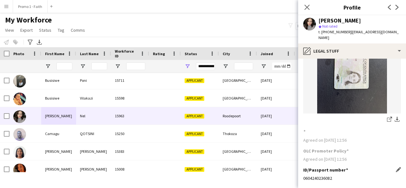
scroll to position [80, 0]
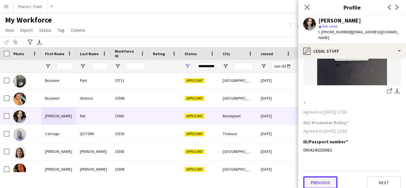
click at [323, 178] on button "Previous" at bounding box center [320, 182] width 34 height 13
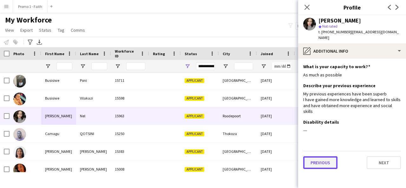
click at [324, 156] on button "Previous" at bounding box center [320, 162] width 34 height 13
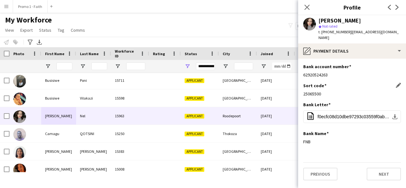
click at [395, 83] on div "Sort code Edit this field" at bounding box center [352, 86] width 98 height 6
click at [398, 83] on app-icon "Edit this field" at bounding box center [398, 85] width 5 height 5
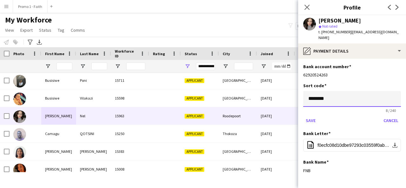
click at [362, 98] on input "********" at bounding box center [352, 99] width 98 height 16
type input "*"
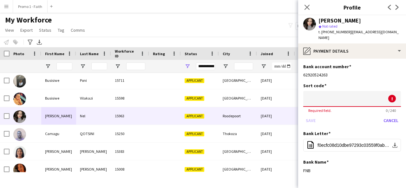
paste input "******"
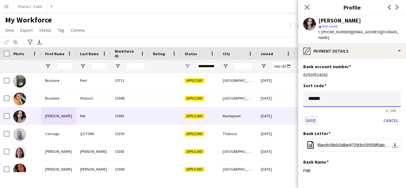
type input "******"
click at [309, 116] on button "Save" at bounding box center [310, 121] width 15 height 10
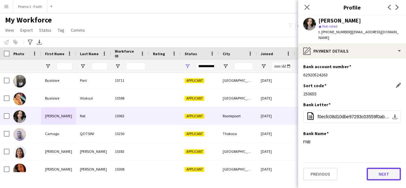
click at [384, 168] on button "Next" at bounding box center [384, 174] width 34 height 13
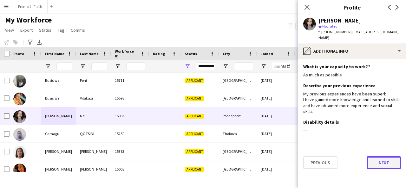
click at [374, 156] on button "Next" at bounding box center [384, 162] width 34 height 13
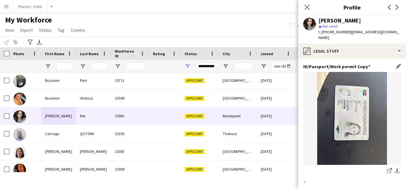
scroll to position [80, 0]
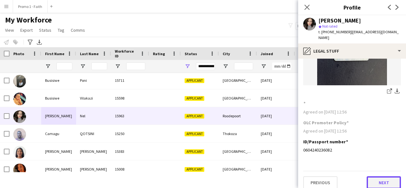
click at [376, 179] on button "Next" at bounding box center [384, 182] width 34 height 13
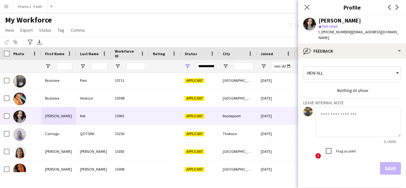
scroll to position [17, 0]
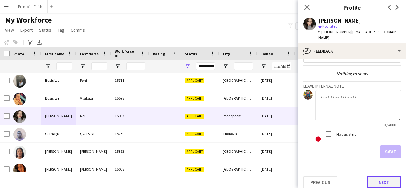
click at [375, 176] on button "Next" at bounding box center [384, 182] width 34 height 13
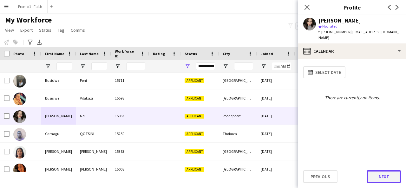
click at [375, 174] on button "Next" at bounding box center [384, 176] width 34 height 13
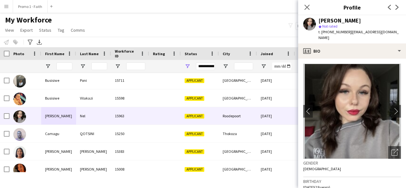
click at [375, 179] on h3 "Birthday" at bounding box center [352, 182] width 98 height 6
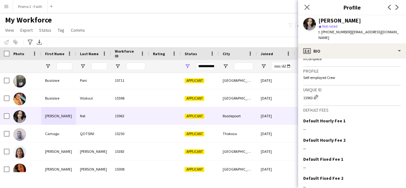
scroll to position [283, 0]
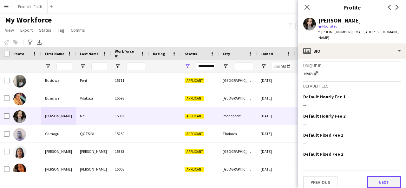
click at [373, 176] on button "Next" at bounding box center [384, 182] width 34 height 13
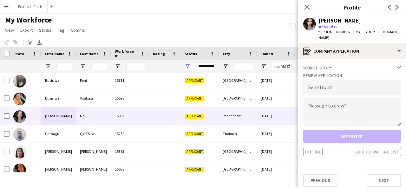
click at [346, 30] on span "| [EMAIL_ADDRESS][DOMAIN_NAME]" at bounding box center [359, 35] width 80 height 10
drag, startPoint x: 347, startPoint y: 32, endPoint x: 388, endPoint y: 33, distance: 41.6
click at [388, 33] on div "[PERSON_NAME] star Not rated t. [PHONE_NUMBER] | [EMAIL_ADDRESS][DOMAIN_NAME]" at bounding box center [352, 29] width 108 height 28
click at [359, 80] on input "email" at bounding box center [352, 88] width 98 height 16
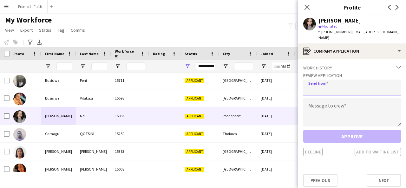
paste input "**********"
type input "**********"
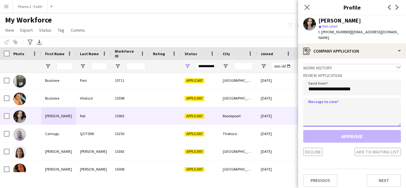
click at [345, 107] on textarea at bounding box center [352, 112] width 98 height 29
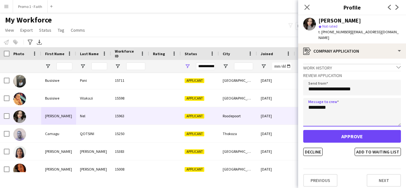
type textarea "*********"
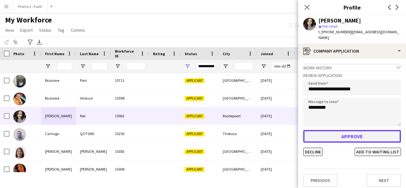
click at [343, 134] on button "Approve" at bounding box center [352, 136] width 98 height 13
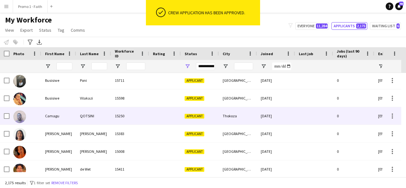
click at [113, 116] on div "15250" at bounding box center [130, 115] width 38 height 17
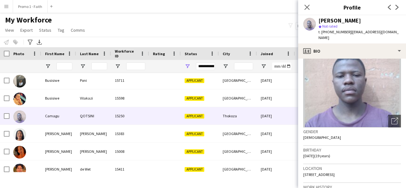
scroll to position [32, 0]
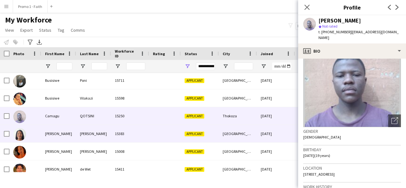
click at [63, 127] on div "[PERSON_NAME]" at bounding box center [58, 133] width 35 height 17
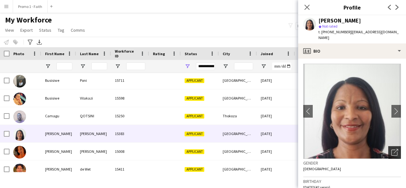
click at [388, 146] on div "Open photos pop-in" at bounding box center [394, 152] width 13 height 13
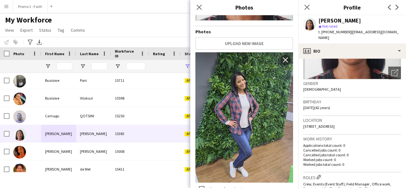
scroll to position [87, 0]
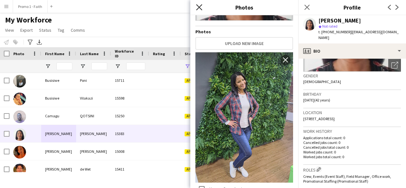
click at [202, 10] on icon at bounding box center [199, 7] width 6 height 6
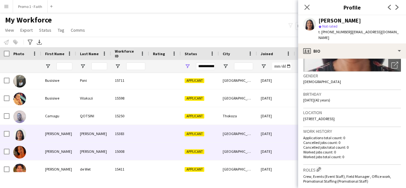
click at [79, 157] on div "[PERSON_NAME]" at bounding box center [93, 151] width 35 height 17
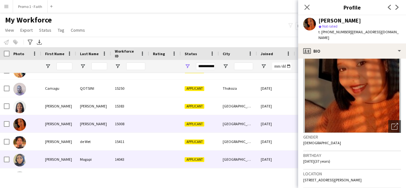
scroll to position [598, 0]
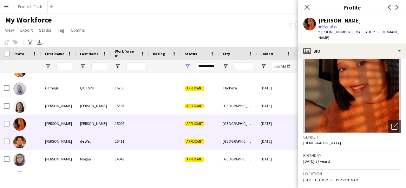
click at [131, 139] on div "15411" at bounding box center [130, 141] width 38 height 17
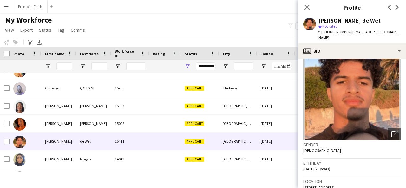
scroll to position [19, 0]
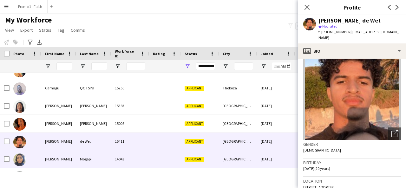
click at [138, 166] on div "14043" at bounding box center [130, 158] width 38 height 17
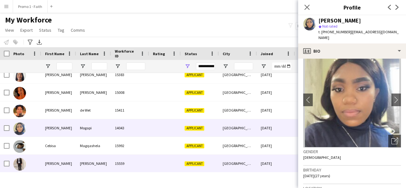
scroll to position [629, 0]
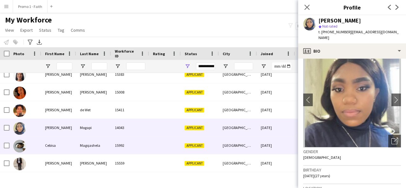
click at [122, 144] on div "15992" at bounding box center [130, 145] width 38 height 17
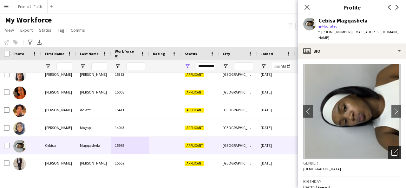
click at [392, 153] on icon "Open photos pop-in" at bounding box center [395, 152] width 7 height 7
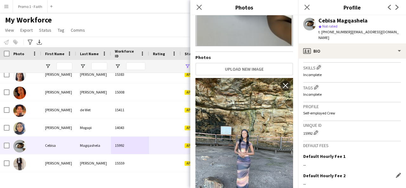
scroll to position [274, 0]
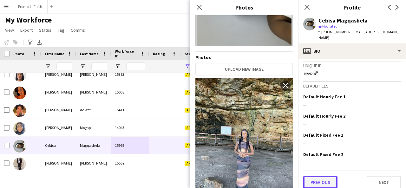
click at [322, 176] on button "Previous" at bounding box center [320, 182] width 34 height 13
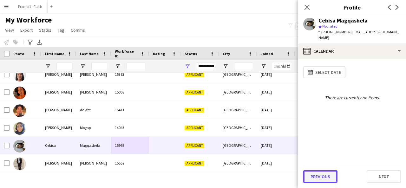
click at [318, 178] on button "Previous" at bounding box center [320, 176] width 34 height 13
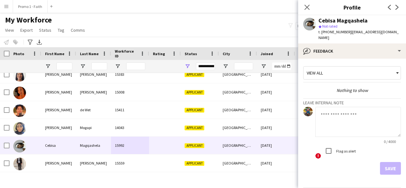
scroll to position [23, 0]
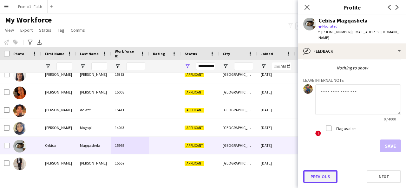
click at [318, 178] on button "Previous" at bounding box center [320, 176] width 34 height 13
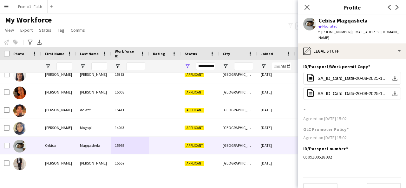
scroll to position [13, 0]
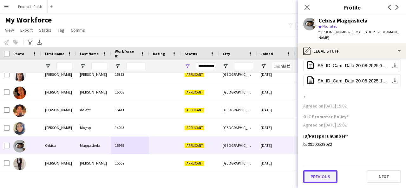
click at [319, 172] on button "Previous" at bounding box center [320, 176] width 34 height 13
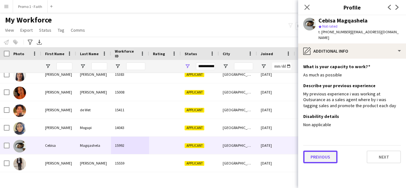
click at [319, 157] on button "Previous" at bounding box center [320, 157] width 34 height 13
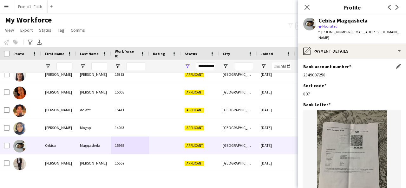
click at [391, 82] on div "Bank account number Edit this field 2349007258" at bounding box center [352, 73] width 98 height 19
click at [396, 85] on app-icon "Edit this field" at bounding box center [398, 85] width 5 height 5
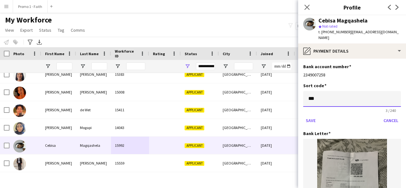
click at [350, 99] on input "***" at bounding box center [352, 99] width 98 height 16
type input "*"
type input "******"
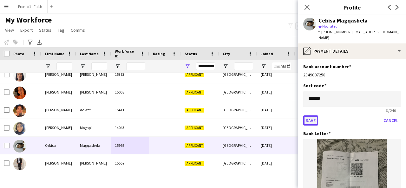
click at [310, 121] on button "Save" at bounding box center [310, 121] width 15 height 10
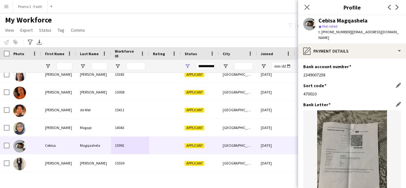
scroll to position [85, 0]
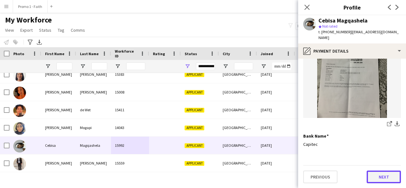
click at [373, 175] on button "Next" at bounding box center [384, 177] width 34 height 13
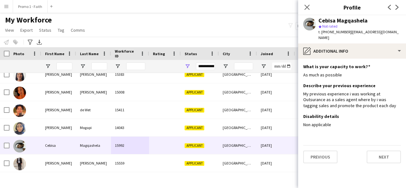
click at [382, 147] on div "Previous Next" at bounding box center [352, 154] width 98 height 18
click at [383, 158] on button "Next" at bounding box center [384, 157] width 34 height 13
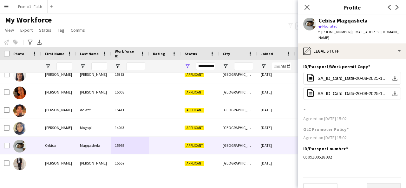
scroll to position [13, 0]
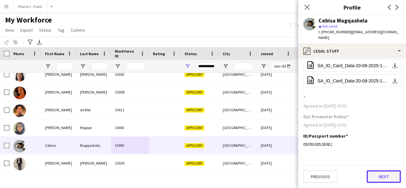
click at [381, 176] on button "Next" at bounding box center [384, 176] width 34 height 13
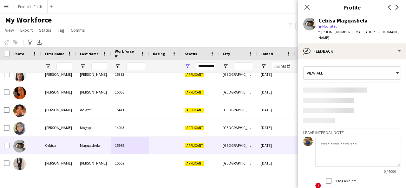
scroll to position [23, 0]
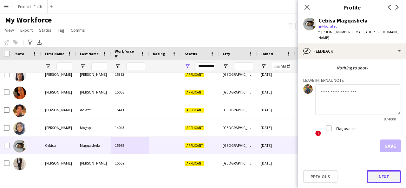
click at [370, 180] on button "Next" at bounding box center [384, 176] width 34 height 13
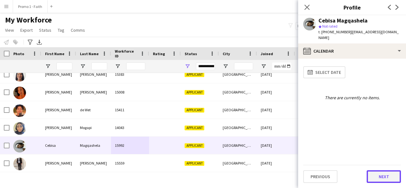
click at [379, 177] on button "Next" at bounding box center [384, 176] width 34 height 13
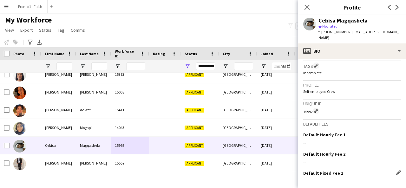
scroll to position [274, 0]
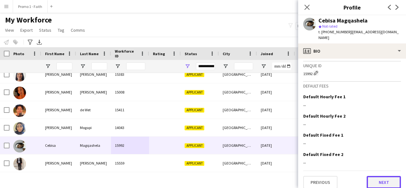
click at [376, 177] on button "Next" at bounding box center [384, 182] width 34 height 13
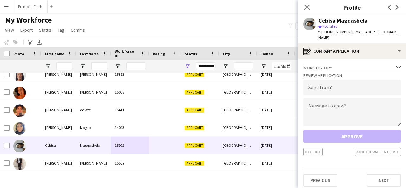
drag, startPoint x: 320, startPoint y: 19, endPoint x: 366, endPoint y: 21, distance: 47.0
click at [366, 21] on div "Cebisa Magqashela" at bounding box center [360, 21] width 83 height 6
click at [346, 80] on input "email" at bounding box center [352, 88] width 98 height 16
paste input "**********"
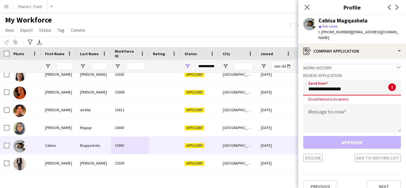
type input "**********"
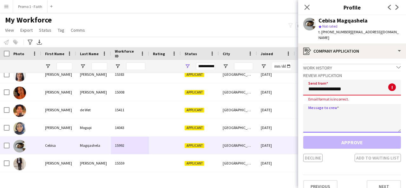
click at [330, 115] on textarea at bounding box center [352, 118] width 98 height 29
type textarea "*********"
drag, startPoint x: 354, startPoint y: 86, endPoint x: 301, endPoint y: 86, distance: 53.0
click at [301, 86] on app-crew-profile-application "**********" at bounding box center [352, 123] width 108 height 129
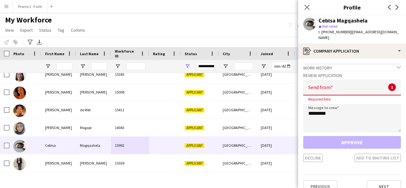
drag, startPoint x: 346, startPoint y: 31, endPoint x: 354, endPoint y: 36, distance: 9.4
click at [354, 36] on div "t. [PHONE_NUMBER] | [EMAIL_ADDRESS][DOMAIN_NAME]" at bounding box center [360, 34] width 83 height 11
click at [337, 86] on input "email" at bounding box center [352, 88] width 98 height 16
paste input "**********"
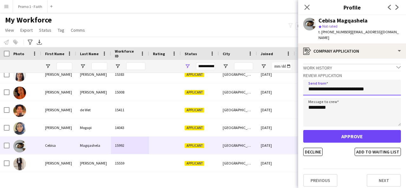
type input "**********"
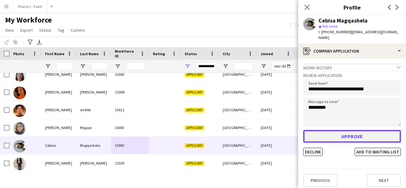
click at [343, 137] on button "Approve" at bounding box center [352, 136] width 98 height 13
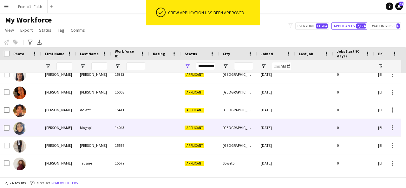
click at [79, 129] on div "Mogapi" at bounding box center [93, 127] width 35 height 17
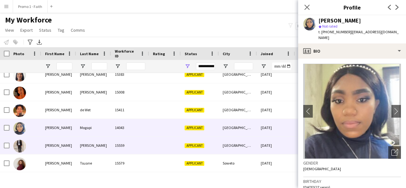
click at [70, 149] on div "[PERSON_NAME]" at bounding box center [58, 145] width 35 height 17
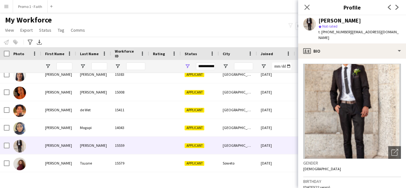
scroll to position [667, 0]
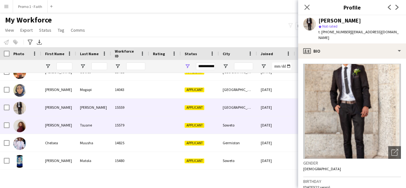
click at [113, 128] on div "15579" at bounding box center [130, 124] width 38 height 17
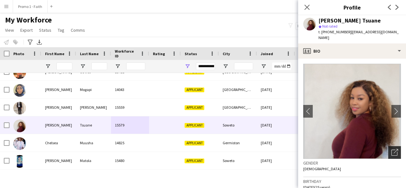
click at [393, 146] on div "Open photos pop-in" at bounding box center [394, 152] width 13 height 13
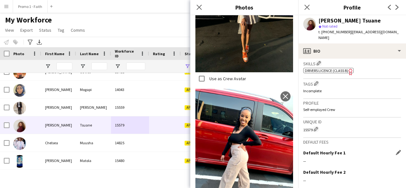
scroll to position [279, 0]
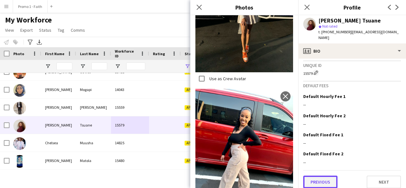
click at [331, 176] on button "Previous" at bounding box center [320, 182] width 34 height 13
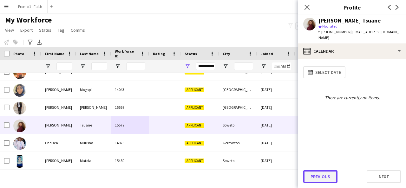
click at [324, 176] on button "Previous" at bounding box center [320, 176] width 34 height 13
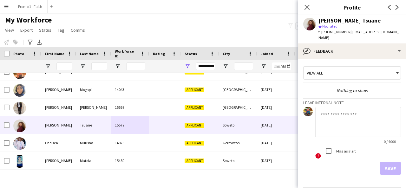
scroll to position [17, 0]
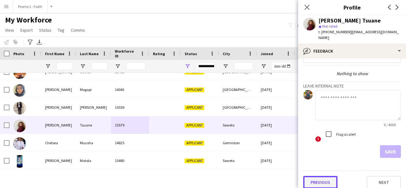
click at [320, 176] on button "Previous" at bounding box center [320, 182] width 34 height 13
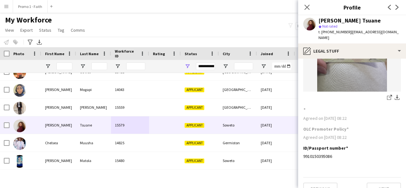
scroll to position [80, 0]
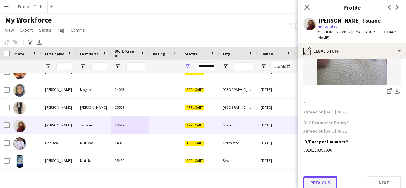
click at [315, 177] on button "Previous" at bounding box center [320, 182] width 34 height 13
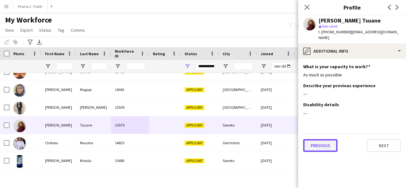
click at [320, 139] on button "Previous" at bounding box center [320, 145] width 34 height 13
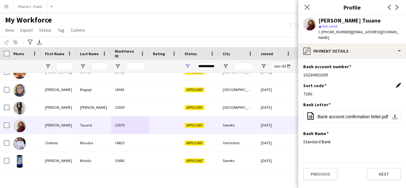
click at [399, 83] on app-icon "Edit this field" at bounding box center [398, 85] width 5 height 5
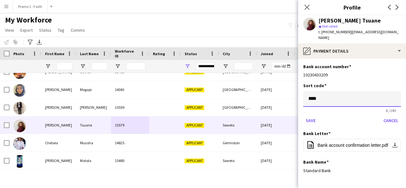
click at [361, 93] on input "****" at bounding box center [352, 99] width 98 height 16
type input "*"
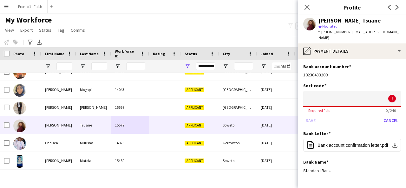
paste input "******"
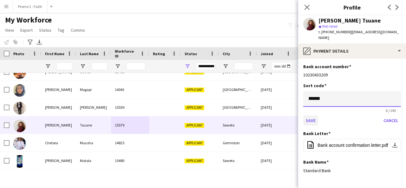
type input "******"
click at [310, 116] on button "Save" at bounding box center [310, 121] width 15 height 10
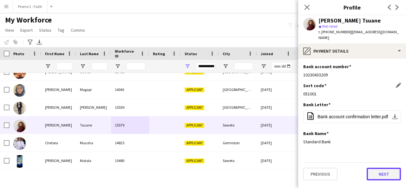
click at [386, 168] on button "Next" at bounding box center [384, 174] width 34 height 13
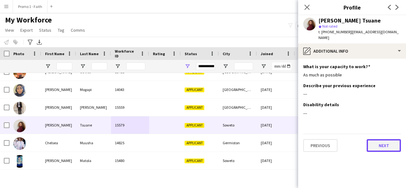
click at [376, 139] on button "Next" at bounding box center [384, 145] width 34 height 13
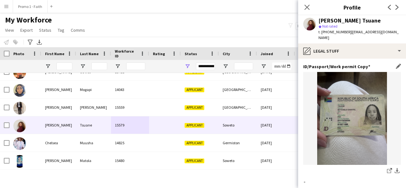
scroll to position [80, 0]
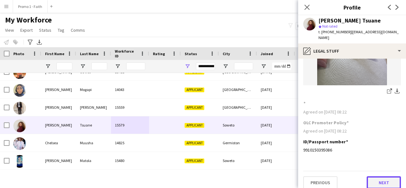
click at [378, 177] on button "Next" at bounding box center [384, 182] width 34 height 13
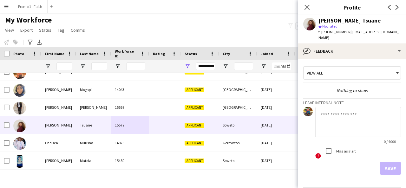
scroll to position [17, 0]
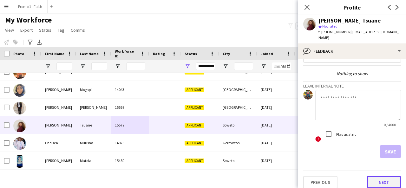
click at [371, 180] on button "Next" at bounding box center [384, 182] width 34 height 13
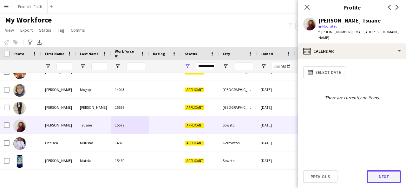
click at [375, 175] on button "Next" at bounding box center [384, 176] width 34 height 13
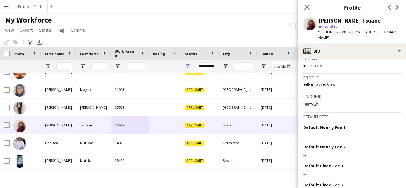
scroll to position [279, 0]
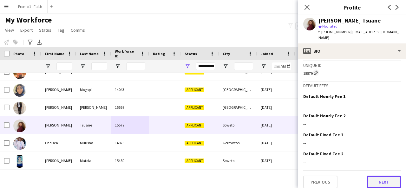
click at [377, 177] on button "Next" at bounding box center [384, 182] width 34 height 13
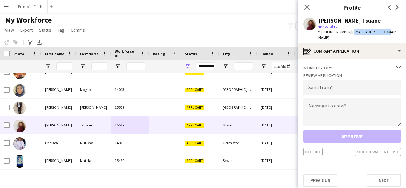
drag, startPoint x: 347, startPoint y: 30, endPoint x: 383, endPoint y: 33, distance: 35.7
click at [383, 33] on div "[PERSON_NAME] Tsuane star Not rated t. [PHONE_NUMBER] | [EMAIL_ADDRESS][DOMAIN_…" at bounding box center [352, 29] width 108 height 28
click at [351, 80] on input "email" at bounding box center [352, 88] width 98 height 16
paste input "**********"
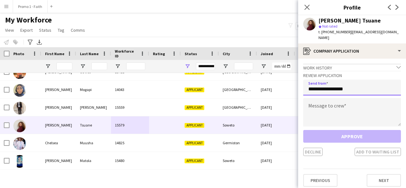
type input "**********"
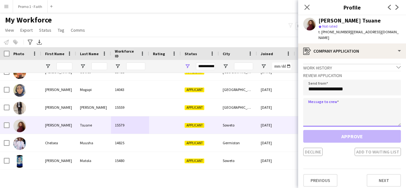
click at [339, 98] on textarea at bounding box center [352, 112] width 98 height 29
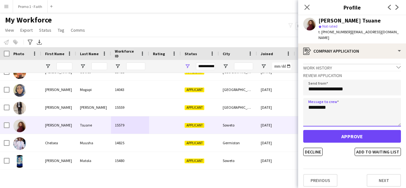
type textarea "*********"
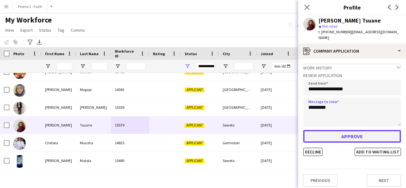
click at [339, 133] on button "Approve" at bounding box center [352, 136] width 98 height 13
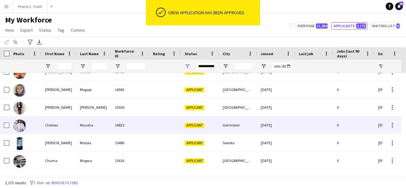
click at [140, 124] on div "14825" at bounding box center [130, 124] width 38 height 17
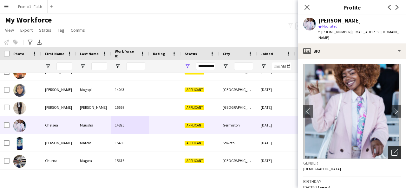
click at [392, 146] on div "Open photos pop-in" at bounding box center [394, 152] width 13 height 13
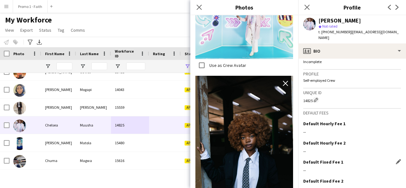
scroll to position [284, 0]
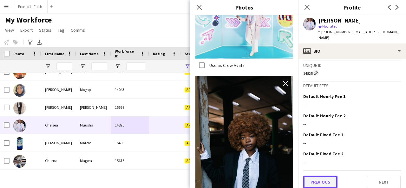
click at [322, 177] on button "Previous" at bounding box center [320, 182] width 34 height 13
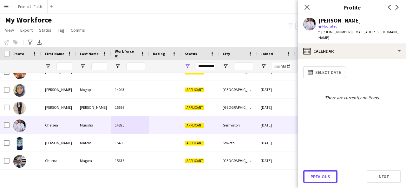
click at [322, 177] on button "Previous" at bounding box center [320, 176] width 34 height 13
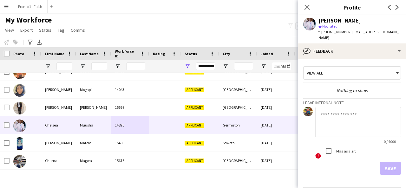
scroll to position [17, 0]
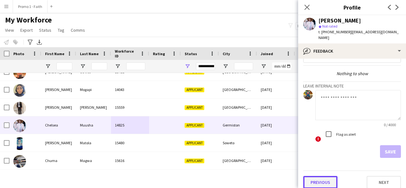
click at [316, 176] on button "Previous" at bounding box center [320, 182] width 34 height 13
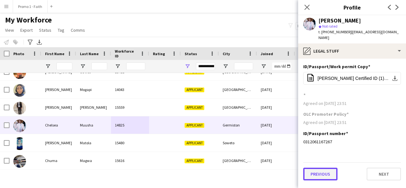
click at [316, 168] on button "Previous" at bounding box center [320, 174] width 34 height 13
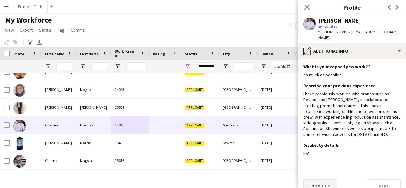
scroll to position [3, 0]
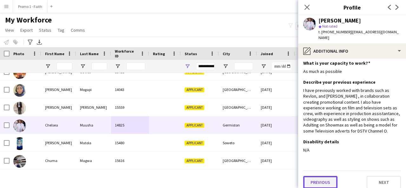
click at [317, 176] on button "Previous" at bounding box center [320, 182] width 34 height 13
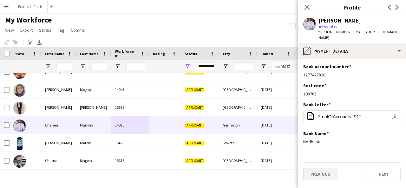
scroll to position [0, 0]
click at [381, 168] on button "Next" at bounding box center [384, 174] width 34 height 13
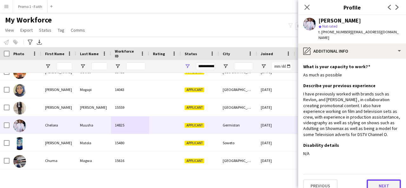
click at [380, 180] on button "Next" at bounding box center [384, 186] width 34 height 13
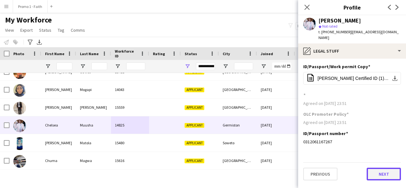
click at [383, 168] on button "Next" at bounding box center [384, 174] width 34 height 13
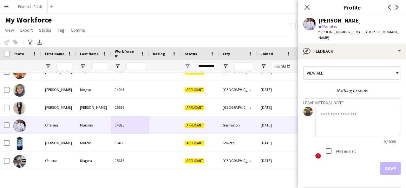
scroll to position [17, 0]
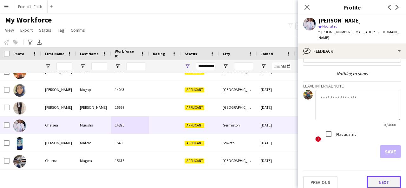
click at [373, 176] on button "Next" at bounding box center [384, 182] width 34 height 13
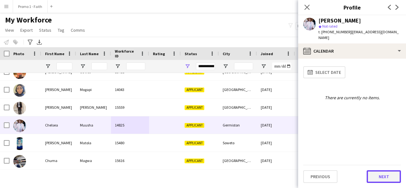
click at [381, 174] on button "Next" at bounding box center [384, 176] width 34 height 13
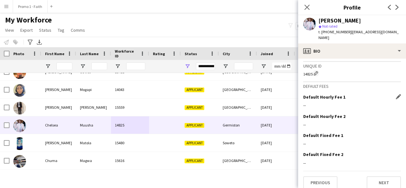
scroll to position [284, 0]
click at [380, 178] on button "Next" at bounding box center [384, 182] width 34 height 13
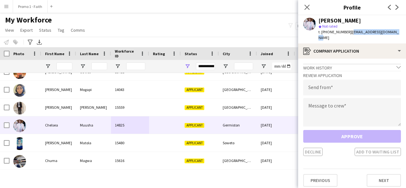
drag, startPoint x: 347, startPoint y: 33, endPoint x: 397, endPoint y: 32, distance: 49.5
click at [397, 32] on div "[PERSON_NAME] star Not rated t. [PHONE_NUMBER] | [EMAIL_ADDRESS][DOMAIN_NAME]" at bounding box center [352, 29] width 108 height 28
drag, startPoint x: 347, startPoint y: 31, endPoint x: 395, endPoint y: 34, distance: 48.3
click at [395, 34] on div "[PERSON_NAME] star Not rated t. [PHONE_NUMBER] | [EMAIL_ADDRESS][DOMAIN_NAME]" at bounding box center [352, 29] width 108 height 28
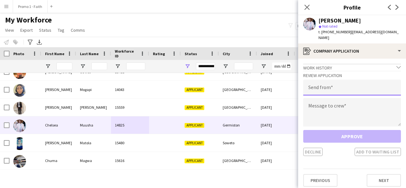
click at [363, 82] on input "email" at bounding box center [352, 88] width 98 height 16
paste input "**********"
type input "**********"
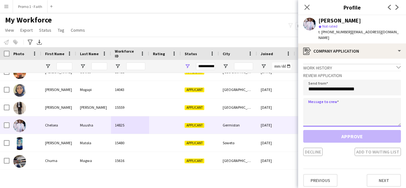
click at [346, 100] on textarea at bounding box center [352, 112] width 98 height 29
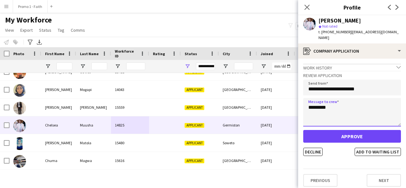
type textarea "*********"
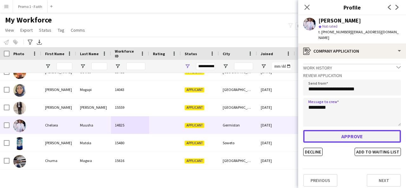
click at [340, 130] on button "Approve" at bounding box center [352, 136] width 98 height 13
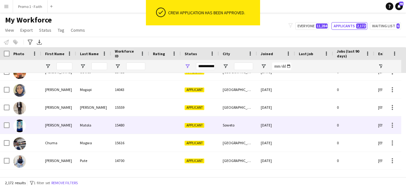
click at [168, 125] on div at bounding box center [165, 124] width 32 height 17
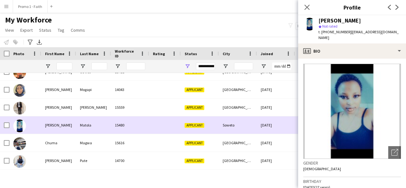
drag, startPoint x: 91, startPoint y: 124, endPoint x: 100, endPoint y: 141, distance: 19.7
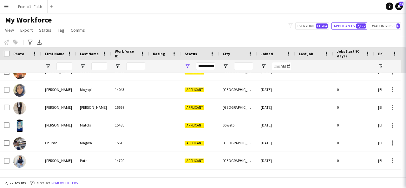
click at [100, 141] on div "Magwa" at bounding box center [93, 142] width 35 height 17
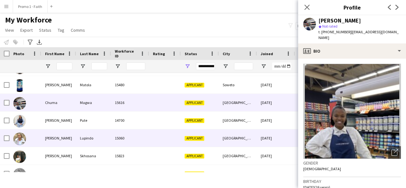
scroll to position [708, 0]
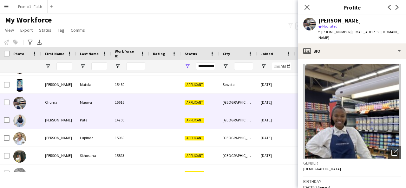
click at [94, 122] on div "Pute" at bounding box center [93, 119] width 35 height 17
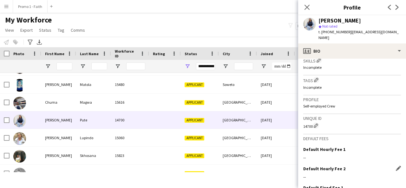
scroll to position [278, 0]
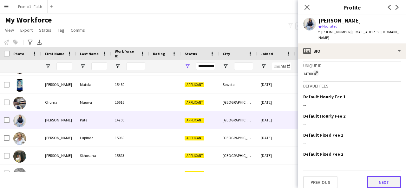
click at [370, 176] on button "Next" at bounding box center [384, 182] width 34 height 13
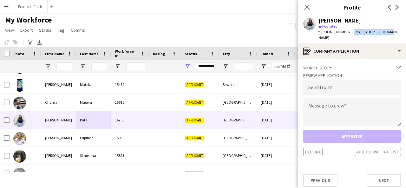
drag, startPoint x: 347, startPoint y: 32, endPoint x: 396, endPoint y: 34, distance: 49.2
click at [396, 34] on app-profile-header "[PERSON_NAME] Pute star Not rated t. [PHONE_NUMBER] | [EMAIL_ADDRESS][DOMAIN_NA…" at bounding box center [352, 29] width 108 height 28
click at [346, 84] on input "email" at bounding box center [352, 88] width 98 height 16
paste input "**********"
type input "**********"
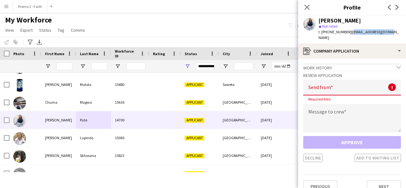
drag, startPoint x: 347, startPoint y: 30, endPoint x: 387, endPoint y: 32, distance: 40.7
click at [387, 32] on div "[PERSON_NAME] Pute star Not rated t. [PHONE_NUMBER] | [EMAIL_ADDRESS][DOMAIN_NA…" at bounding box center [352, 29] width 108 height 28
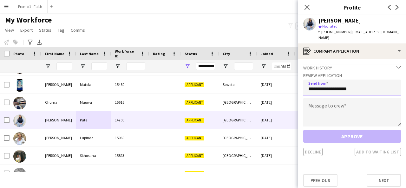
type input "**********"
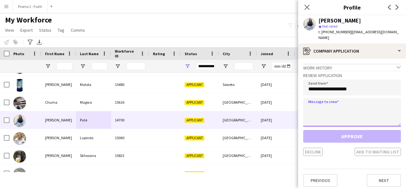
click at [342, 113] on textarea at bounding box center [352, 112] width 98 height 29
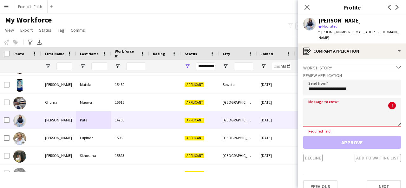
paste textarea "**********"
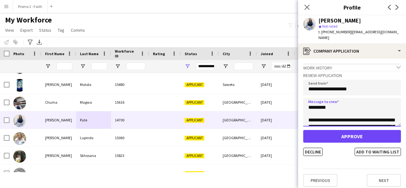
scroll to position [143, 0]
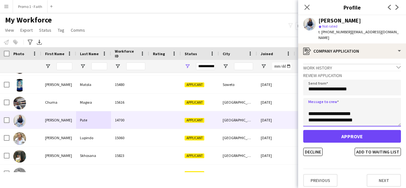
type textarea "**********"
click at [314, 142] on div "Approve Decline Add to waiting list" at bounding box center [352, 143] width 98 height 26
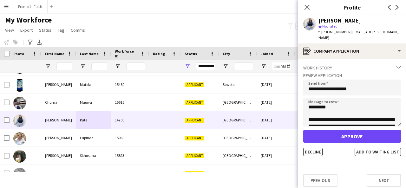
scroll to position [0, 0]
click at [316, 148] on button "Decline" at bounding box center [312, 152] width 19 height 8
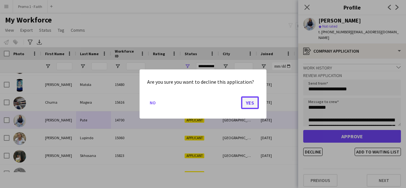
click at [253, 102] on button "Yes" at bounding box center [250, 102] width 18 height 13
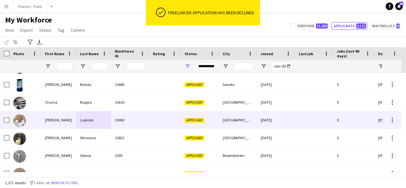
click at [113, 128] on div "15060" at bounding box center [130, 119] width 38 height 17
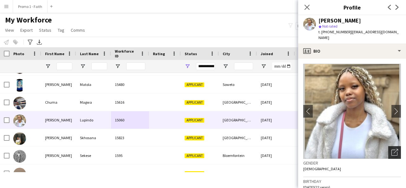
click at [392, 149] on icon "Open photos pop-in" at bounding box center [395, 152] width 7 height 7
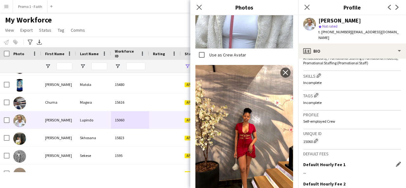
scroll to position [278, 0]
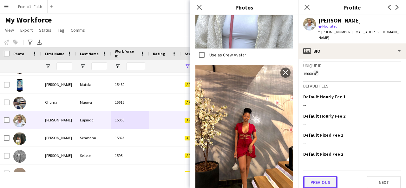
click at [319, 181] on button "Previous" at bounding box center [320, 182] width 34 height 13
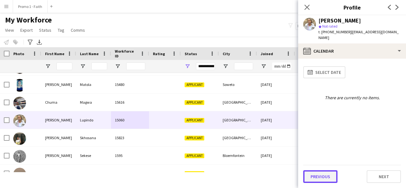
click at [321, 175] on button "Previous" at bounding box center [320, 176] width 34 height 13
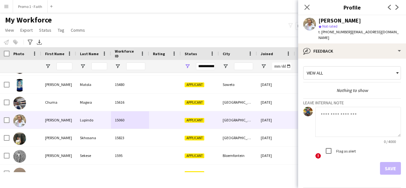
scroll to position [17, 0]
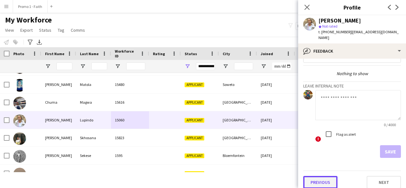
click at [312, 180] on button "Previous" at bounding box center [320, 182] width 34 height 13
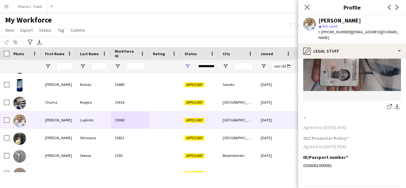
scroll to position [80, 0]
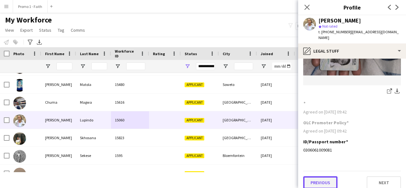
click at [320, 176] on button "Previous" at bounding box center [320, 182] width 34 height 13
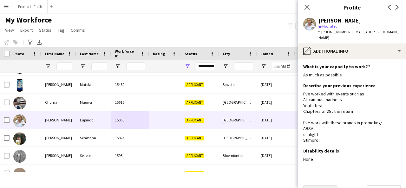
scroll to position [9, 0]
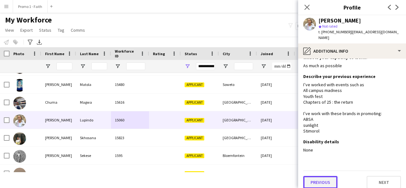
click at [320, 176] on button "Previous" at bounding box center [320, 182] width 34 height 13
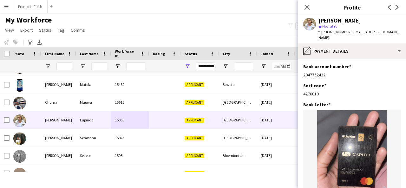
scroll to position [5, 0]
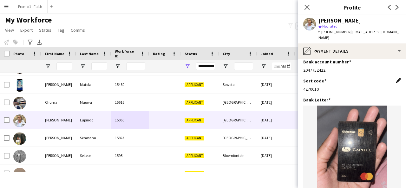
click at [396, 78] on app-icon "Edit this field" at bounding box center [398, 80] width 5 height 5
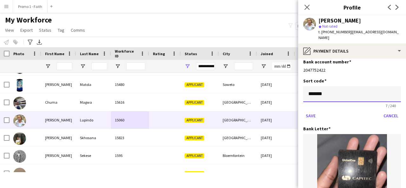
click at [313, 89] on input "*******" at bounding box center [352, 94] width 98 height 16
type input "******"
click at [312, 111] on button "Save" at bounding box center [310, 116] width 15 height 10
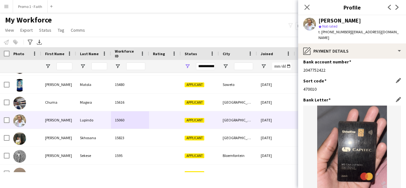
scroll to position [80, 0]
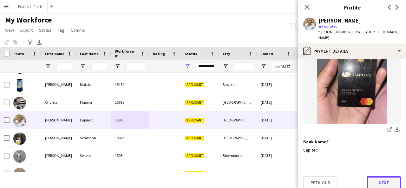
click at [369, 176] on button "Next" at bounding box center [384, 182] width 34 height 13
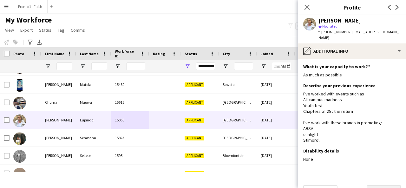
scroll to position [9, 0]
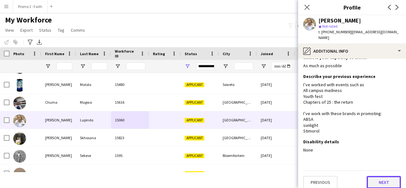
click at [371, 177] on button "Next" at bounding box center [384, 182] width 34 height 13
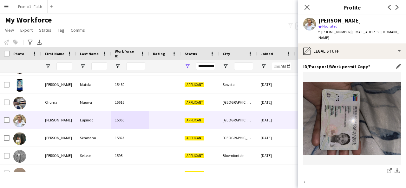
scroll to position [80, 0]
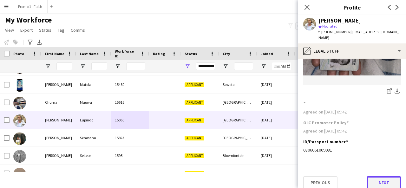
click at [375, 176] on button "Next" at bounding box center [384, 182] width 34 height 13
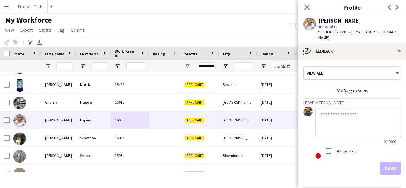
scroll to position [17, 0]
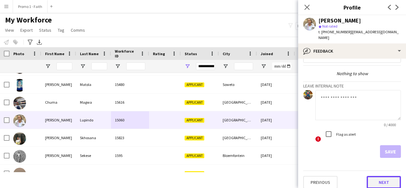
click at [376, 176] on button "Next" at bounding box center [384, 182] width 34 height 13
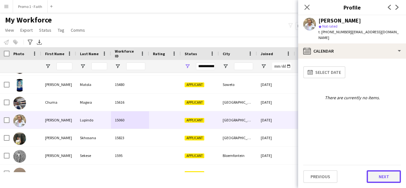
click at [385, 179] on button "Next" at bounding box center [384, 176] width 34 height 13
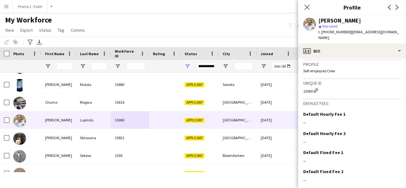
scroll to position [278, 0]
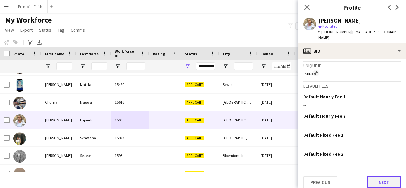
click at [374, 177] on button "Next" at bounding box center [384, 182] width 34 height 13
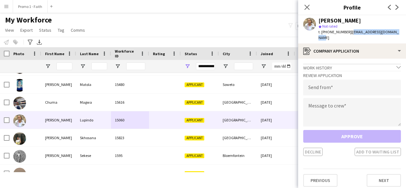
drag, startPoint x: 347, startPoint y: 32, endPoint x: 393, endPoint y: 29, distance: 46.7
click at [393, 29] on div "t. [PHONE_NUMBER] | [EMAIL_ADDRESS][DOMAIN_NAME]" at bounding box center [360, 34] width 83 height 11
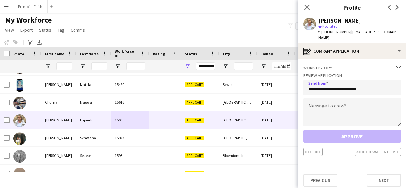
type input "**********"
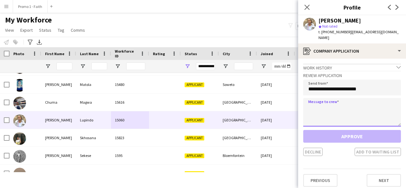
click at [360, 109] on textarea at bounding box center [352, 112] width 98 height 29
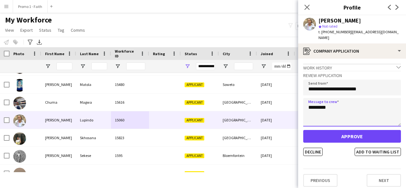
type textarea "*********"
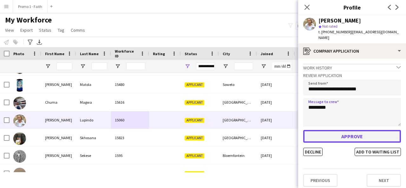
click at [347, 132] on button "Approve" at bounding box center [352, 136] width 98 height 13
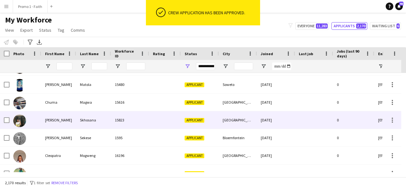
click at [132, 122] on div "15823" at bounding box center [130, 119] width 38 height 17
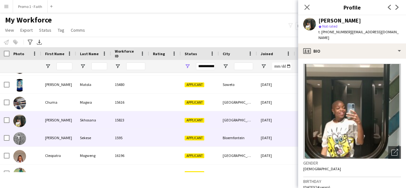
click at [161, 142] on div at bounding box center [165, 137] width 32 height 17
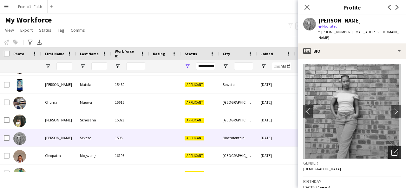
click at [389, 146] on div "Open photos pop-in" at bounding box center [394, 152] width 13 height 13
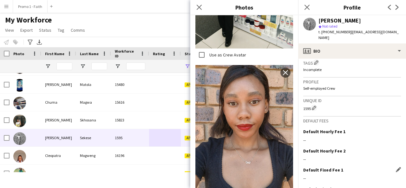
scroll to position [280, 0]
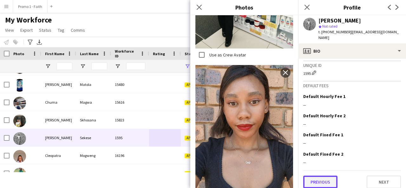
click at [326, 179] on button "Previous" at bounding box center [320, 182] width 34 height 13
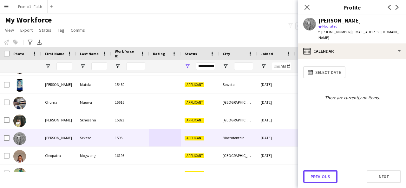
click at [326, 179] on button "Previous" at bounding box center [320, 176] width 34 height 13
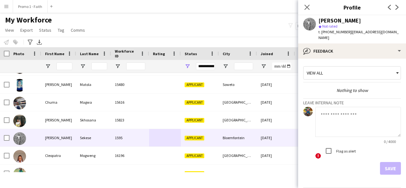
scroll to position [17, 0]
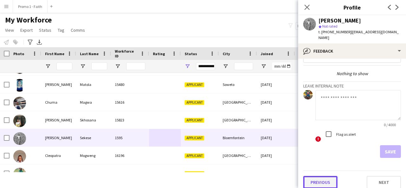
click at [323, 178] on button "Previous" at bounding box center [320, 182] width 34 height 13
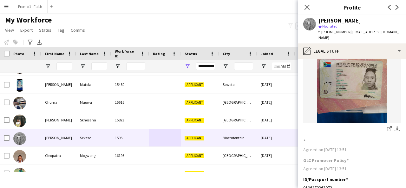
scroll to position [80, 0]
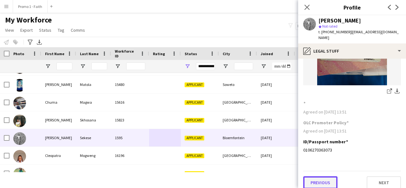
click at [323, 179] on button "Previous" at bounding box center [320, 182] width 34 height 13
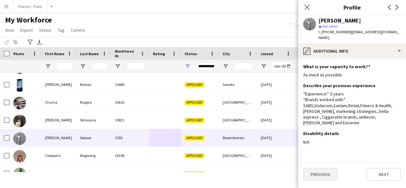
scroll to position [0, 0]
click at [325, 168] on button "Previous" at bounding box center [320, 174] width 34 height 13
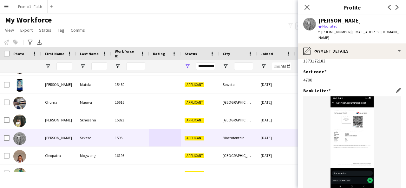
scroll to position [15, 0]
click at [396, 68] on app-icon "Edit this field" at bounding box center [398, 70] width 5 height 5
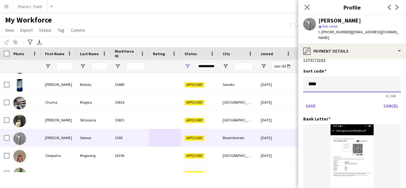
click at [347, 78] on input "****" at bounding box center [352, 84] width 98 height 16
type input "******"
click at [306, 101] on button "Save" at bounding box center [310, 106] width 15 height 10
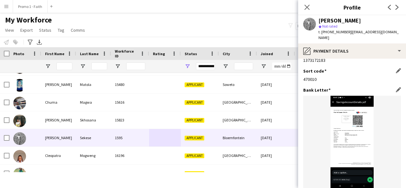
scroll to position [80, 0]
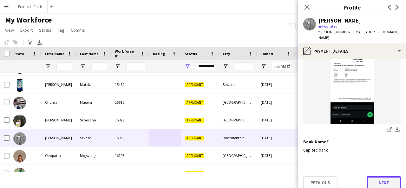
click at [374, 182] on button "Next" at bounding box center [384, 182] width 34 height 13
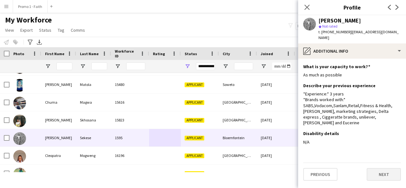
scroll to position [0, 0]
click at [376, 168] on button "Next" at bounding box center [384, 174] width 34 height 13
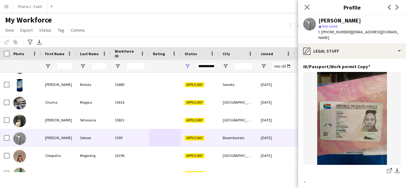
scroll to position [80, 0]
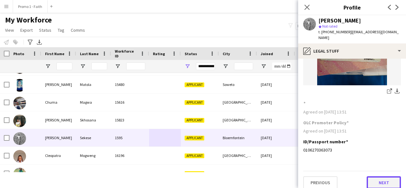
click at [367, 180] on button "Next" at bounding box center [384, 182] width 34 height 13
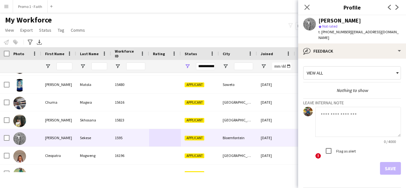
scroll to position [17, 0]
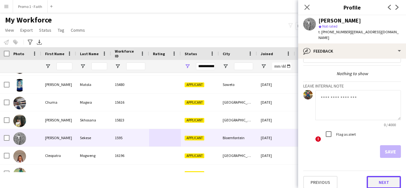
click at [373, 176] on button "Next" at bounding box center [384, 182] width 34 height 13
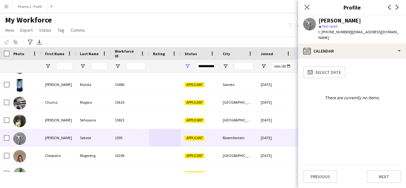
click at [381, 184] on app-calendar-tab "calendar-full Select date There are currently no items. Previous Next" at bounding box center [352, 123] width 108 height 129
click at [379, 175] on button "Next" at bounding box center [384, 176] width 34 height 13
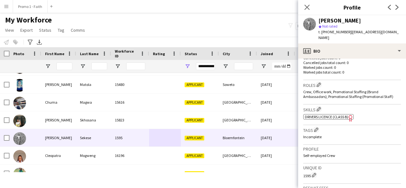
scroll to position [280, 0]
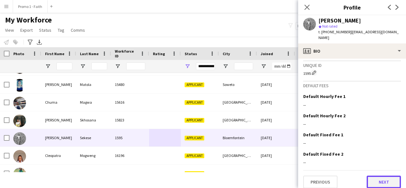
click at [372, 176] on button "Next" at bounding box center [384, 182] width 34 height 13
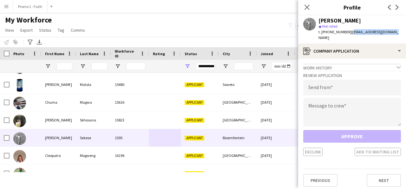
drag, startPoint x: 349, startPoint y: 30, endPoint x: 387, endPoint y: 33, distance: 38.2
click at [387, 33] on span "| [EMAIL_ADDRESS][DOMAIN_NAME]" at bounding box center [359, 35] width 80 height 10
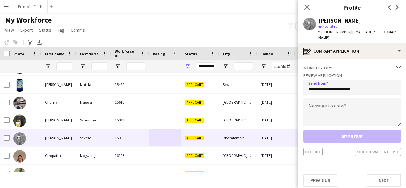
type input "**********"
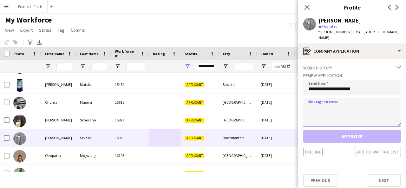
click at [345, 112] on textarea at bounding box center [352, 112] width 98 height 29
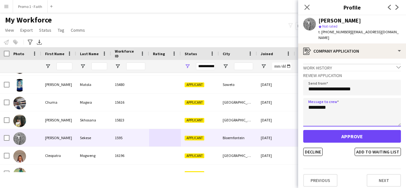
type textarea "*********"
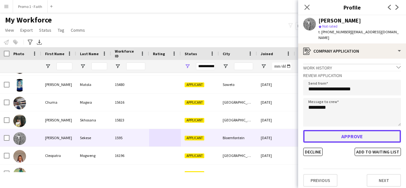
click at [346, 130] on button "Approve" at bounding box center [352, 136] width 98 height 13
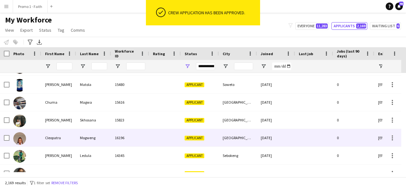
click at [154, 137] on div at bounding box center [165, 137] width 32 height 17
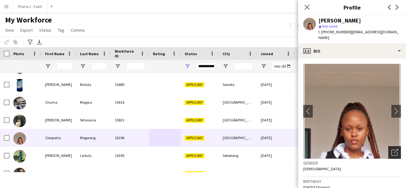
click at [388, 146] on div "Open photos pop-in" at bounding box center [394, 152] width 13 height 13
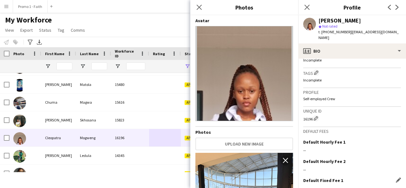
scroll to position [278, 0]
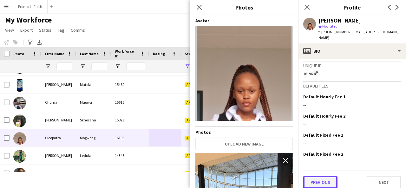
click at [323, 182] on button "Previous" at bounding box center [320, 182] width 34 height 13
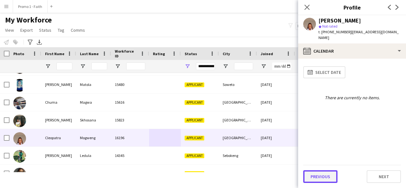
click at [318, 173] on button "Previous" at bounding box center [320, 176] width 34 height 13
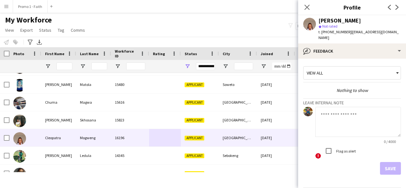
scroll to position [17, 0]
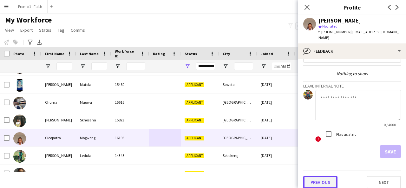
click at [309, 176] on button "Previous" at bounding box center [320, 182] width 34 height 13
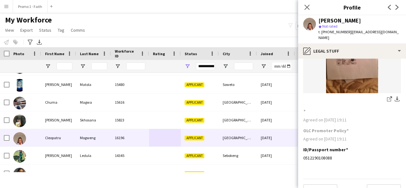
scroll to position [80, 0]
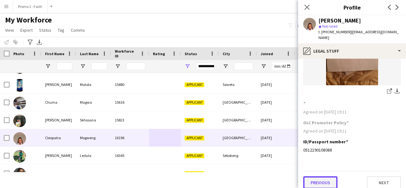
click at [314, 178] on button "Previous" at bounding box center [320, 182] width 34 height 13
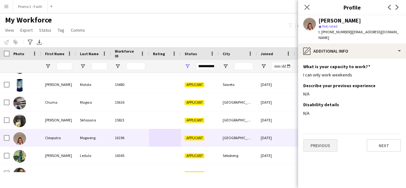
scroll to position [0, 0]
click at [326, 139] on button "Previous" at bounding box center [320, 145] width 34 height 13
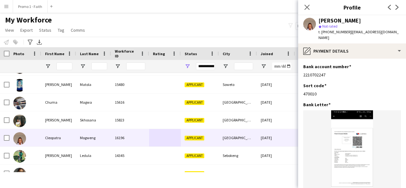
scroll to position [80, 0]
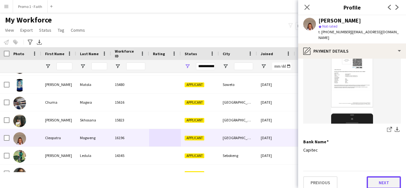
click at [369, 176] on button "Next" at bounding box center [384, 182] width 34 height 13
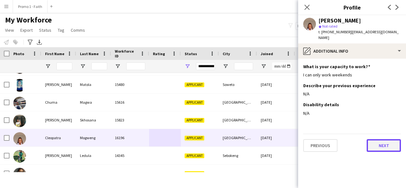
click at [383, 142] on button "Next" at bounding box center [384, 145] width 34 height 13
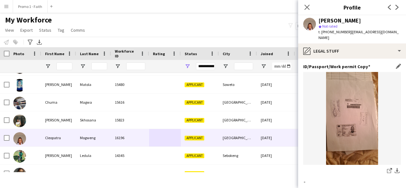
scroll to position [80, 0]
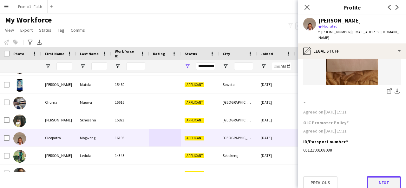
click at [377, 178] on button "Next" at bounding box center [384, 182] width 34 height 13
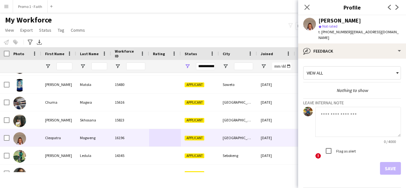
scroll to position [17, 0]
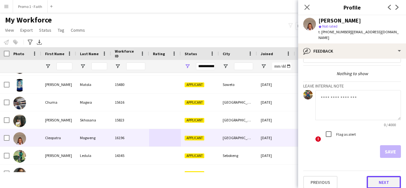
click at [377, 176] on button "Next" at bounding box center [384, 182] width 34 height 13
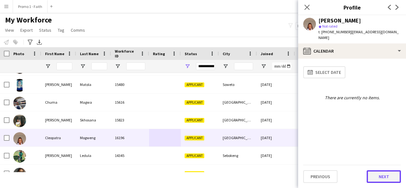
click at [380, 178] on button "Next" at bounding box center [384, 176] width 34 height 13
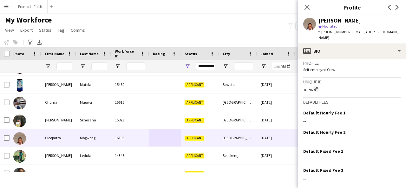
scroll to position [278, 0]
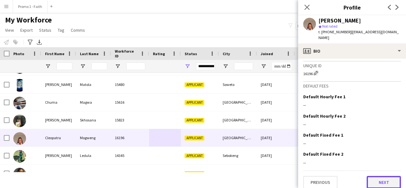
click at [376, 176] on button "Next" at bounding box center [384, 182] width 34 height 13
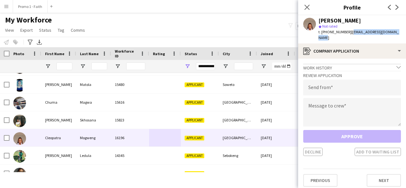
drag, startPoint x: 347, startPoint y: 32, endPoint x: 398, endPoint y: 32, distance: 51.1
click at [398, 32] on div "[PERSON_NAME] star Not rated t. [PHONE_NUMBER] | [EMAIL_ADDRESS][DOMAIN_NAME]" at bounding box center [352, 29] width 108 height 28
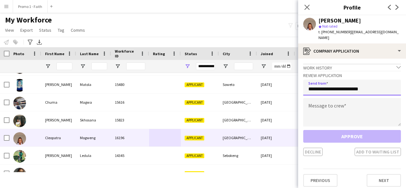
type input "**********"
click at [349, 122] on div "Message to crew" at bounding box center [352, 113] width 98 height 30
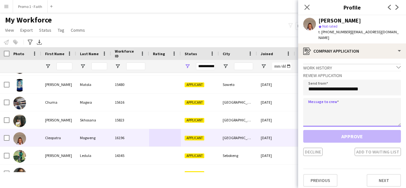
click at [335, 104] on textarea at bounding box center [352, 112] width 98 height 29
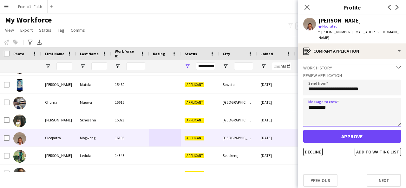
type textarea "*********"
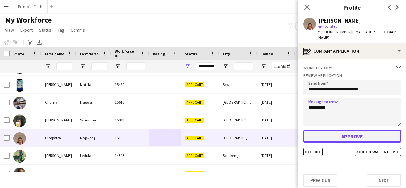
click at [337, 130] on button "Approve" at bounding box center [352, 136] width 98 height 13
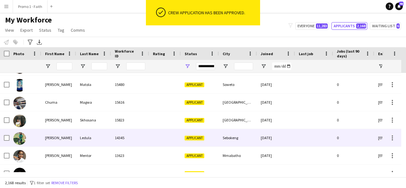
click at [89, 133] on div "Ledula" at bounding box center [93, 137] width 35 height 17
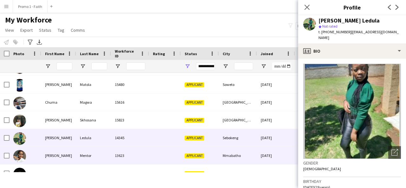
click at [122, 147] on div "13623" at bounding box center [130, 155] width 38 height 17
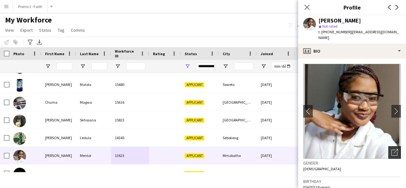
click at [392, 149] on icon "Open photos pop-in" at bounding box center [395, 152] width 7 height 7
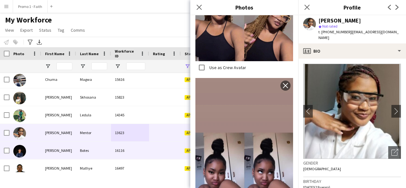
scroll to position [733, 0]
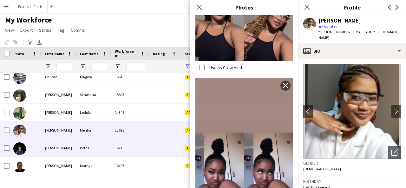
click at [59, 149] on div "[PERSON_NAME]" at bounding box center [58, 147] width 35 height 17
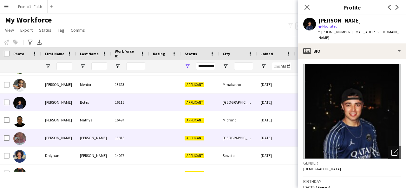
scroll to position [779, 0]
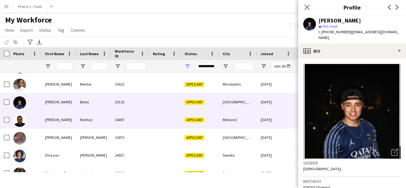
click at [132, 119] on div "16497" at bounding box center [130, 119] width 38 height 17
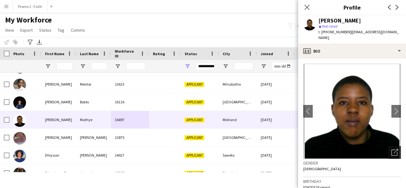
click at [394, 147] on div "Open photos pop-in" at bounding box center [394, 152] width 13 height 13
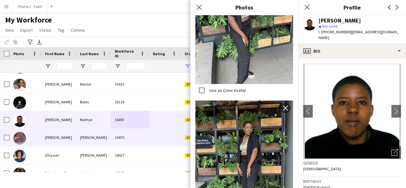
scroll to position [495, 0]
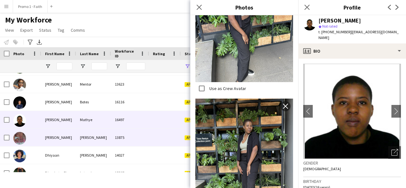
click at [83, 136] on div "[PERSON_NAME]" at bounding box center [93, 137] width 35 height 17
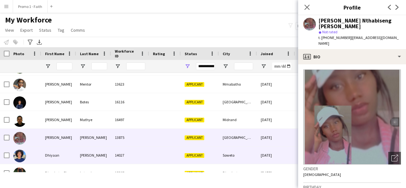
click at [155, 164] on div at bounding box center [165, 155] width 32 height 17
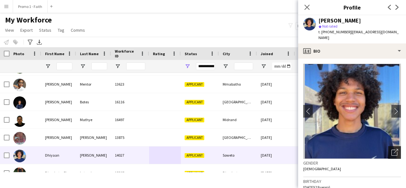
click at [392, 149] on icon "Open photos pop-in" at bounding box center [395, 152] width 7 height 7
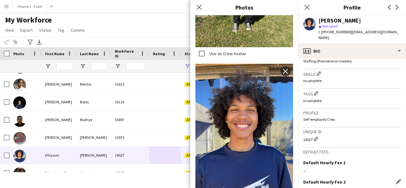
scroll to position [274, 0]
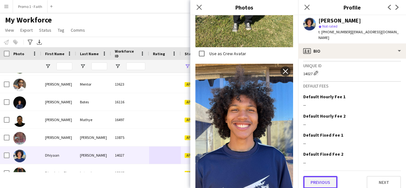
click at [333, 177] on button "Previous" at bounding box center [320, 182] width 34 height 13
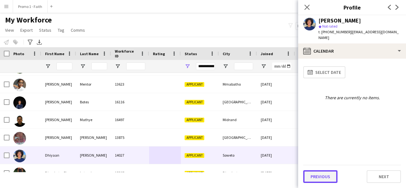
click at [320, 176] on button "Previous" at bounding box center [320, 176] width 34 height 13
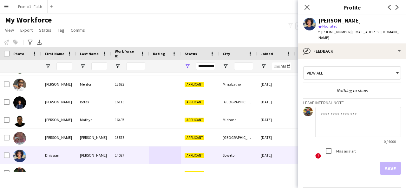
scroll to position [17, 0]
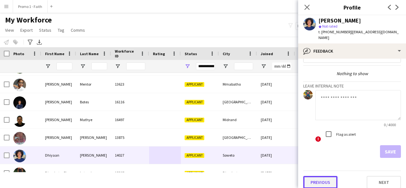
click at [317, 176] on button "Previous" at bounding box center [320, 182] width 34 height 13
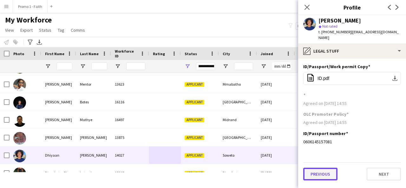
click at [317, 168] on button "Previous" at bounding box center [320, 174] width 34 height 13
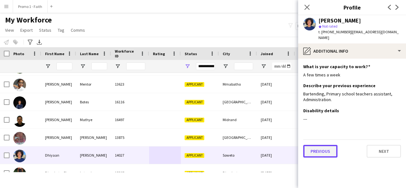
click at [323, 145] on button "Previous" at bounding box center [320, 151] width 34 height 13
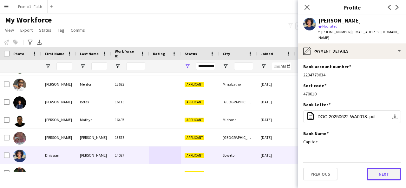
click at [390, 168] on button "Next" at bounding box center [384, 174] width 34 height 13
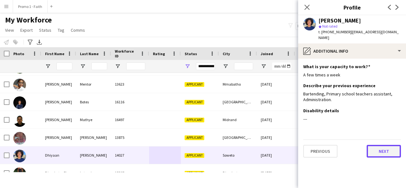
click at [389, 150] on button "Next" at bounding box center [384, 151] width 34 height 13
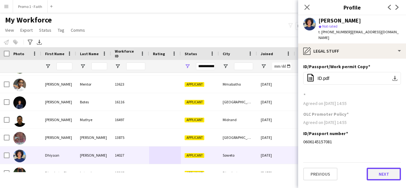
click at [388, 168] on button "Next" at bounding box center [384, 174] width 34 height 13
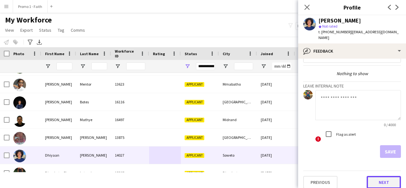
click at [379, 176] on button "Next" at bounding box center [384, 182] width 34 height 13
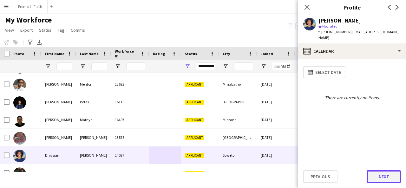
click at [378, 171] on button "Next" at bounding box center [384, 176] width 34 height 13
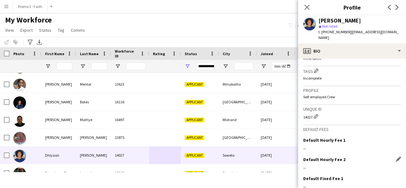
scroll to position [274, 0]
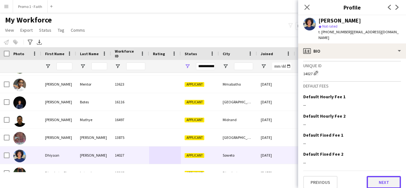
click at [376, 176] on button "Next" at bounding box center [384, 182] width 34 height 13
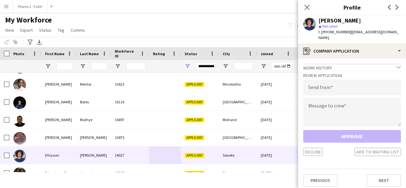
drag, startPoint x: 347, startPoint y: 32, endPoint x: 403, endPoint y: 30, distance: 56.5
click at [403, 30] on div "[PERSON_NAME] star Not rated t. [PHONE_NUMBER] | [EMAIL_ADDRESS][DOMAIN_NAME]" at bounding box center [352, 29] width 108 height 28
click at [351, 80] on input "email" at bounding box center [352, 88] width 98 height 16
paste input "**********"
type input "**********"
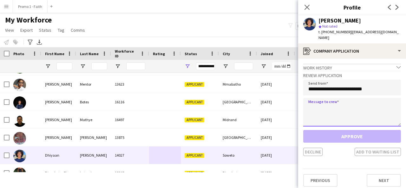
click at [334, 98] on textarea at bounding box center [352, 112] width 98 height 29
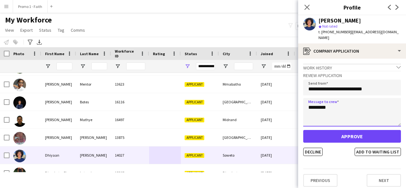
type textarea "*********"
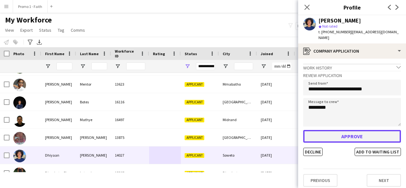
click at [332, 130] on button "Approve" at bounding box center [352, 136] width 98 height 13
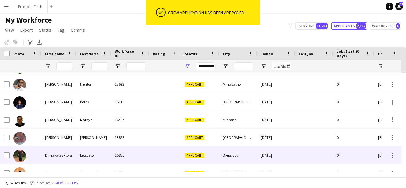
click at [75, 151] on div "Dimakatso Flora" at bounding box center [58, 155] width 35 height 17
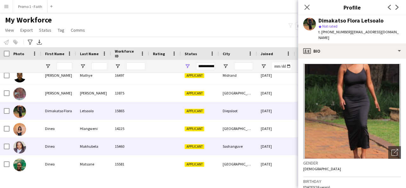
scroll to position [824, 0]
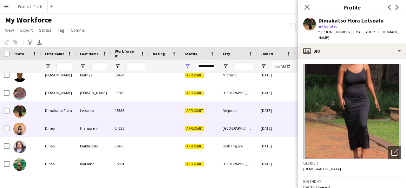
click at [113, 128] on div "14225" at bounding box center [130, 128] width 38 height 17
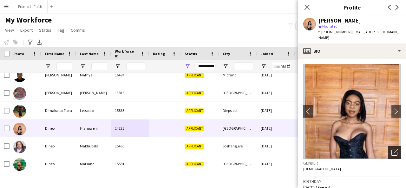
click at [392, 149] on icon "Open photos pop-in" at bounding box center [395, 152] width 7 height 7
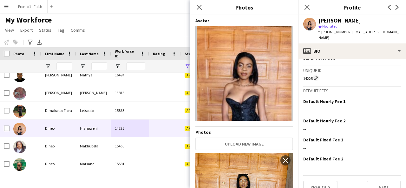
scroll to position [278, 0]
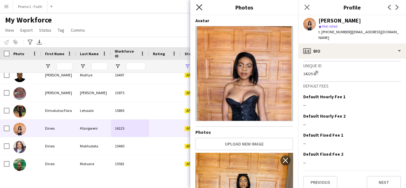
click at [201, 6] on icon at bounding box center [199, 7] width 6 height 6
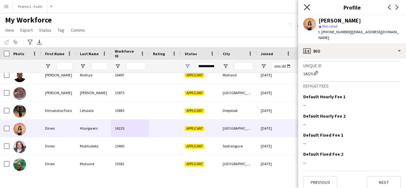
click at [305, 8] on icon "Close pop-in" at bounding box center [307, 7] width 6 height 6
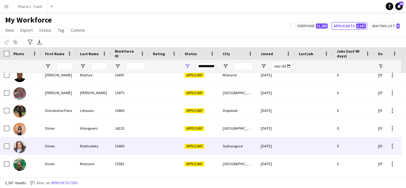
click at [59, 152] on div "Dineo" at bounding box center [58, 145] width 35 height 17
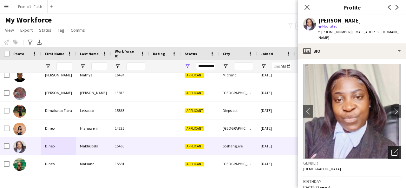
click at [392, 149] on icon "Open photos pop-in" at bounding box center [395, 152] width 7 height 7
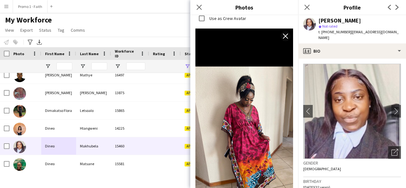
scroll to position [768, 0]
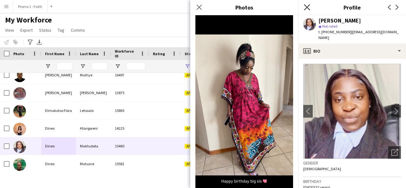
drag, startPoint x: 199, startPoint y: 6, endPoint x: 308, endPoint y: 4, distance: 108.9
click at [308, 4] on body "Menu Boards Boards Boards All jobs Status Workforce Workforce My Workforce Recr…" at bounding box center [203, 94] width 406 height 188
click at [308, 4] on icon "Close pop-in" at bounding box center [307, 7] width 6 height 6
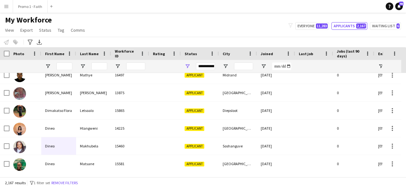
scroll to position [851, 0]
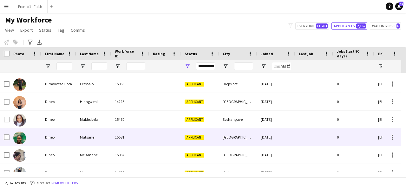
click at [82, 143] on div "Matsane" at bounding box center [93, 137] width 35 height 17
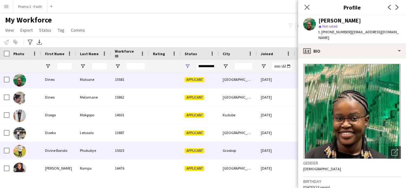
scroll to position [911, 0]
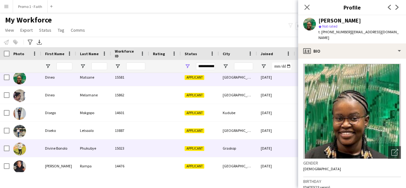
click at [142, 150] on div "15023" at bounding box center [130, 148] width 38 height 17
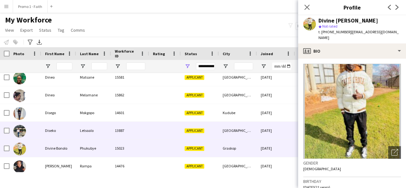
click at [93, 136] on div "Letsoalo" at bounding box center [93, 130] width 35 height 17
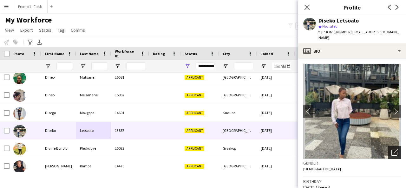
click at [392, 149] on icon "Open photos pop-in" at bounding box center [395, 152] width 7 height 7
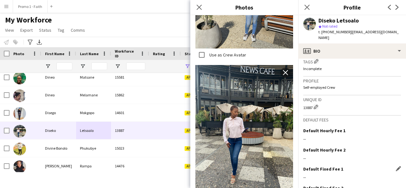
scroll to position [283, 0]
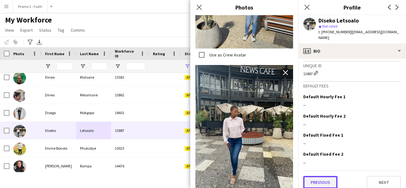
click at [318, 179] on button "Previous" at bounding box center [320, 182] width 34 height 13
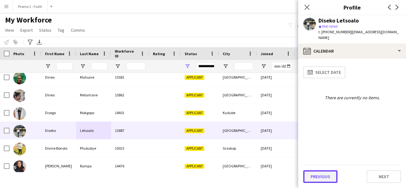
click at [318, 177] on button "Previous" at bounding box center [320, 176] width 34 height 13
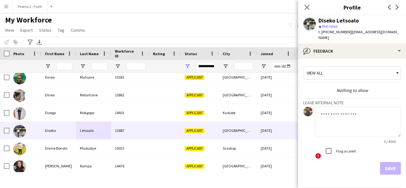
scroll to position [17, 0]
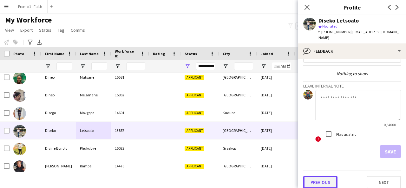
click at [318, 178] on button "Previous" at bounding box center [320, 182] width 34 height 13
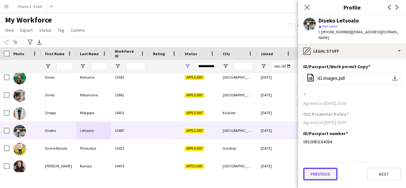
click at [318, 168] on button "Previous" at bounding box center [320, 174] width 34 height 13
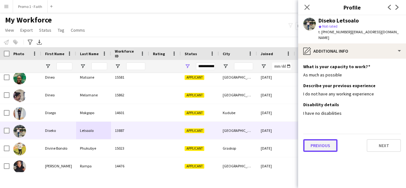
click at [320, 143] on button "Previous" at bounding box center [320, 145] width 34 height 13
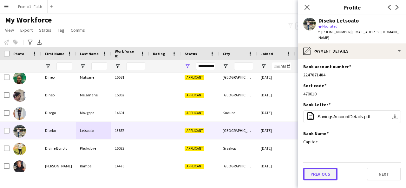
click at [319, 168] on button "Previous" at bounding box center [320, 174] width 34 height 13
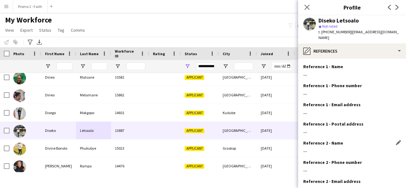
scroll to position [59, 0]
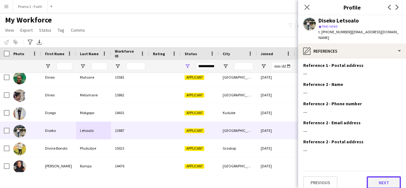
click at [377, 179] on button "Next" at bounding box center [384, 182] width 34 height 13
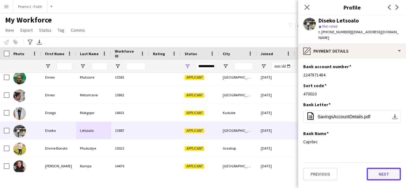
click at [381, 168] on button "Next" at bounding box center [384, 174] width 34 height 13
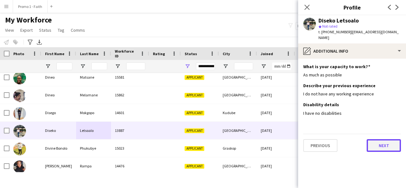
click at [381, 139] on button "Next" at bounding box center [384, 145] width 34 height 13
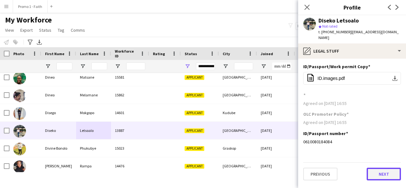
click at [383, 170] on button "Next" at bounding box center [384, 174] width 34 height 13
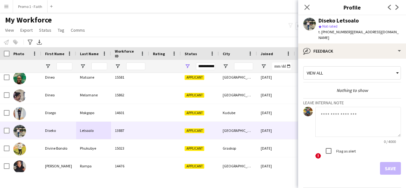
scroll to position [17, 0]
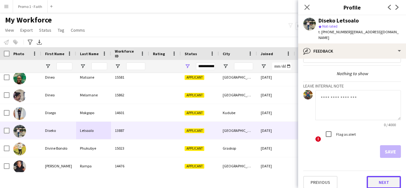
click at [382, 178] on button "Next" at bounding box center [384, 182] width 34 height 13
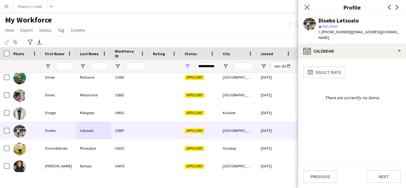
click at [369, 169] on div "Previous Next" at bounding box center [352, 174] width 98 height 18
click at [372, 172] on button "Next" at bounding box center [384, 176] width 34 height 13
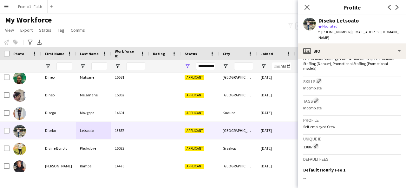
scroll to position [283, 0]
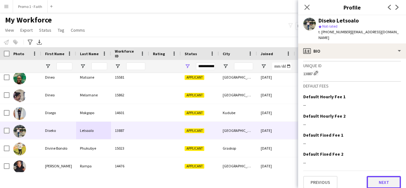
click at [377, 181] on button "Next" at bounding box center [384, 182] width 34 height 13
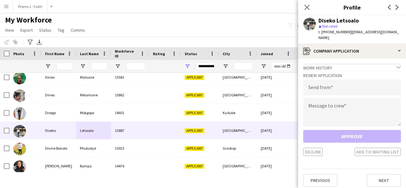
drag, startPoint x: 349, startPoint y: 30, endPoint x: 400, endPoint y: 34, distance: 51.2
click at [400, 34] on div "Diseko Letsoalo star Not rated t. [PHONE_NUMBER] | [EMAIL_ADDRESS][DOMAIN_NAME]" at bounding box center [352, 29] width 108 height 28
click at [366, 82] on input "email" at bounding box center [352, 88] width 98 height 16
paste input "**********"
type input "**********"
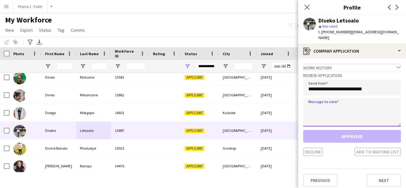
click at [353, 106] on textarea at bounding box center [352, 112] width 98 height 29
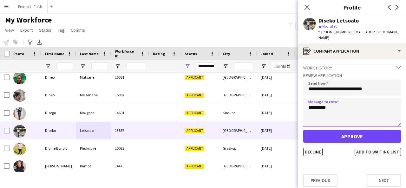
type textarea "*********"
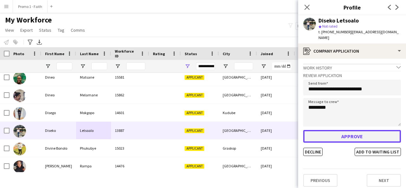
click at [342, 130] on button "Approve" at bounding box center [352, 136] width 98 height 13
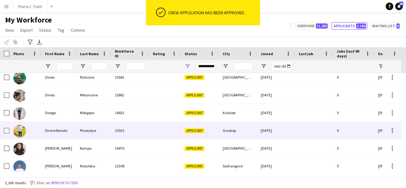
click at [151, 130] on div at bounding box center [165, 130] width 32 height 17
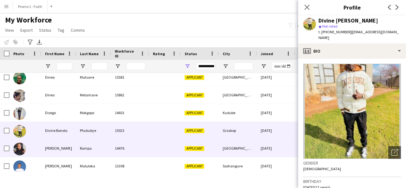
click at [183, 148] on div "Applicant" at bounding box center [200, 148] width 38 height 17
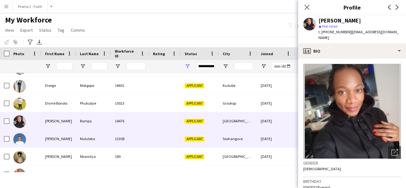
scroll to position [938, 0]
click at [143, 137] on div "13308" at bounding box center [130, 138] width 38 height 17
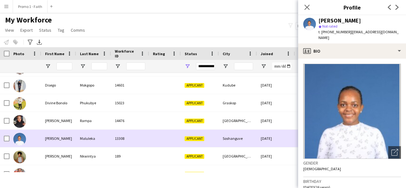
click at [137, 144] on div "13308" at bounding box center [130, 138] width 38 height 17
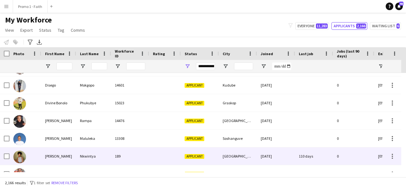
click at [137, 159] on div "189" at bounding box center [130, 156] width 38 height 17
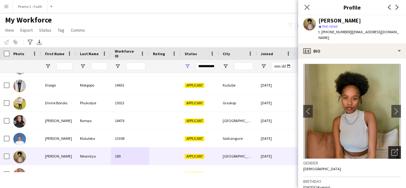
click at [391, 146] on div "Open photos pop-in" at bounding box center [394, 152] width 13 height 13
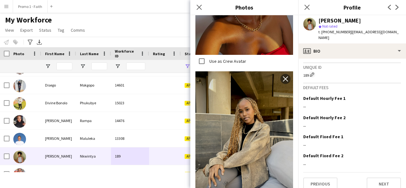
scroll to position [288, 0]
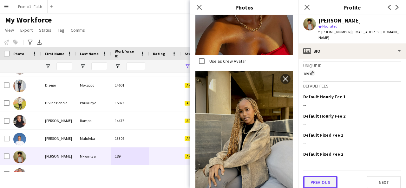
click at [320, 180] on button "Previous" at bounding box center [320, 182] width 34 height 13
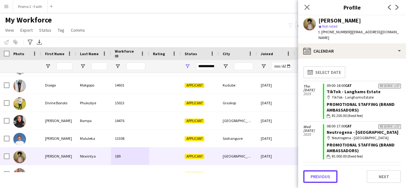
click at [320, 180] on button "Previous" at bounding box center [320, 176] width 34 height 13
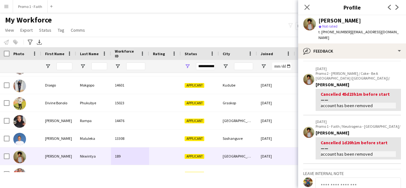
scroll to position [109, 0]
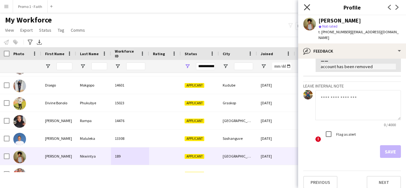
click at [307, 7] on icon at bounding box center [307, 7] width 6 height 6
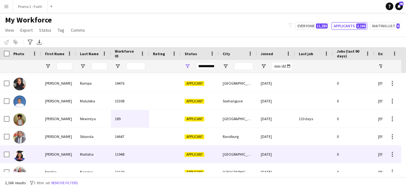
scroll to position [976, 0]
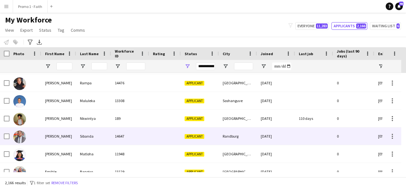
click at [83, 143] on div "Sibanda" at bounding box center [93, 136] width 35 height 17
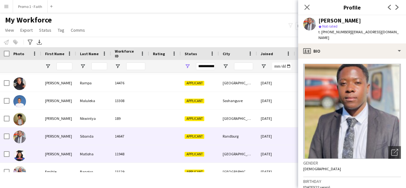
click at [56, 156] on div "[PERSON_NAME]" at bounding box center [58, 153] width 35 height 17
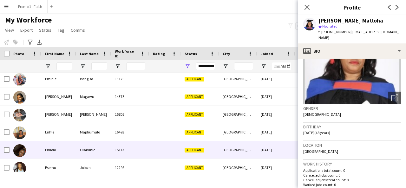
scroll to position [1071, 0]
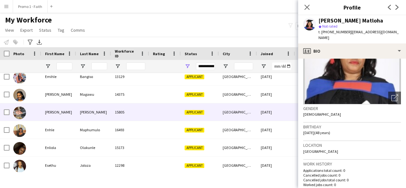
click at [98, 104] on div "[PERSON_NAME]" at bounding box center [93, 111] width 35 height 17
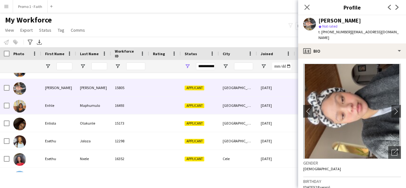
scroll to position [1097, 0]
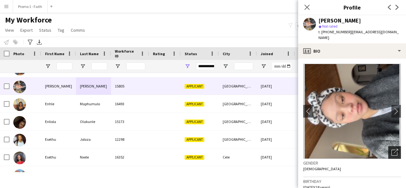
click at [391, 152] on div "Open photos pop-in" at bounding box center [394, 152] width 13 height 13
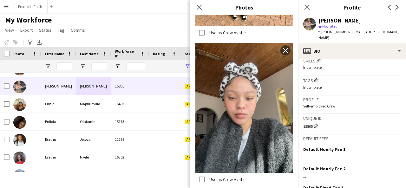
scroll to position [278, 0]
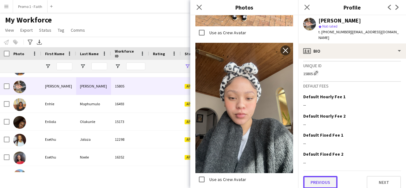
click at [326, 181] on button "Previous" at bounding box center [320, 182] width 34 height 13
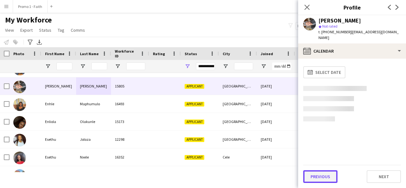
click at [321, 175] on button "Previous" at bounding box center [320, 176] width 34 height 13
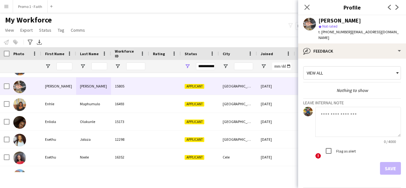
scroll to position [17, 0]
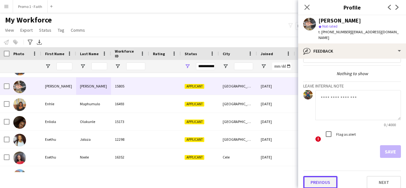
click at [321, 176] on button "Previous" at bounding box center [320, 182] width 34 height 13
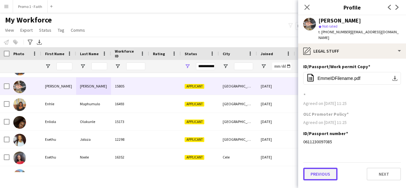
click at [318, 168] on button "Previous" at bounding box center [320, 174] width 34 height 13
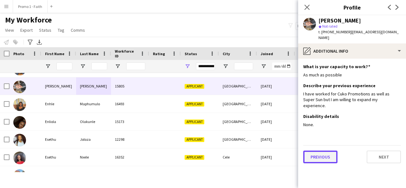
click at [317, 151] on button "Previous" at bounding box center [320, 157] width 34 height 13
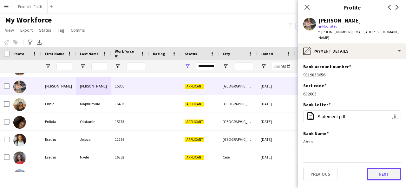
click at [393, 168] on button "Next" at bounding box center [384, 174] width 34 height 13
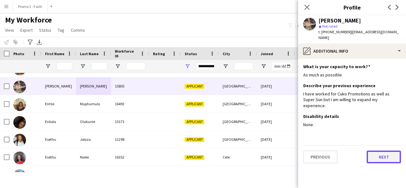
click at [375, 151] on button "Next" at bounding box center [384, 157] width 34 height 13
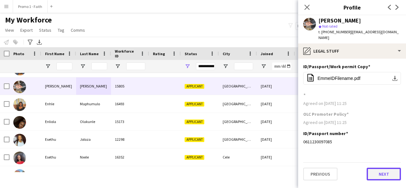
click at [380, 168] on button "Next" at bounding box center [384, 174] width 34 height 13
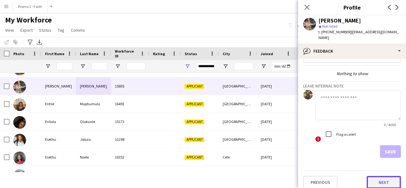
click at [379, 178] on button "Next" at bounding box center [384, 182] width 34 height 13
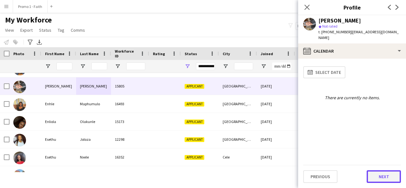
click at [378, 176] on button "Next" at bounding box center [384, 176] width 34 height 13
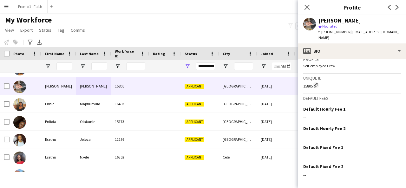
scroll to position [278, 0]
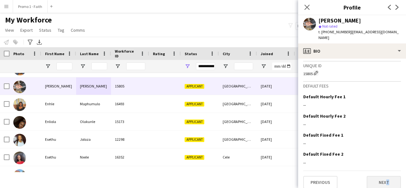
drag, startPoint x: 381, startPoint y: 186, endPoint x: 379, endPoint y: 180, distance: 5.8
click at [379, 180] on app-crew-profile-bio "chevron-left chevron-right Open photos pop-in Gender [DEMOGRAPHIC_DATA] Birthda…" at bounding box center [352, 123] width 108 height 129
click at [379, 180] on button "Next" at bounding box center [384, 182] width 34 height 13
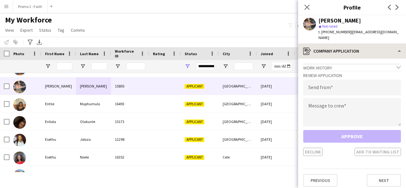
drag, startPoint x: 348, startPoint y: 31, endPoint x: 397, endPoint y: 41, distance: 49.8
click at [397, 41] on app-crew-profile "Close pop-in Profile Previous Next [PERSON_NAME] star Not rated t. [PHONE_NUMBE…" at bounding box center [352, 94] width 108 height 188
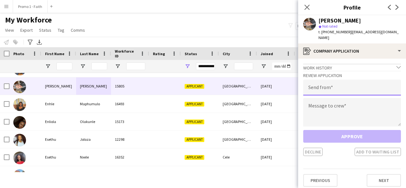
click at [318, 83] on input "email" at bounding box center [352, 88] width 98 height 16
paste input "**********"
type input "**********"
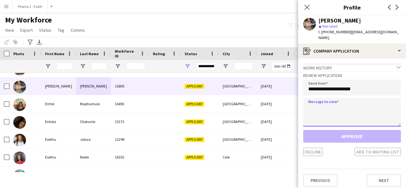
click at [320, 98] on textarea at bounding box center [352, 112] width 98 height 29
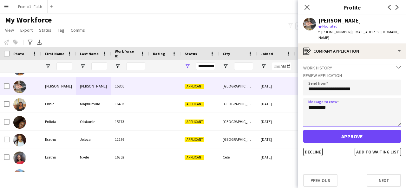
type textarea "*********"
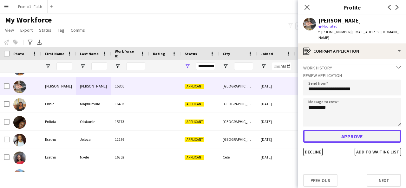
click at [357, 130] on button "Approve" at bounding box center [352, 136] width 98 height 13
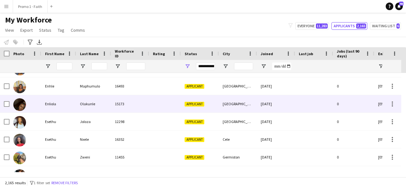
click at [217, 104] on div "Applicant" at bounding box center [200, 103] width 38 height 17
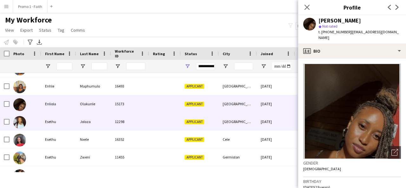
click at [195, 119] on div "Applicant" at bounding box center [200, 121] width 38 height 17
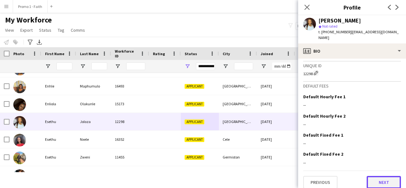
click at [371, 178] on button "Next" at bounding box center [384, 182] width 34 height 13
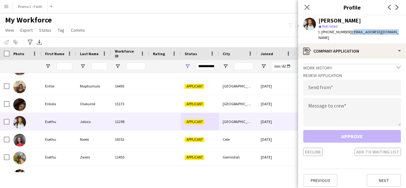
drag, startPoint x: 347, startPoint y: 33, endPoint x: 387, endPoint y: 33, distance: 40.3
click at [387, 33] on div "Esethu Joloza star Not rated t. [PHONE_NUMBER] | [PERSON_NAME][EMAIL_ADDRESS][D…" at bounding box center [352, 29] width 108 height 28
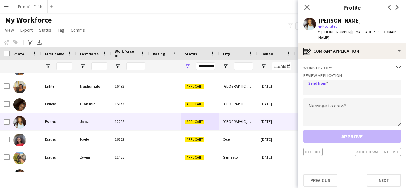
click at [370, 80] on input "email" at bounding box center [352, 88] width 98 height 16
paste input "**********"
type input "**********"
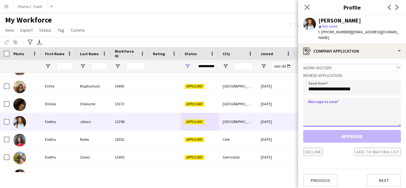
click at [335, 100] on textarea at bounding box center [352, 112] width 98 height 29
paste textarea "**********"
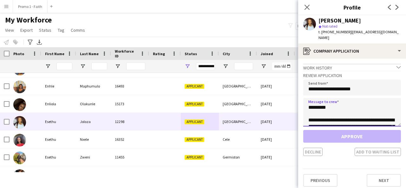
scroll to position [143, 0]
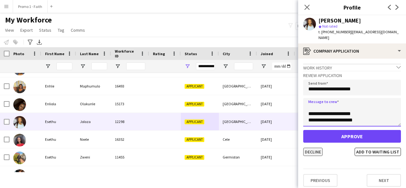
type textarea "**********"
click at [317, 148] on button "Decline" at bounding box center [312, 152] width 19 height 8
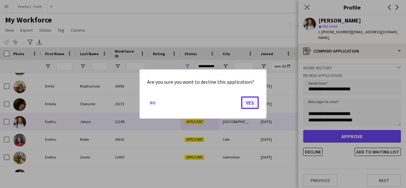
click at [247, 104] on button "Yes" at bounding box center [250, 102] width 18 height 13
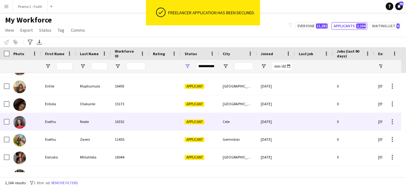
click at [138, 120] on div "16352" at bounding box center [130, 121] width 38 height 17
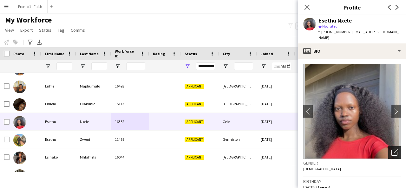
click at [392, 149] on icon "Open photos pop-in" at bounding box center [395, 152] width 7 height 7
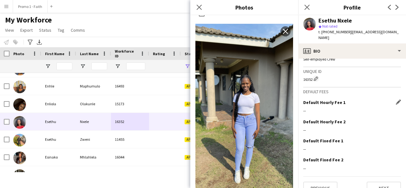
scroll to position [283, 0]
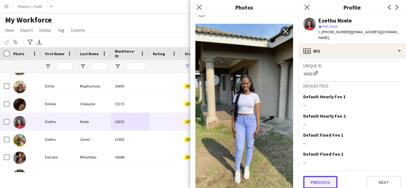
click at [320, 179] on button "Previous" at bounding box center [320, 182] width 34 height 13
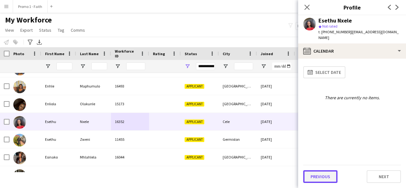
click at [321, 177] on button "Previous" at bounding box center [320, 176] width 34 height 13
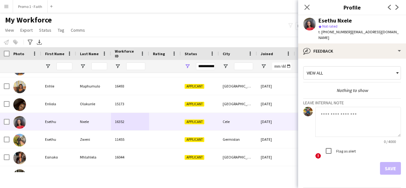
scroll to position [17, 0]
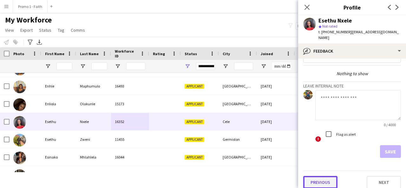
click at [321, 177] on button "Previous" at bounding box center [320, 182] width 34 height 13
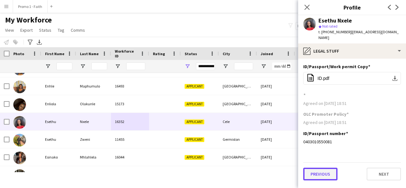
click at [315, 168] on button "Previous" at bounding box center [320, 174] width 34 height 13
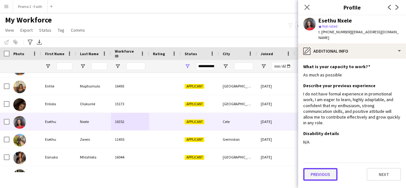
click at [315, 168] on button "Previous" at bounding box center [320, 174] width 34 height 13
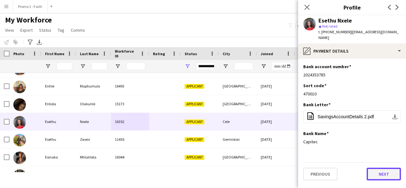
click at [383, 168] on button "Next" at bounding box center [384, 174] width 34 height 13
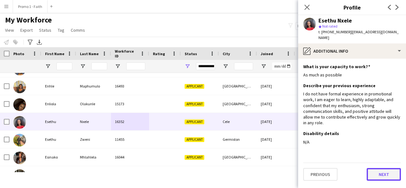
click at [381, 168] on button "Next" at bounding box center [384, 174] width 34 height 13
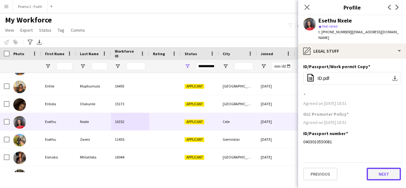
click at [383, 168] on button "Next" at bounding box center [384, 174] width 34 height 13
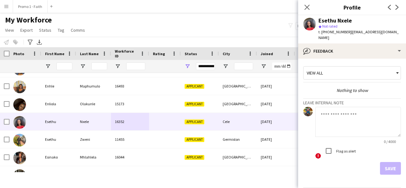
click at [383, 167] on div "Save" at bounding box center [352, 168] width 98 height 13
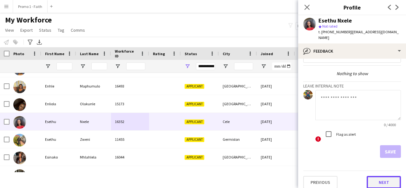
click at [381, 176] on button "Next" at bounding box center [384, 182] width 34 height 13
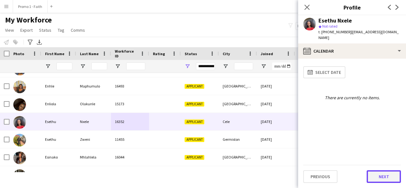
click at [380, 175] on button "Next" at bounding box center [384, 176] width 34 height 13
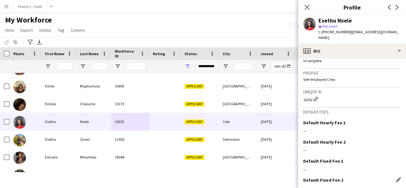
scroll to position [278, 0]
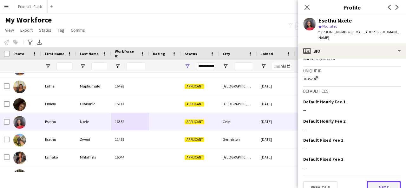
click at [377, 181] on button "Next" at bounding box center [384, 187] width 34 height 13
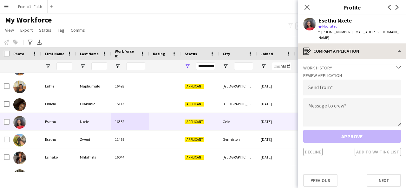
drag, startPoint x: 346, startPoint y: 31, endPoint x: 395, endPoint y: 37, distance: 49.0
click at [395, 37] on app-crew-profile "Close pop-in Profile Previous Next Esethu Nxele star Not rated t. [PHONE_NUMBER…" at bounding box center [352, 94] width 108 height 188
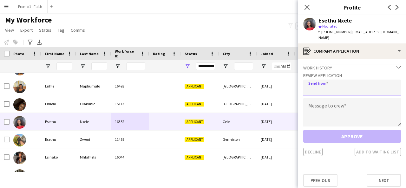
click at [373, 80] on input "email" at bounding box center [352, 88] width 98 height 16
paste input "**********"
type input "**********"
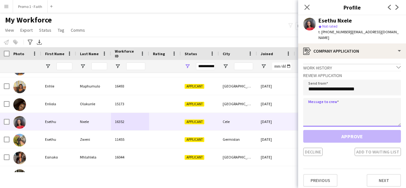
click at [372, 98] on textarea at bounding box center [352, 112] width 98 height 29
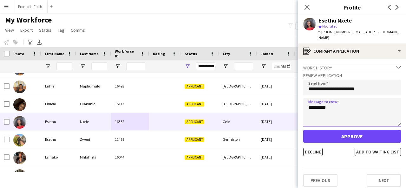
type textarea "*********"
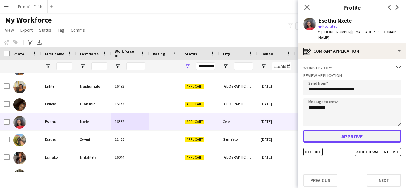
click at [354, 130] on button "Approve" at bounding box center [352, 136] width 98 height 13
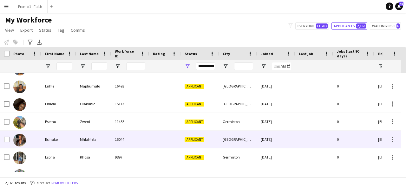
click at [135, 138] on div "16044" at bounding box center [130, 139] width 38 height 17
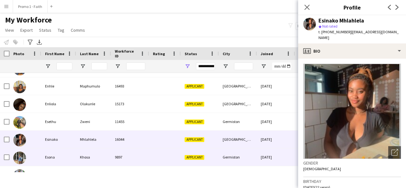
click at [72, 157] on div "Esona" at bounding box center [58, 157] width 35 height 17
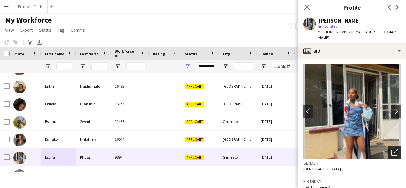
click at [393, 149] on icon "Open photos pop-in" at bounding box center [395, 152] width 7 height 7
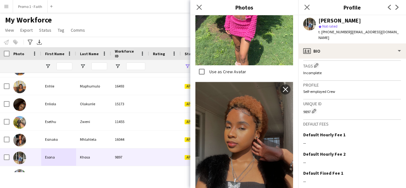
scroll to position [283, 0]
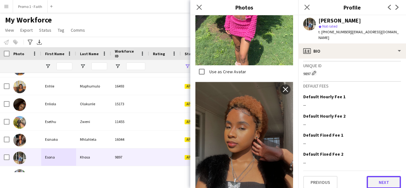
click at [374, 176] on button "Next" at bounding box center [384, 182] width 34 height 13
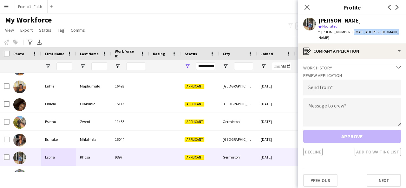
drag, startPoint x: 347, startPoint y: 32, endPoint x: 392, endPoint y: 32, distance: 45.1
click at [392, 32] on div "[PERSON_NAME] star Not rated t. [PHONE_NUMBER] | [EMAIL_ADDRESS][DOMAIN_NAME]" at bounding box center [352, 29] width 108 height 28
click at [315, 176] on button "Previous" at bounding box center [320, 180] width 34 height 13
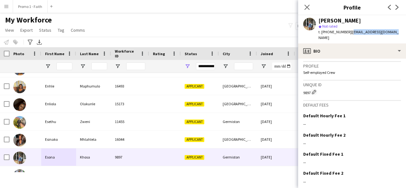
scroll to position [278, 0]
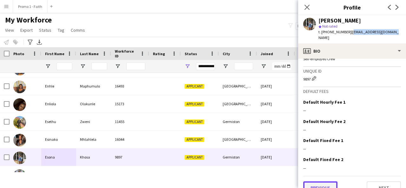
click at [315, 182] on button "Previous" at bounding box center [320, 188] width 34 height 13
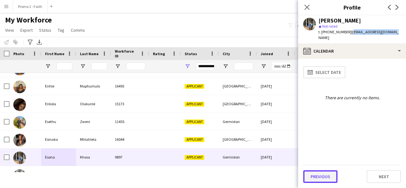
click at [315, 177] on button "Previous" at bounding box center [320, 176] width 34 height 13
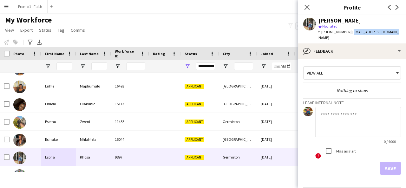
scroll to position [17, 0]
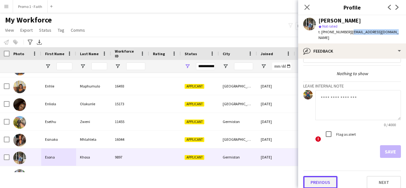
click at [310, 177] on button "Previous" at bounding box center [320, 182] width 34 height 13
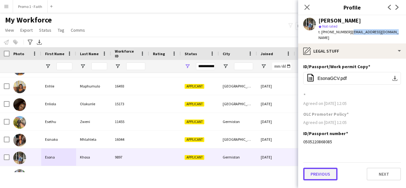
click at [312, 171] on button "Previous" at bounding box center [320, 174] width 34 height 13
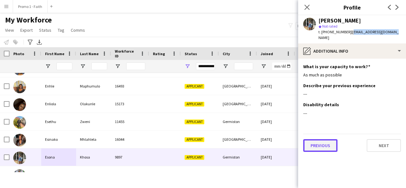
click at [320, 140] on button "Previous" at bounding box center [320, 145] width 34 height 13
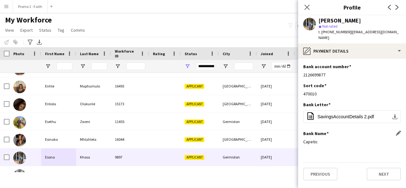
click at [395, 131] on div "Bank Name Edit this field" at bounding box center [352, 134] width 98 height 6
click at [398, 131] on app-icon "Edit this field" at bounding box center [398, 133] width 5 height 5
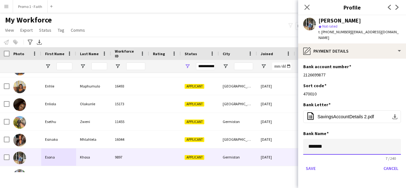
click at [357, 139] on input "*******" at bounding box center [352, 147] width 98 height 16
type input "*******"
click at [314, 163] on button "Save" at bounding box center [310, 168] width 15 height 10
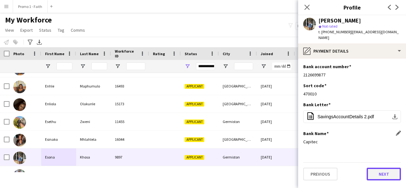
click at [374, 168] on button "Next" at bounding box center [384, 174] width 34 height 13
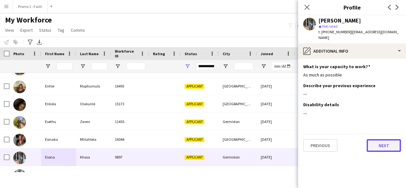
click at [381, 144] on button "Next" at bounding box center [384, 145] width 34 height 13
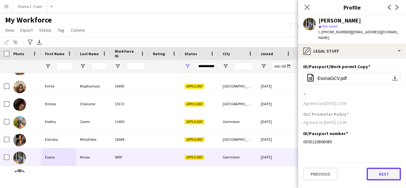
click at [377, 168] on button "Next" at bounding box center [384, 174] width 34 height 13
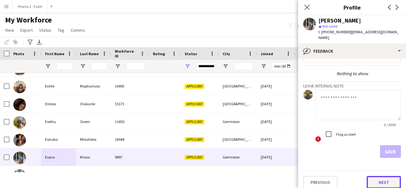
click at [375, 178] on button "Next" at bounding box center [384, 182] width 34 height 13
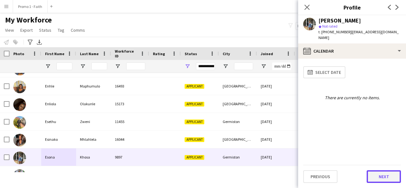
click at [379, 174] on button "Next" at bounding box center [384, 176] width 34 height 13
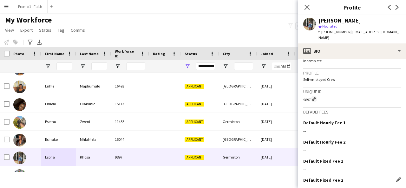
scroll to position [283, 0]
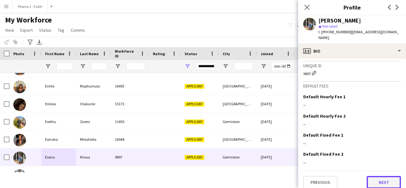
click at [372, 182] on button "Next" at bounding box center [384, 182] width 34 height 13
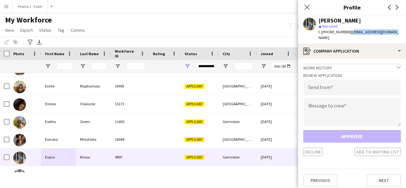
drag, startPoint x: 347, startPoint y: 30, endPoint x: 396, endPoint y: 33, distance: 48.6
click at [396, 33] on app-profile-header "[PERSON_NAME] star Not rated t. [PHONE_NUMBER] | [EMAIL_ADDRESS][DOMAIN_NAME]" at bounding box center [352, 29] width 108 height 28
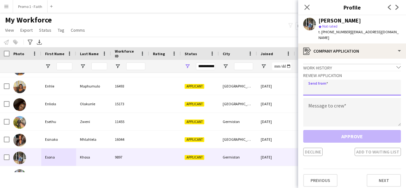
click at [370, 87] on input "email" at bounding box center [352, 88] width 98 height 16
paste input "**********"
type input "**********"
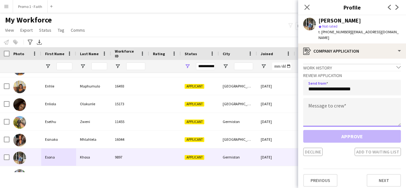
click at [351, 98] on textarea at bounding box center [352, 112] width 98 height 29
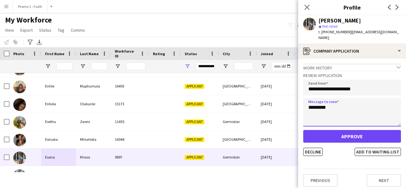
type textarea "*********"
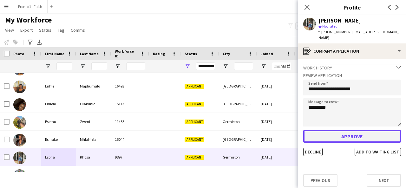
click at [339, 134] on button "Approve" at bounding box center [352, 136] width 98 height 13
